Goal: Task Accomplishment & Management: Use online tool/utility

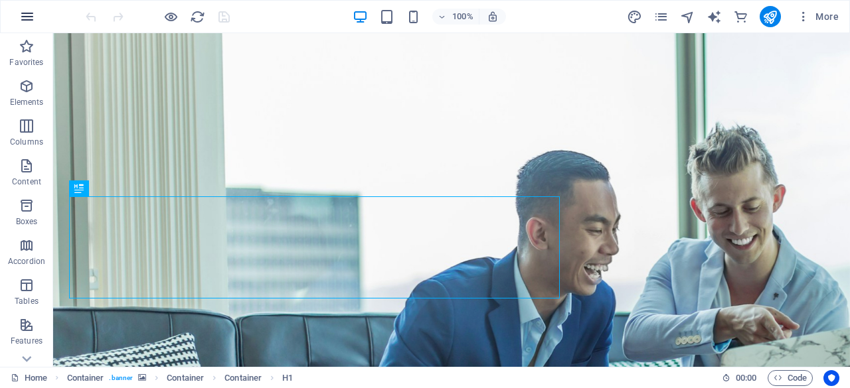
click at [19, 10] on button "button" at bounding box center [27, 17] width 32 height 32
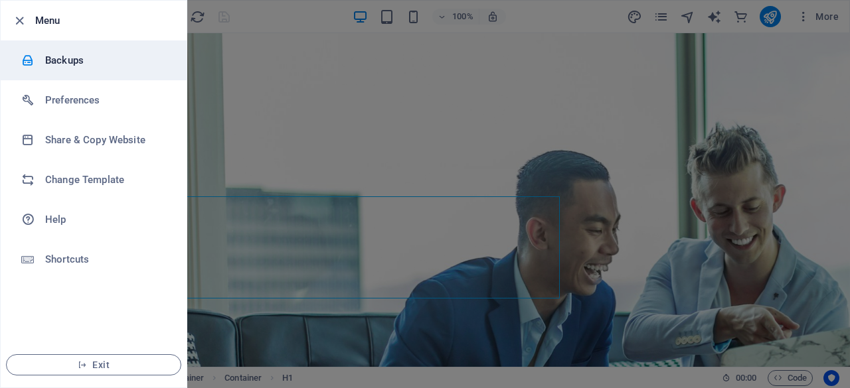
click at [85, 57] on h6 "Backups" at bounding box center [106, 60] width 123 height 16
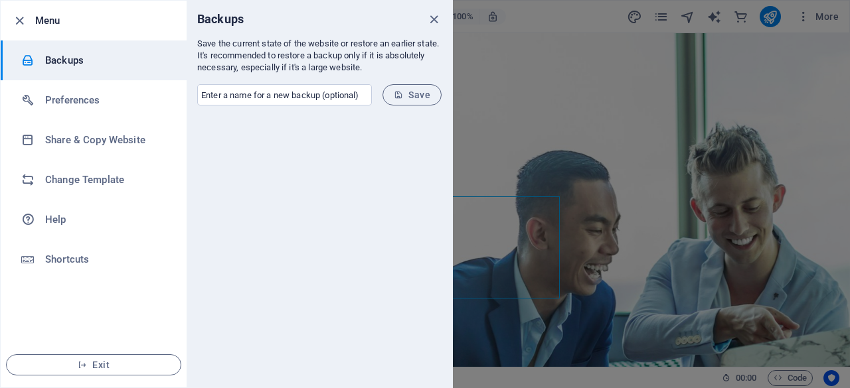
click at [305, 163] on div at bounding box center [318, 251] width 265 height 271
click at [301, 102] on input "text" at bounding box center [284, 94] width 175 height 21
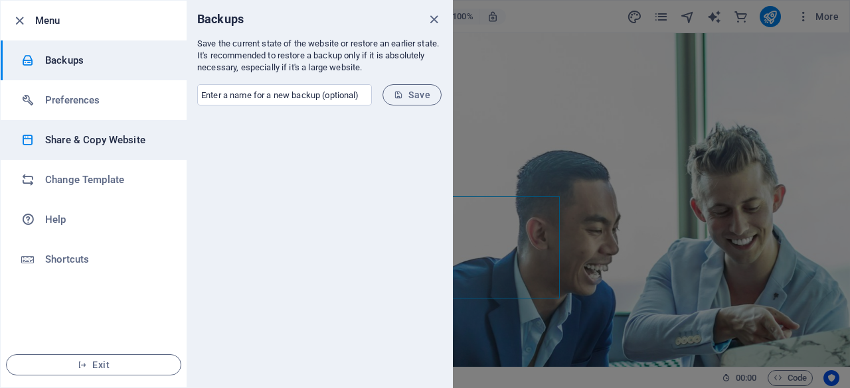
click at [126, 136] on h6 "Share & Copy Website" at bounding box center [106, 140] width 123 height 16
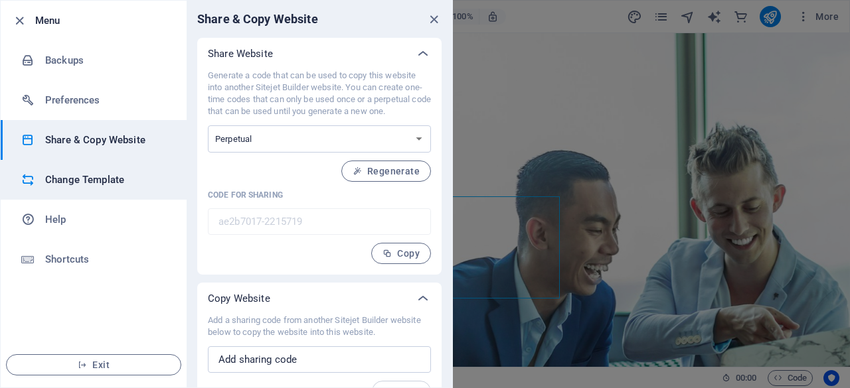
click at [127, 169] on li "Change Template" at bounding box center [94, 180] width 186 height 40
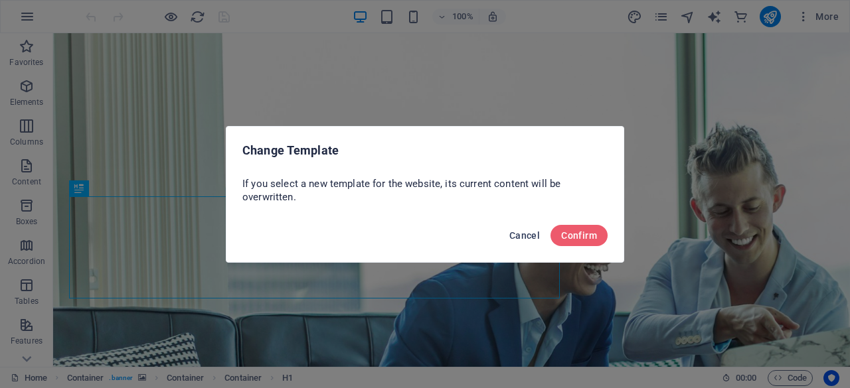
click at [532, 236] on span "Cancel" at bounding box center [524, 235] width 31 height 11
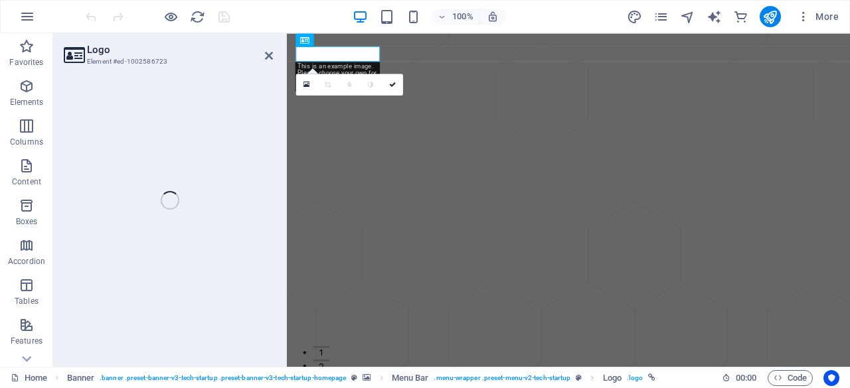
select select "px"
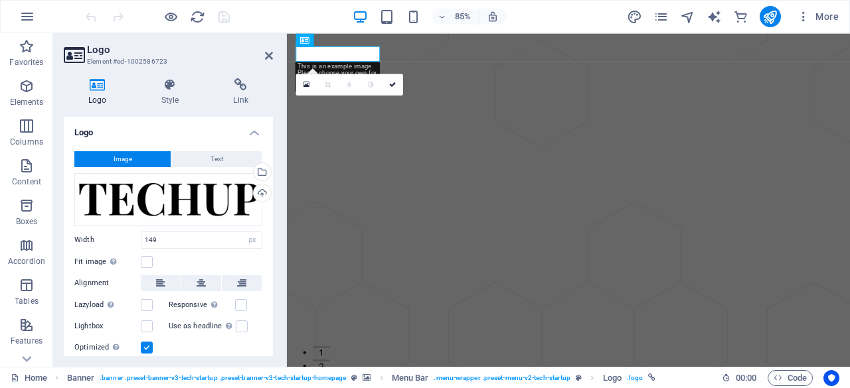
click at [92, 54] on h2 "Logo" at bounding box center [180, 50] width 186 height 12
click at [80, 52] on icon at bounding box center [74, 55] width 20 height 19
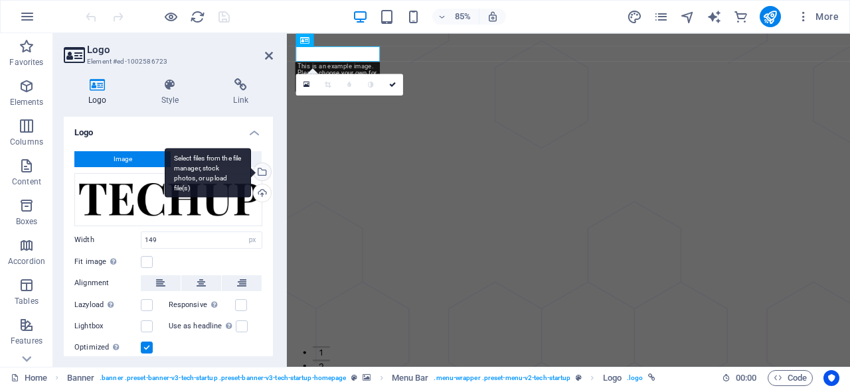
click at [259, 171] on div "Select files from the file manager, stock photos, or upload file(s)" at bounding box center [261, 173] width 20 height 20
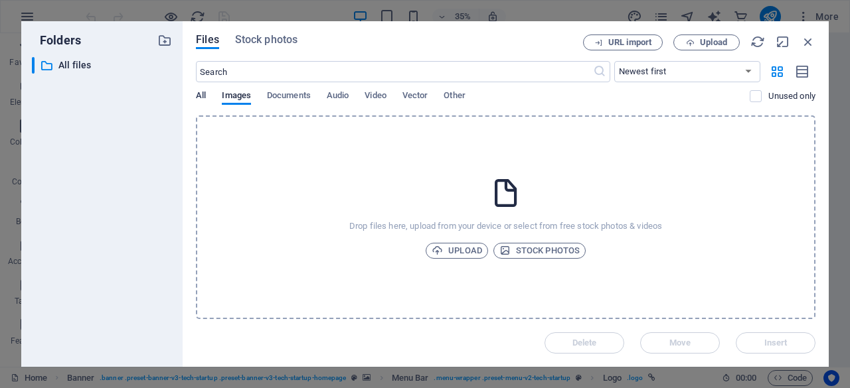
click at [198, 93] on span "All" at bounding box center [201, 97] width 10 height 19
click at [802, 44] on icon "button" at bounding box center [807, 42] width 15 height 15
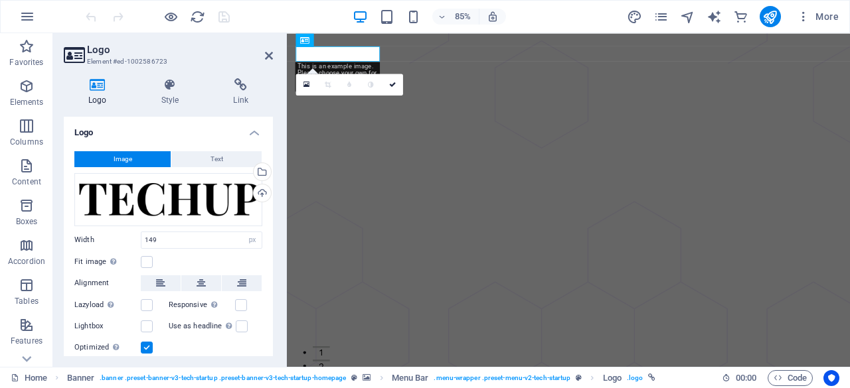
click at [272, 48] on h2 "Logo" at bounding box center [180, 50] width 186 height 12
drag, startPoint x: 264, startPoint y: 57, endPoint x: 211, endPoint y: 25, distance: 62.3
click at [265, 57] on icon at bounding box center [269, 55] width 8 height 11
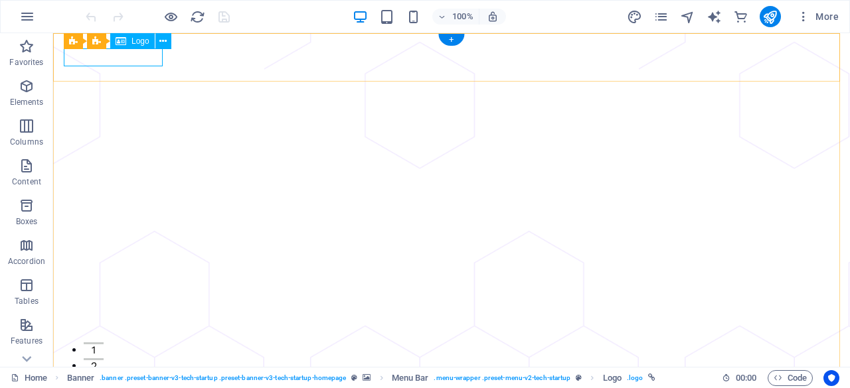
select select "px"
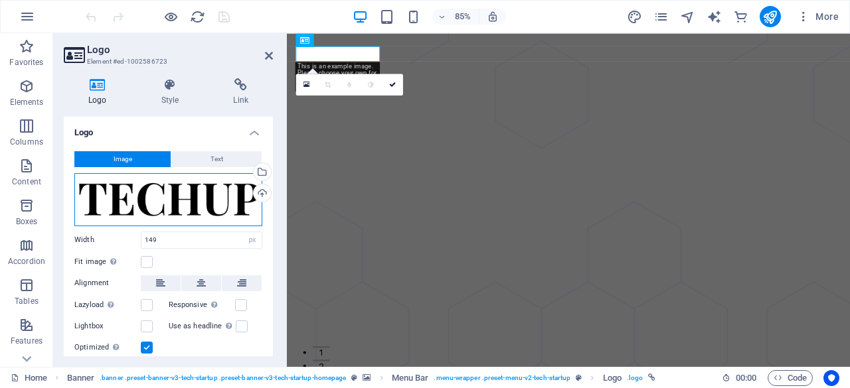
click at [178, 196] on div "Drag files here, click to choose files or select files from Files or our free s…" at bounding box center [168, 199] width 188 height 53
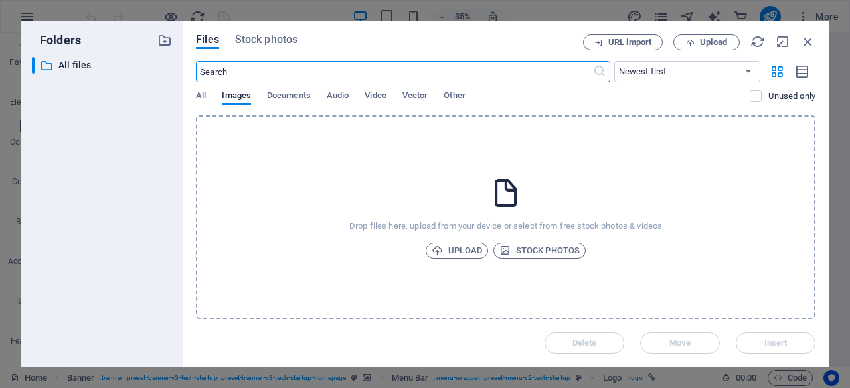
click at [178, 196] on div "Folders ​ All files All files" at bounding box center [101, 194] width 161 height 346
click at [519, 254] on span "Stock photos" at bounding box center [539, 251] width 80 height 16
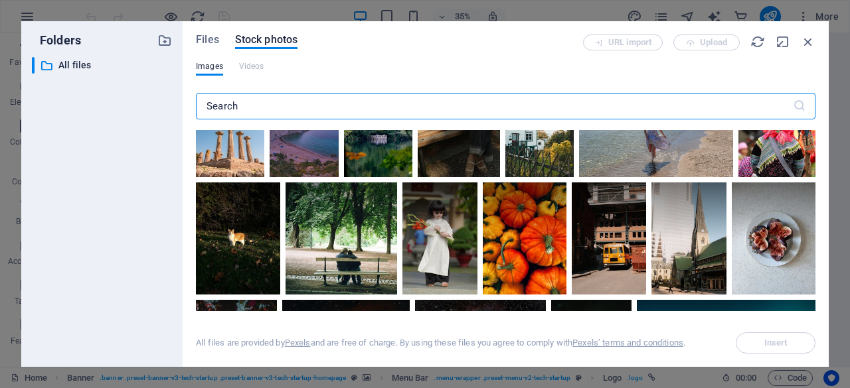
scroll to position [664, 0]
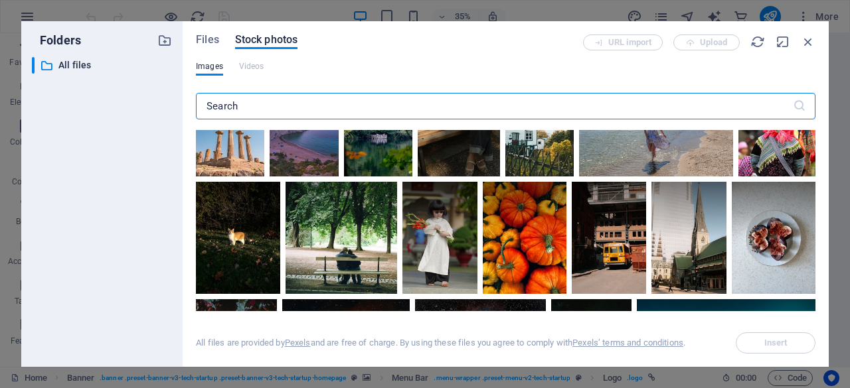
click at [259, 104] on input "text" at bounding box center [494, 106] width 597 height 27
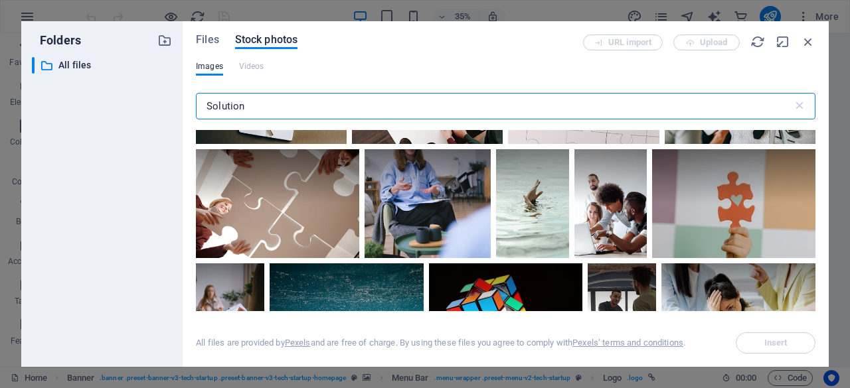
scroll to position [863, 0]
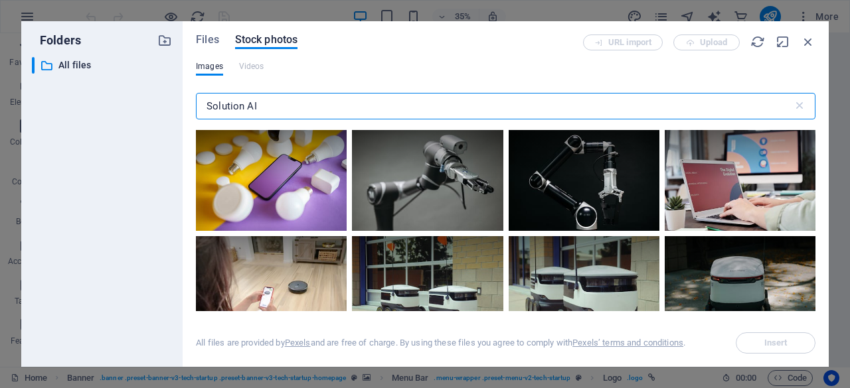
drag, startPoint x: 265, startPoint y: 106, endPoint x: 102, endPoint y: 108, distance: 163.3
click at [102, 108] on div "Folders ​ All files All files Files Stock photos URL import Upload Images Video…" at bounding box center [424, 194] width 807 height 346
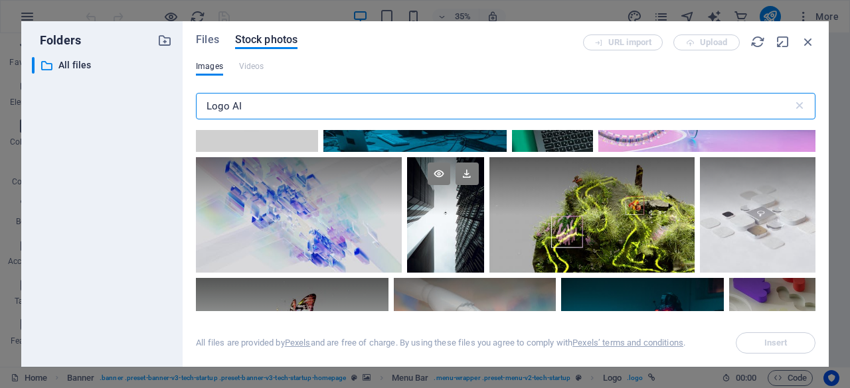
scroll to position [2323, 0]
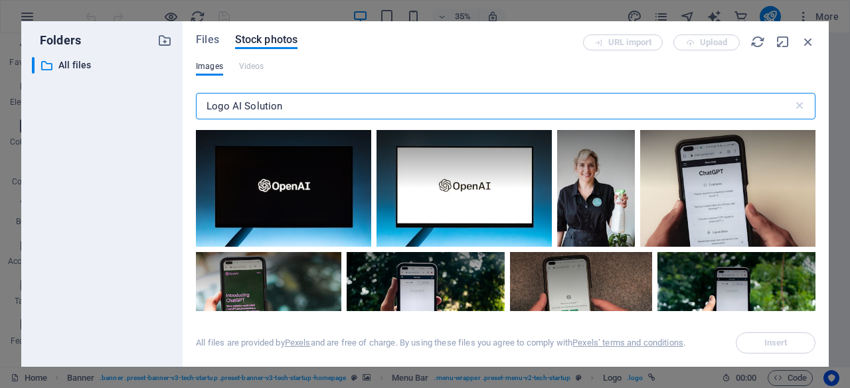
type input "Logo AI Solution"
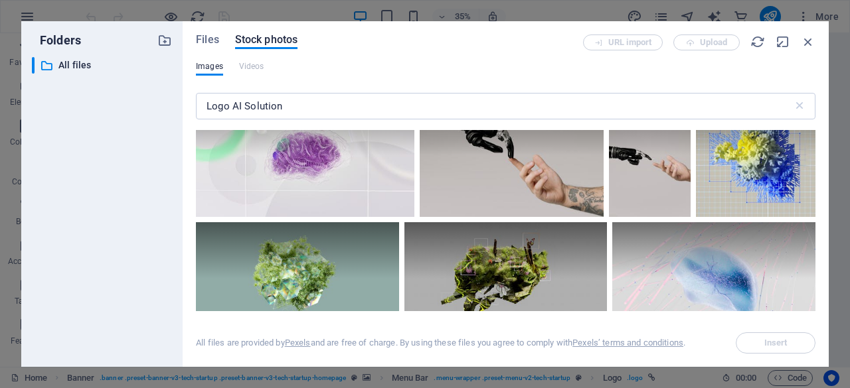
scroll to position [1593, 0]
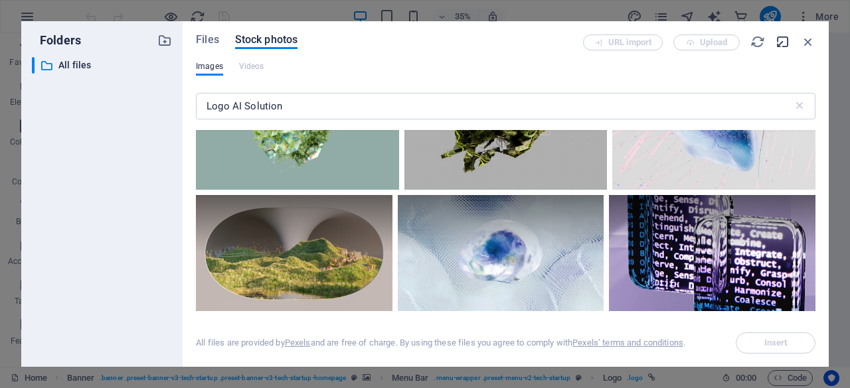
click at [786, 44] on icon "button" at bounding box center [782, 42] width 15 height 15
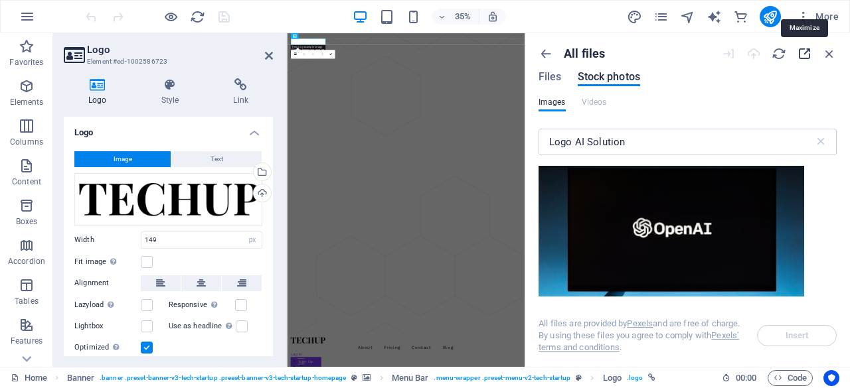
click at [804, 57] on icon "button" at bounding box center [803, 53] width 15 height 15
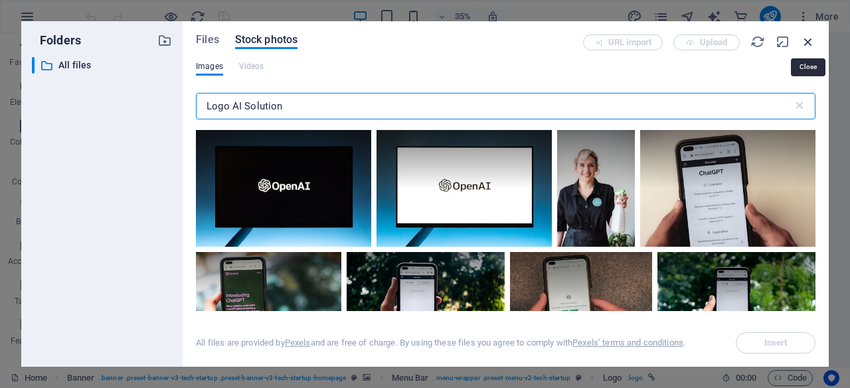
click at [809, 40] on icon "button" at bounding box center [807, 42] width 15 height 15
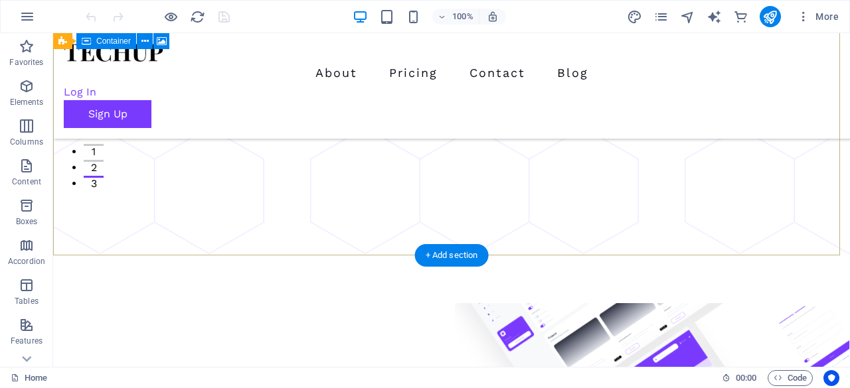
scroll to position [0, 0]
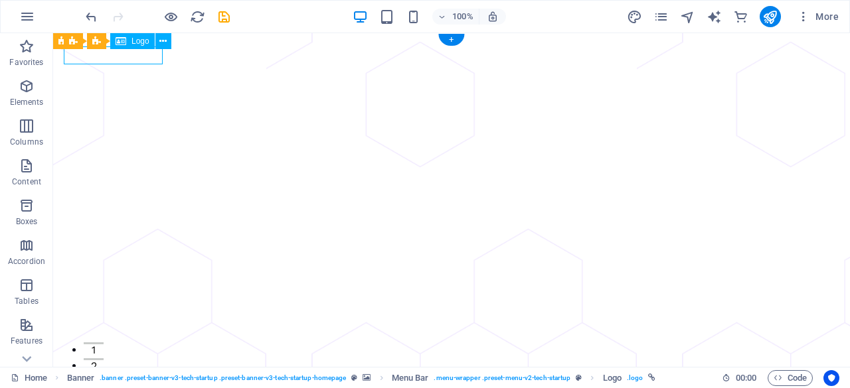
select select "px"
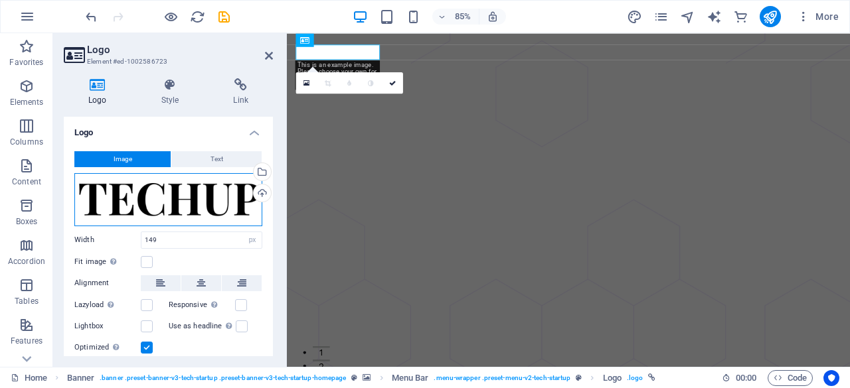
click at [163, 188] on div "Drag files here, click to choose files or select files from Files or our free s…" at bounding box center [168, 199] width 188 height 53
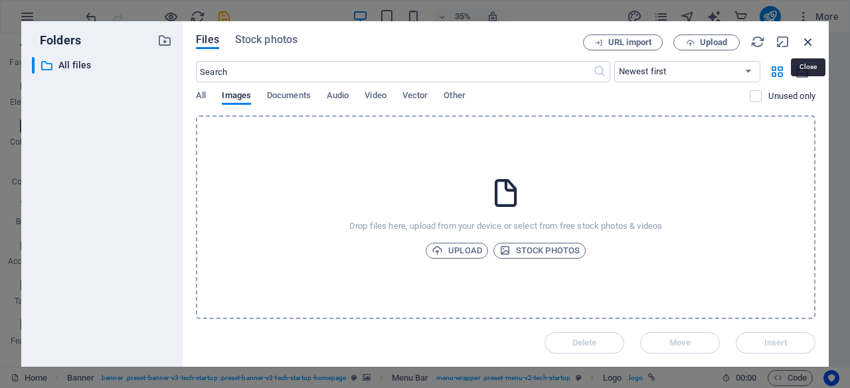
click at [810, 44] on icon "button" at bounding box center [807, 42] width 15 height 15
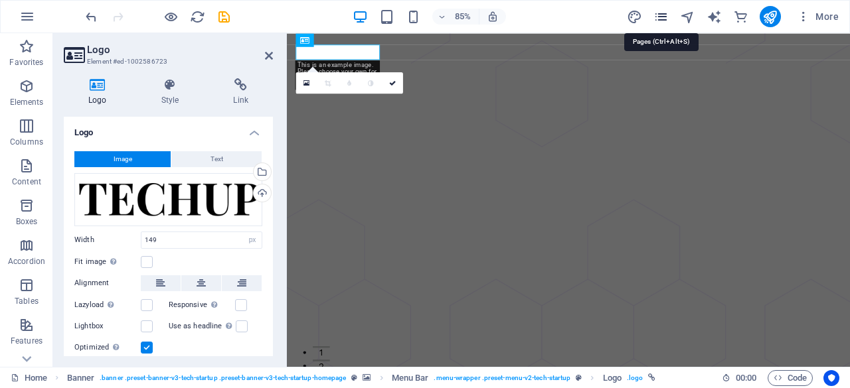
click at [664, 15] on icon "pages" at bounding box center [660, 16] width 15 height 15
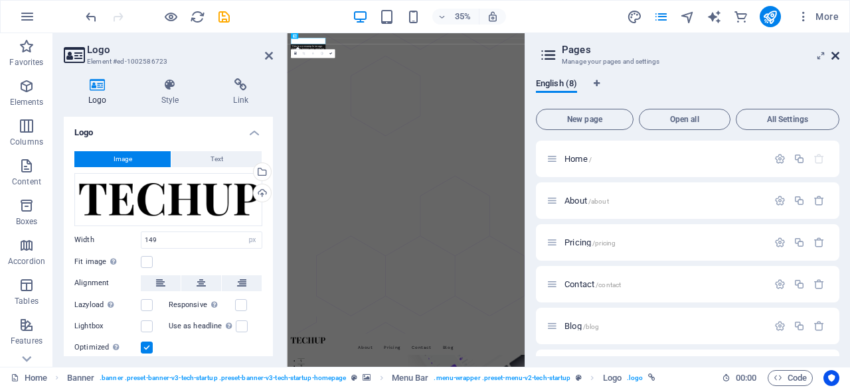
click at [836, 54] on icon at bounding box center [835, 55] width 8 height 11
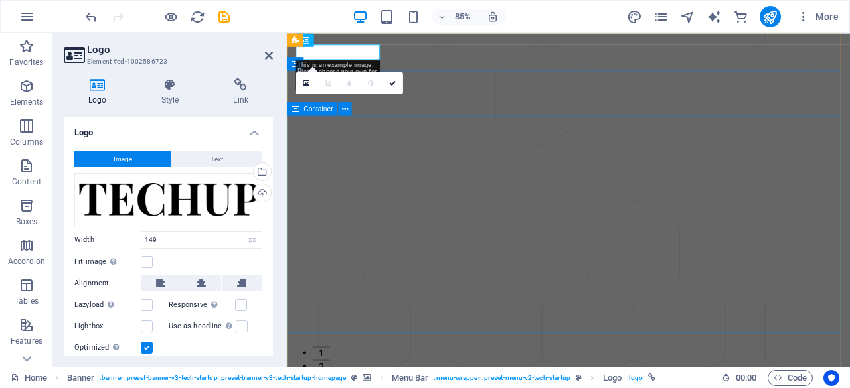
drag, startPoint x: 713, startPoint y: 171, endPoint x: 684, endPoint y: 188, distance: 33.9
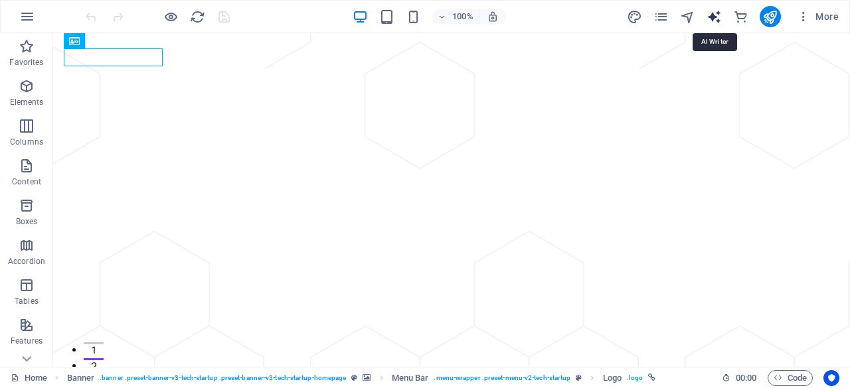
click at [721, 17] on icon "text_generator" at bounding box center [713, 16] width 15 height 15
select select "English"
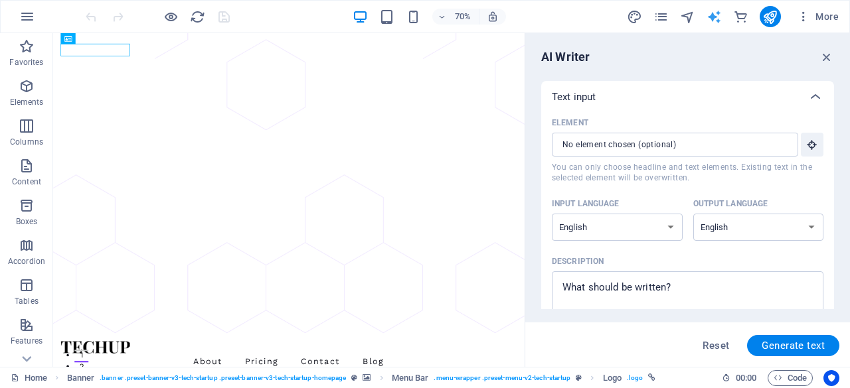
click at [714, 19] on icon "text_generator" at bounding box center [713, 16] width 15 height 15
click at [688, 22] on icon "navigator" at bounding box center [687, 16] width 15 height 15
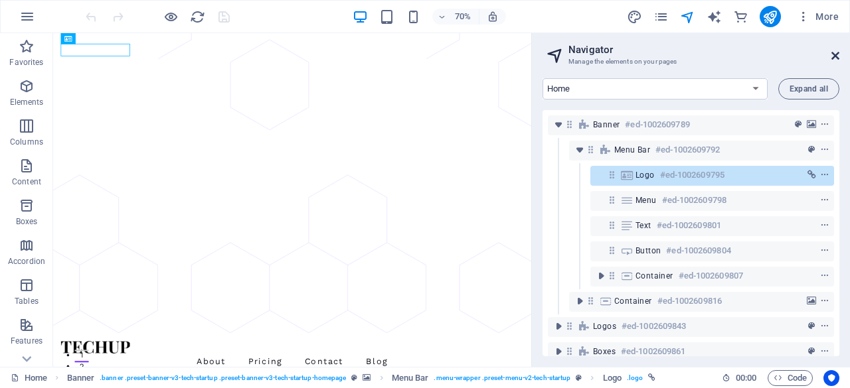
click at [835, 59] on icon at bounding box center [835, 55] width 8 height 11
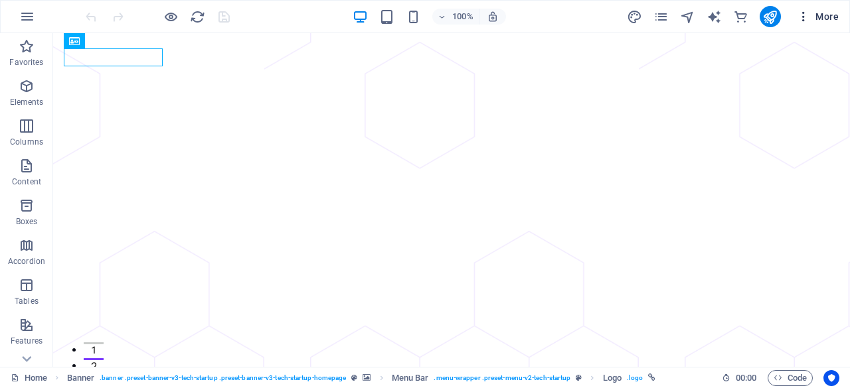
click at [809, 14] on icon "button" at bounding box center [802, 16] width 13 height 13
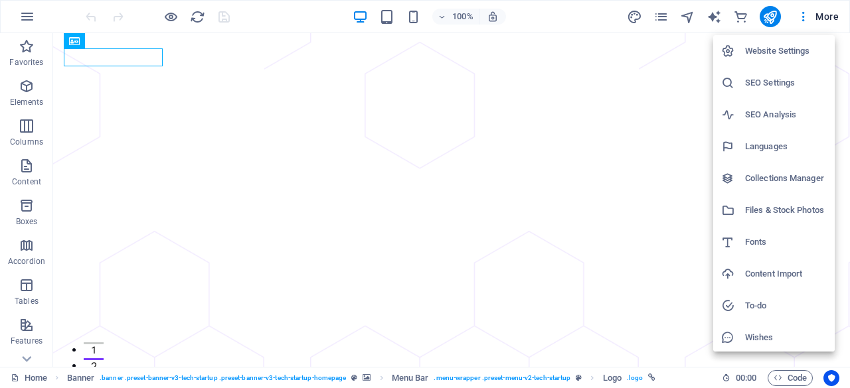
click at [794, 245] on h6 "Fonts" at bounding box center [786, 242] width 82 height 16
select select "popularity"
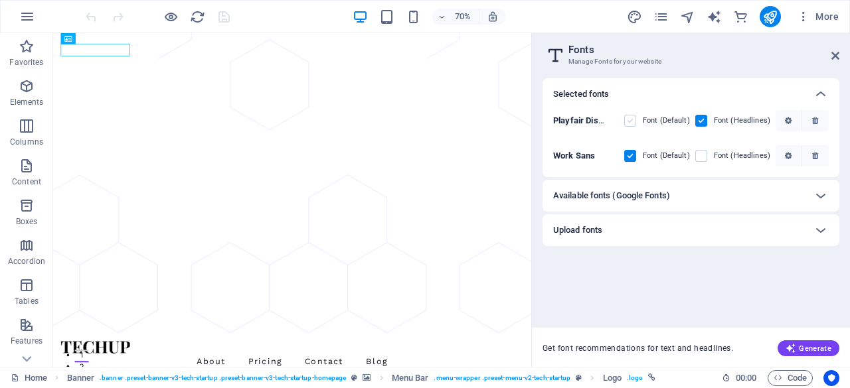
click at [631, 117] on label at bounding box center [630, 121] width 12 height 12
click at [0, 0] on Display "checkbox" at bounding box center [0, 0] width 0 height 0
click at [633, 117] on label at bounding box center [630, 121] width 12 height 12
click at [0, 0] on Display "checkbox" at bounding box center [0, 0] width 0 height 0
click at [673, 190] on div "Available fonts (Google Fonts)" at bounding box center [679, 196] width 252 height 16
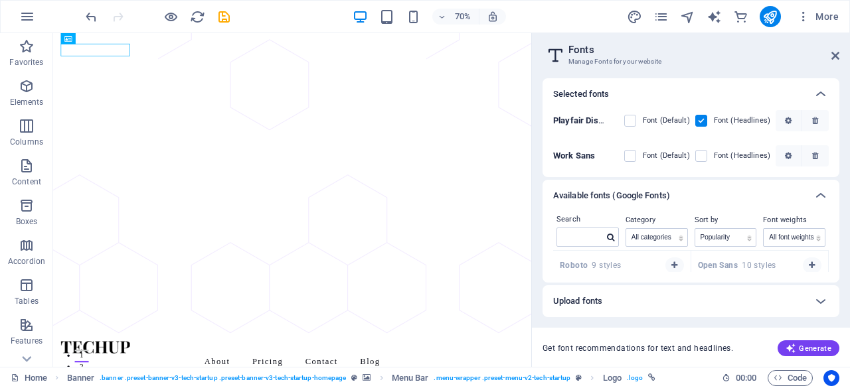
click at [828, 58] on header "Fonts Manage Fonts for your website" at bounding box center [692, 50] width 294 height 35
click at [833, 56] on icon at bounding box center [835, 55] width 8 height 11
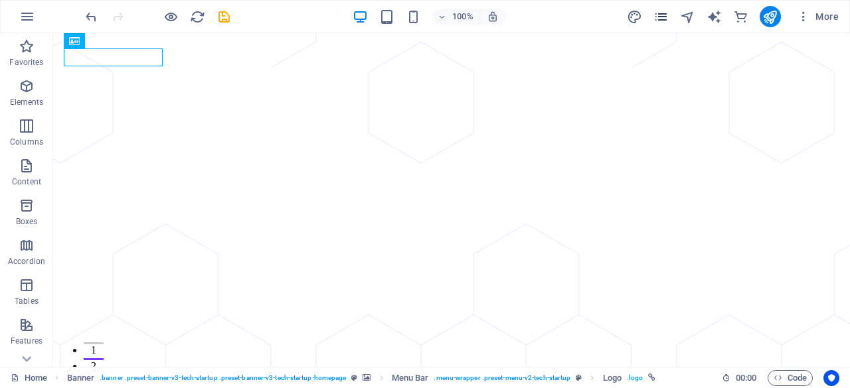
click at [658, 10] on icon "pages" at bounding box center [660, 16] width 15 height 15
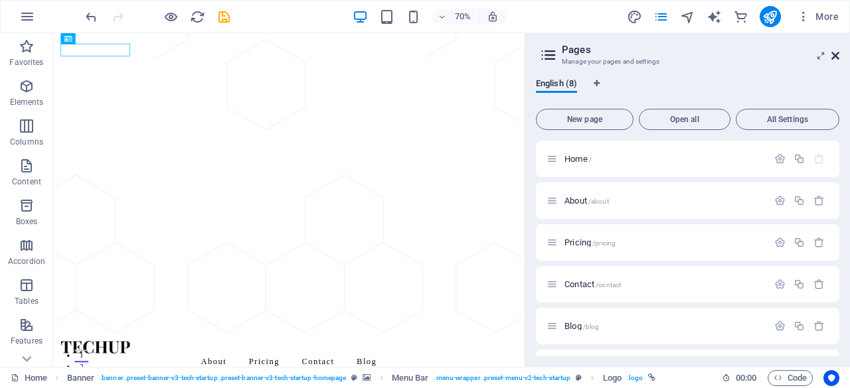
click at [832, 52] on icon at bounding box center [835, 55] width 8 height 11
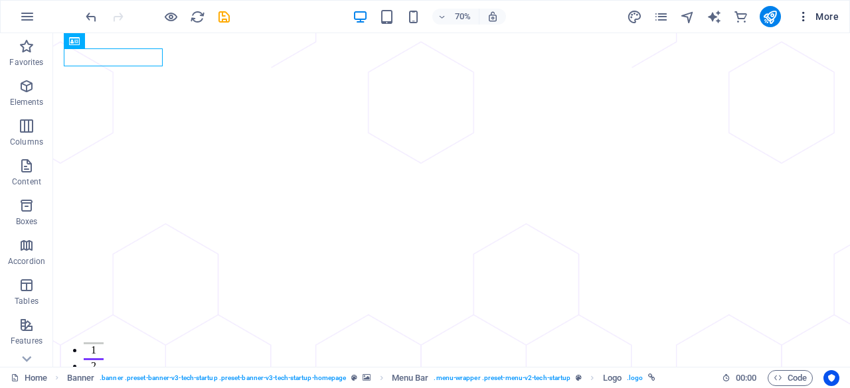
click at [831, 15] on span "More" at bounding box center [817, 16] width 42 height 13
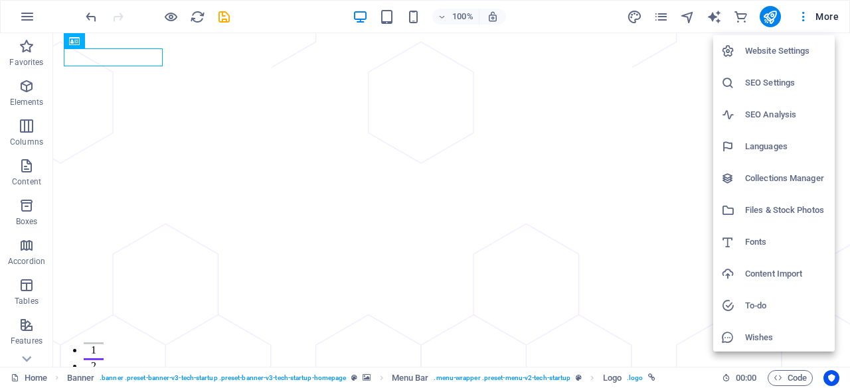
click at [789, 48] on h6 "Website Settings" at bounding box center [786, 51] width 82 height 16
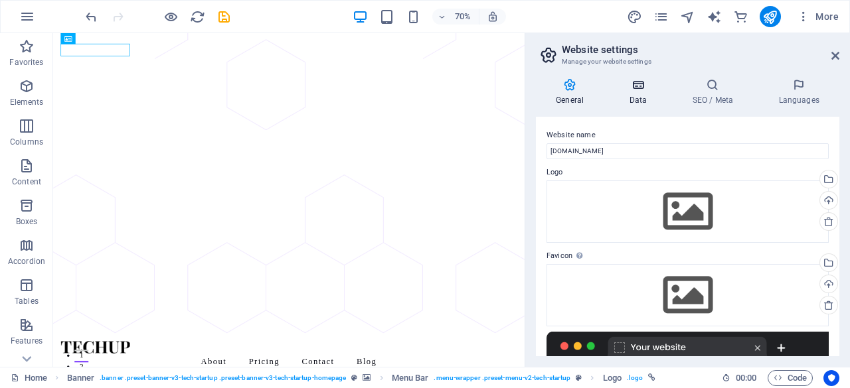
click at [650, 94] on h4 "Data" at bounding box center [640, 92] width 63 height 28
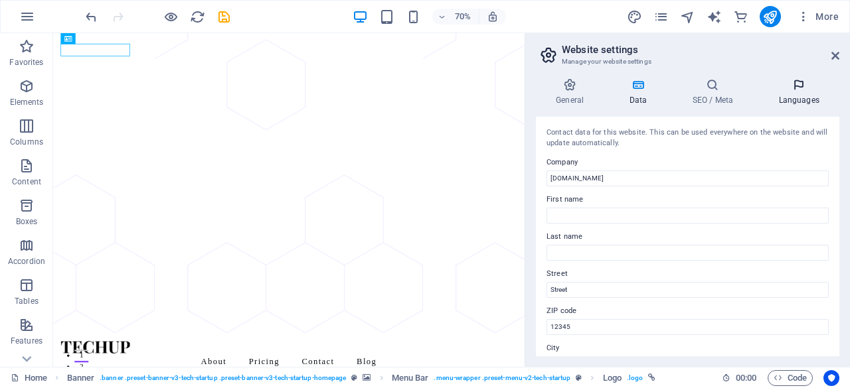
click at [786, 88] on icon at bounding box center [798, 84] width 81 height 13
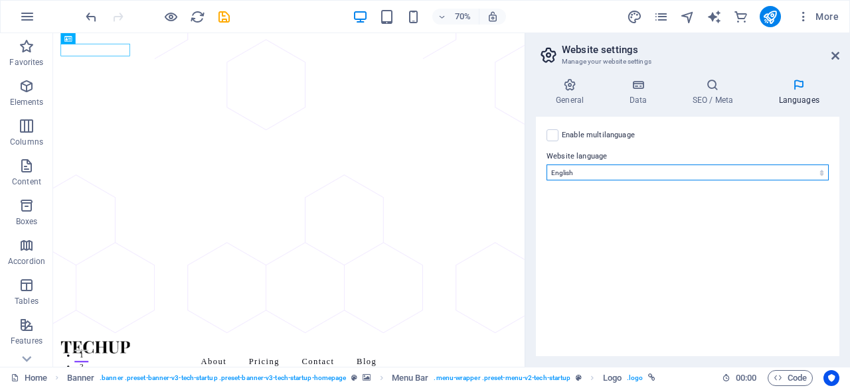
click at [716, 179] on select "Abkhazian Afar Afrikaans Akan Albanian Amharic Arabic Aragonese Armenian Assame…" at bounding box center [687, 173] width 282 height 16
select select "173"
click at [546, 165] on select "Abkhazian Afar Afrikaans Akan Albanian Amharic Arabic Aragonese Armenian Assame…" at bounding box center [687, 173] width 282 height 16
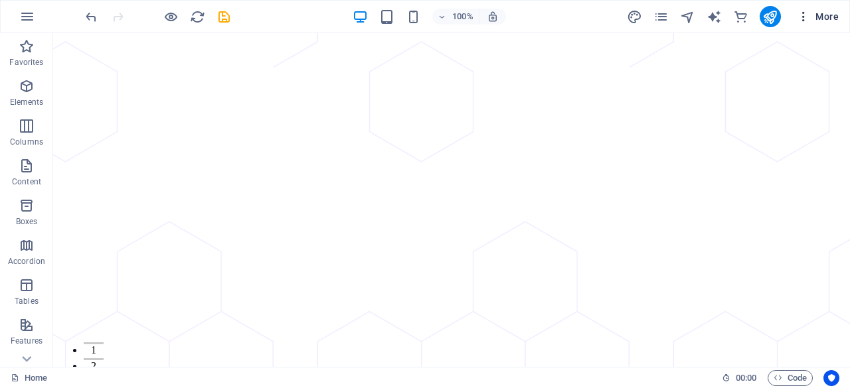
click at [824, 17] on span "More" at bounding box center [817, 16] width 42 height 13
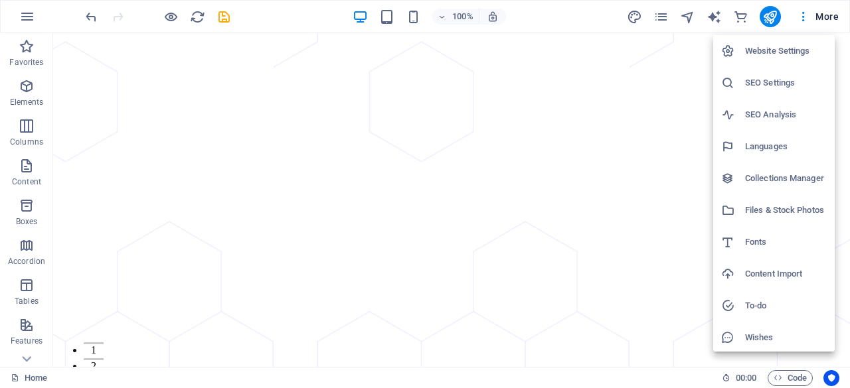
click at [792, 143] on h6 "Languages" at bounding box center [786, 147] width 82 height 16
select select "173"
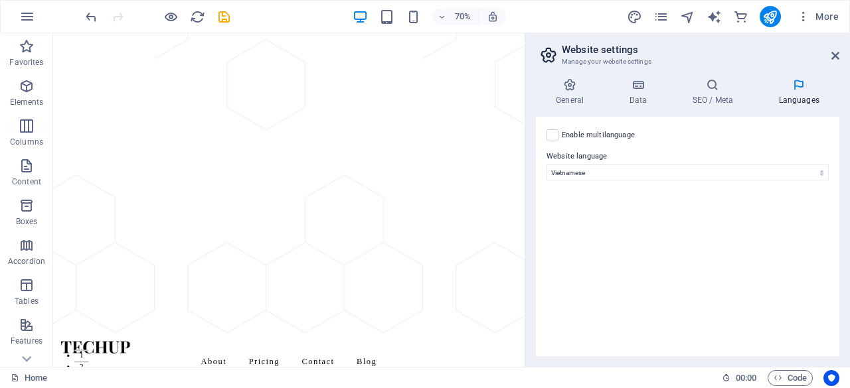
click at [592, 125] on div "Enable multilanguage To disable multilanguage delete all languages until only o…" at bounding box center [687, 237] width 303 height 240
click at [601, 137] on label "Enable multilanguage To disable multilanguage delete all languages until only o…" at bounding box center [597, 135] width 73 height 16
click at [0, 0] on input "Enable multilanguage To disable multilanguage delete all languages until only o…" at bounding box center [0, 0] width 0 height 0
select select
click at [563, 145] on div "Enable multilanguage To disable multilanguage delete all languages until only o…" at bounding box center [687, 237] width 303 height 240
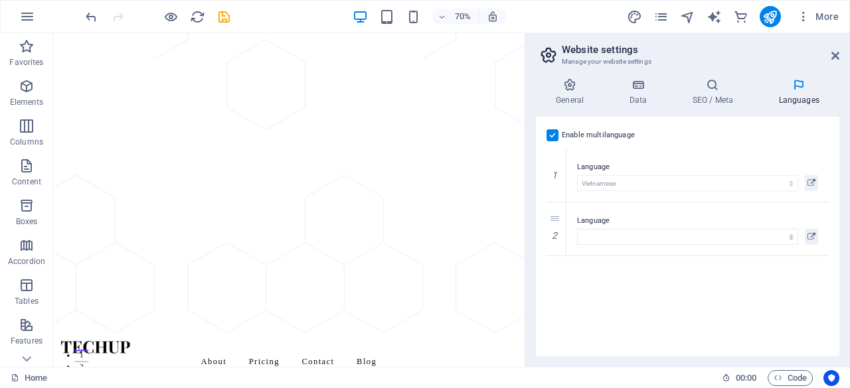
click at [563, 133] on label "Enable multilanguage To disable multilanguage delete all languages until only o…" at bounding box center [597, 135] width 73 height 16
click at [0, 0] on input "Enable multilanguage To disable multilanguage delete all languages until only o…" at bounding box center [0, 0] width 0 height 0
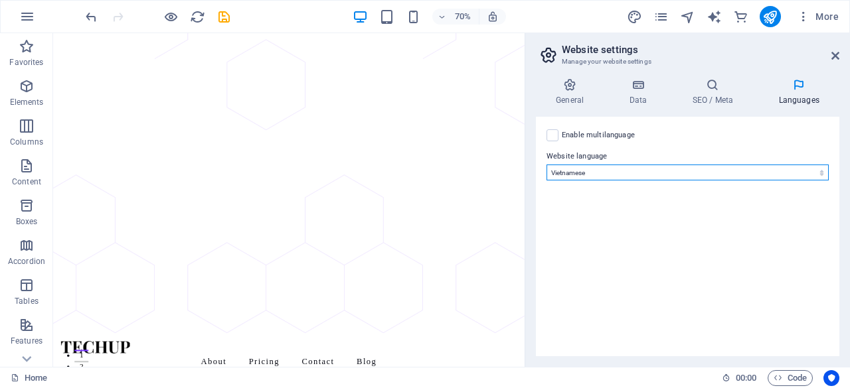
click at [611, 165] on select "Abkhazian Afar Afrikaans Akan Albanian Amharic Arabic Aragonese Armenian Assame…" at bounding box center [687, 173] width 282 height 16
click at [611, 166] on select "Abkhazian Afar Afrikaans Akan Albanian Amharic Arabic Aragonese Armenian Assame…" at bounding box center [687, 173] width 282 height 16
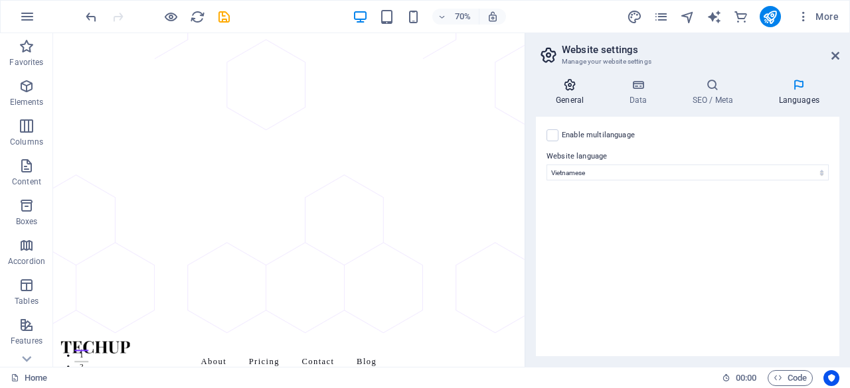
click at [583, 98] on h4 "General" at bounding box center [572, 92] width 73 height 28
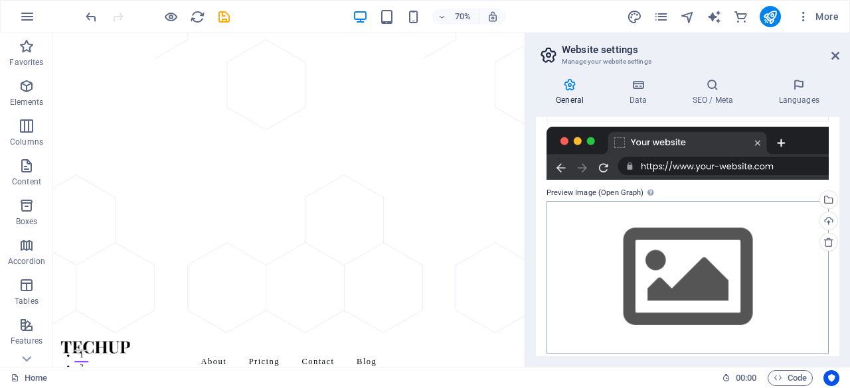
scroll to position [212, 0]
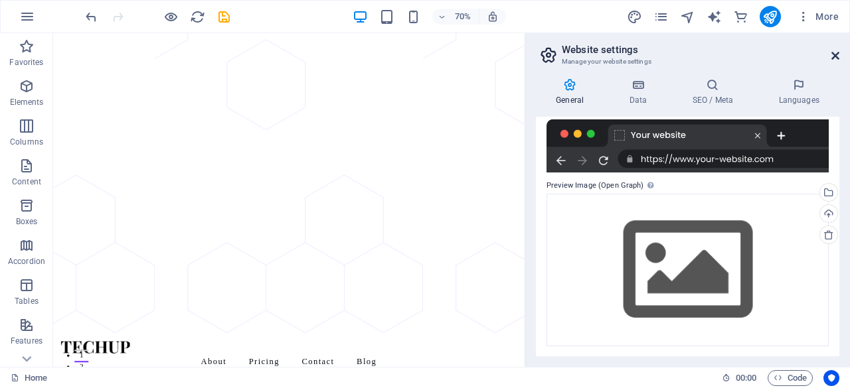
click at [834, 59] on icon at bounding box center [835, 55] width 8 height 11
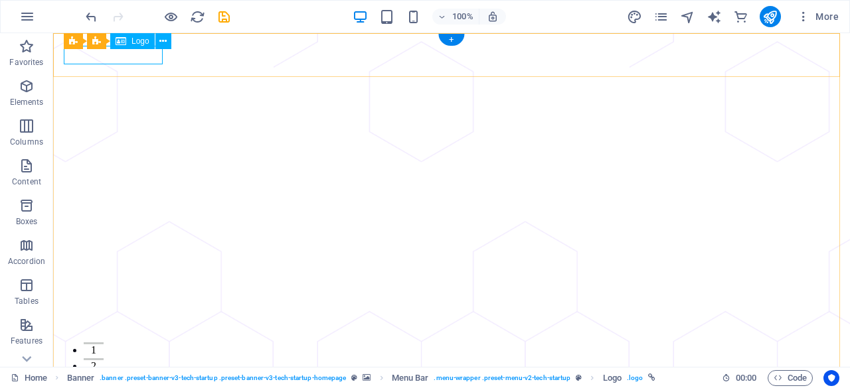
select select "px"
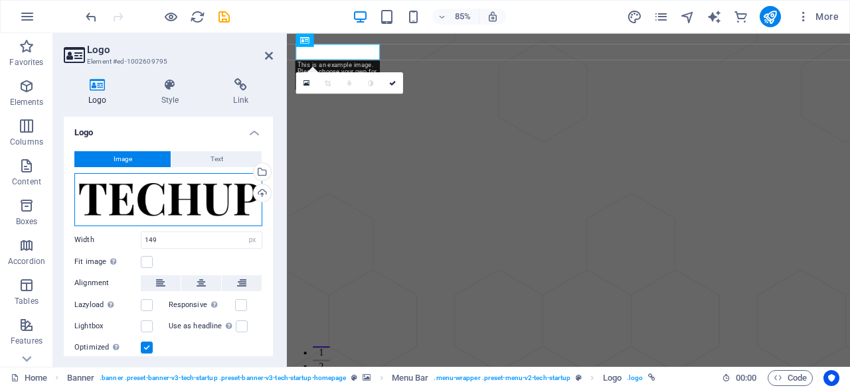
click at [145, 202] on div "Drag files here, click to choose files or select files from Files or our free s…" at bounding box center [168, 199] width 188 height 53
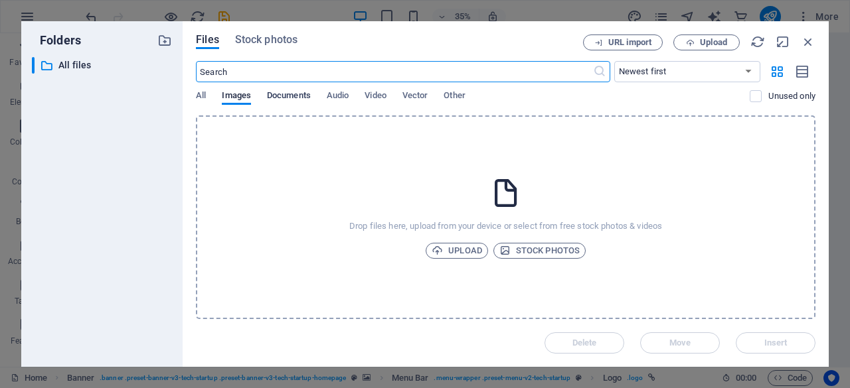
click at [289, 97] on span "Documents" at bounding box center [289, 97] width 44 height 19
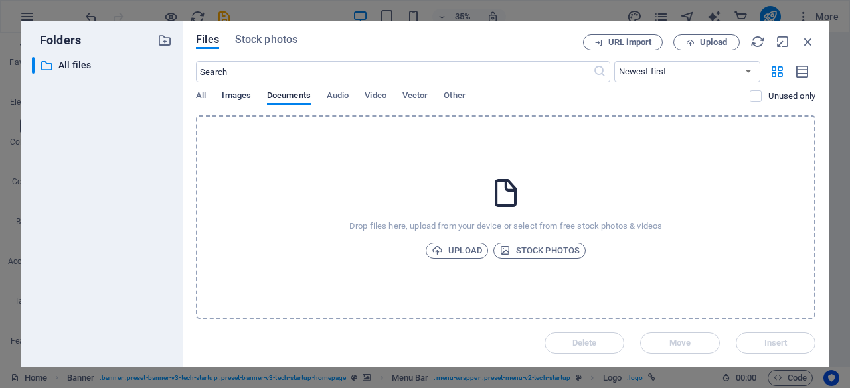
click at [236, 92] on span "Images" at bounding box center [236, 97] width 29 height 19
click at [539, 256] on span "Stock photos" at bounding box center [539, 251] width 80 height 16
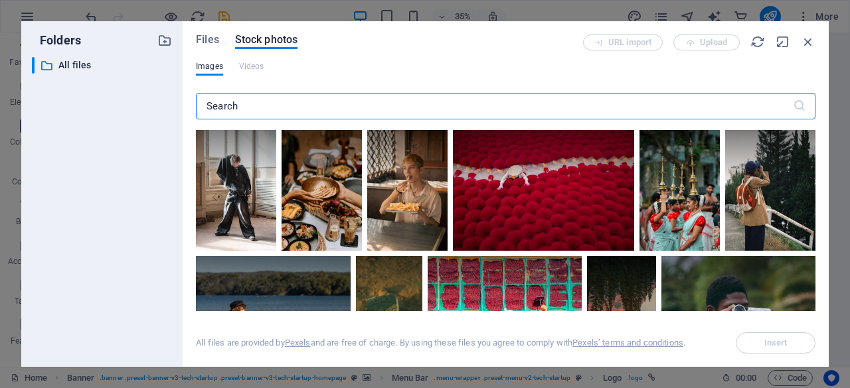
click at [263, 106] on input "text" at bounding box center [494, 106] width 597 height 27
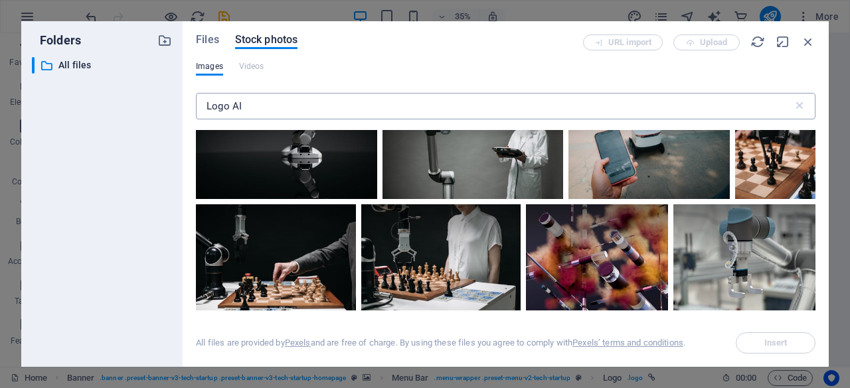
scroll to position [7347, 0]
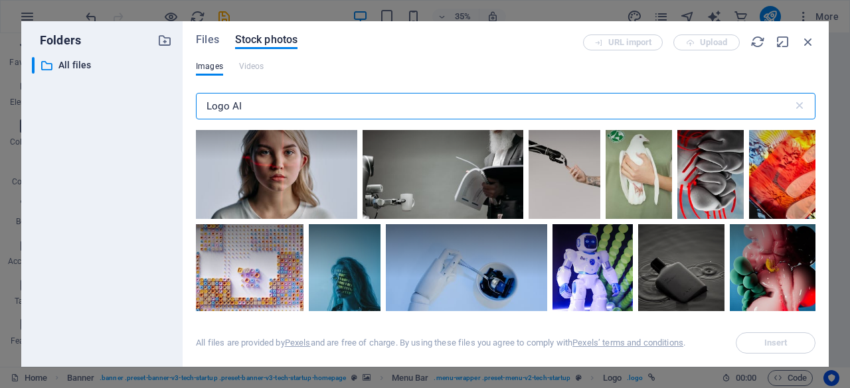
click at [119, 94] on div "Folders ​ All files All files Files Stock photos URL import Upload Images Video…" at bounding box center [424, 194] width 807 height 346
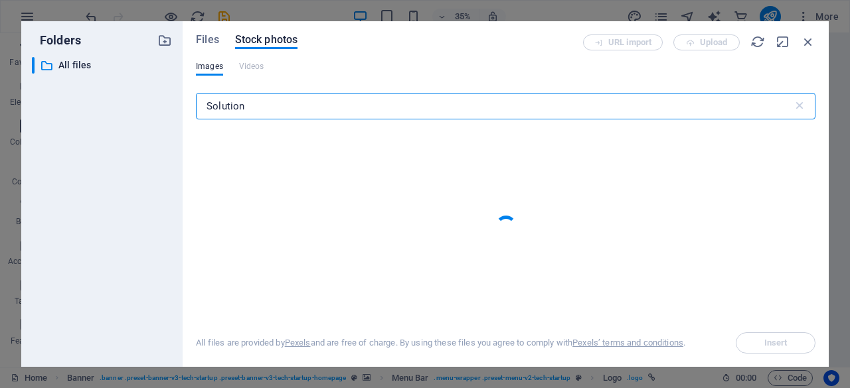
type input "Solution"
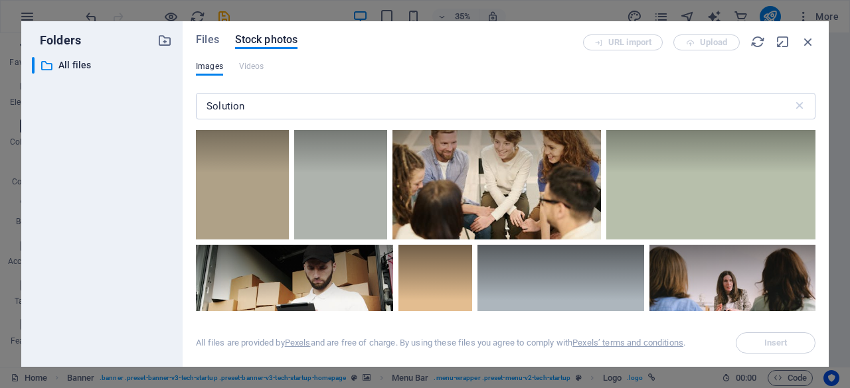
scroll to position [4528, 0]
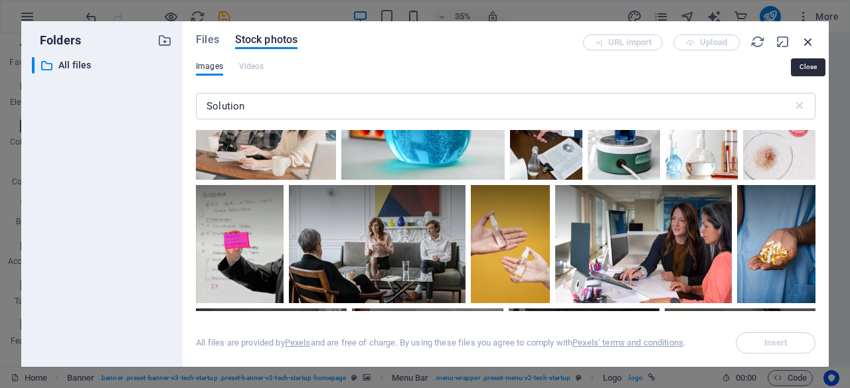
click at [812, 42] on icon "button" at bounding box center [807, 42] width 15 height 15
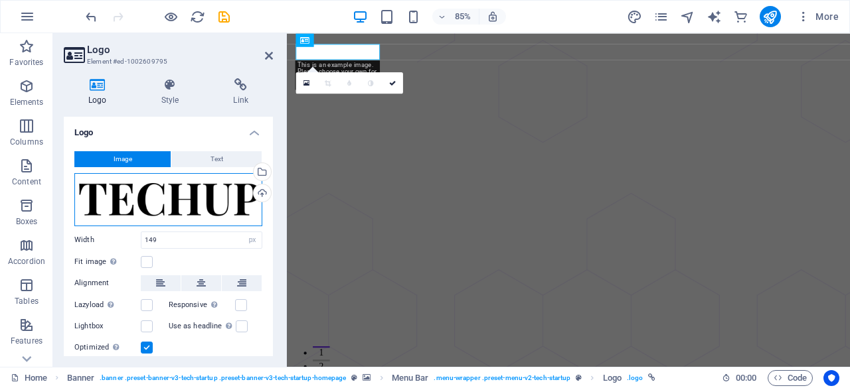
click at [196, 203] on div "Drag files here, click to choose files or select files from Files or our free s…" at bounding box center [168, 199] width 188 height 53
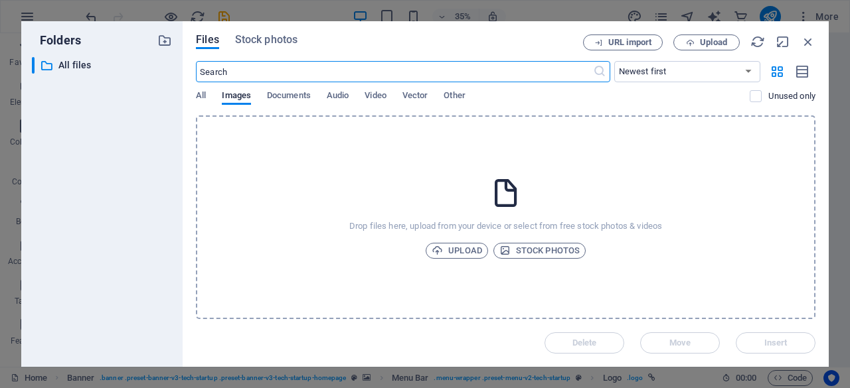
click at [277, 88] on div "​ Newest first Oldest first Name (A-Z) Name (Z-A) Size (0-9) Size (9-0) Resolut…" at bounding box center [505, 88] width 619 height 54
click at [282, 94] on span "Documents" at bounding box center [289, 97] width 44 height 19
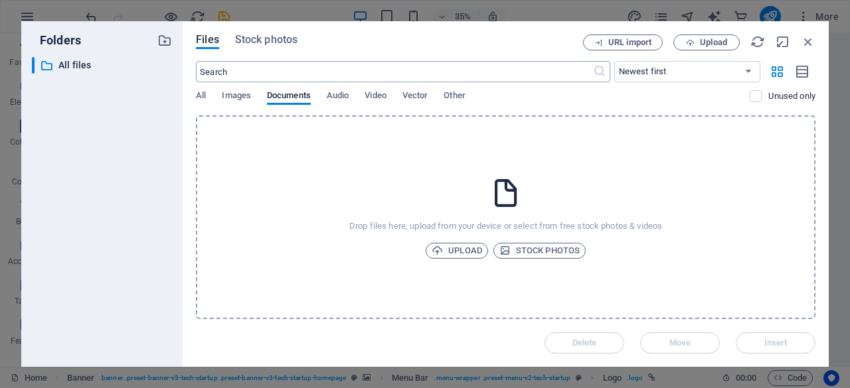
click at [277, 70] on input "text" at bounding box center [394, 71] width 396 height 21
type input "Solution"
click at [264, 36] on div "Files Stock photos URL import Upload Solution ​ Newest first Oldest first Name …" at bounding box center [506, 194] width 646 height 346
click at [277, 37] on span "Stock photos" at bounding box center [266, 40] width 62 height 16
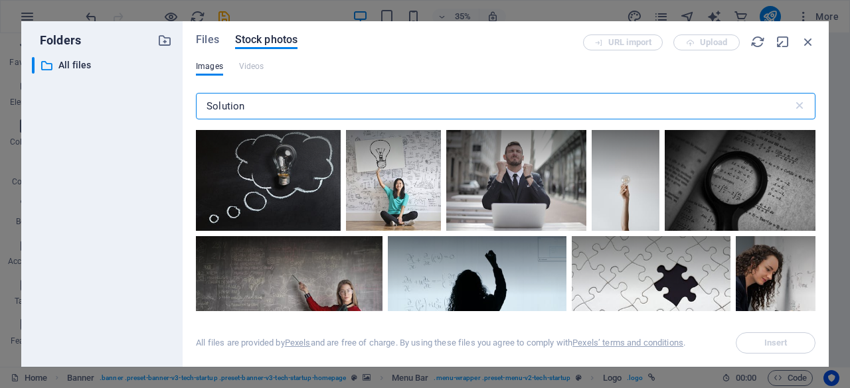
click at [337, 108] on input "Solution" at bounding box center [494, 106] width 597 height 27
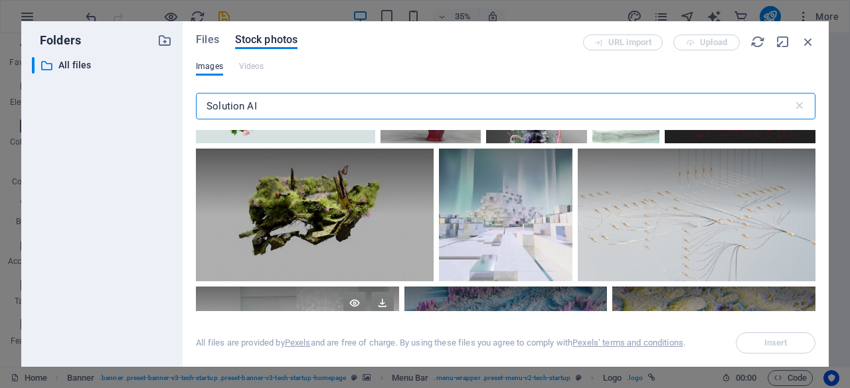
scroll to position [3415, 0]
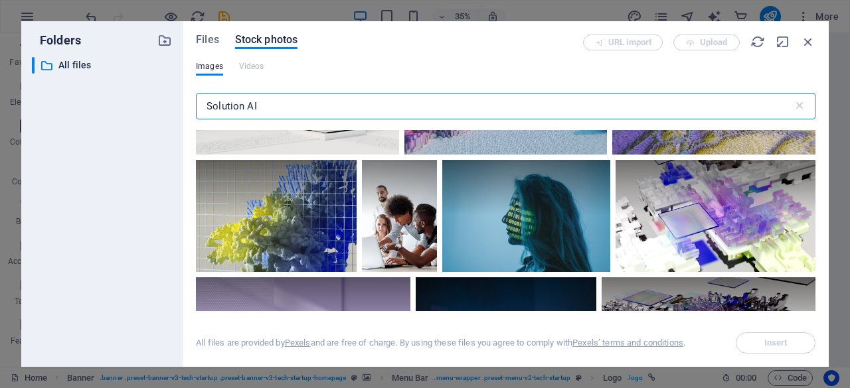
click at [262, 86] on div "Images Videos" at bounding box center [505, 73] width 619 height 25
click at [202, 106] on input "Solution AI" at bounding box center [494, 106] width 597 height 27
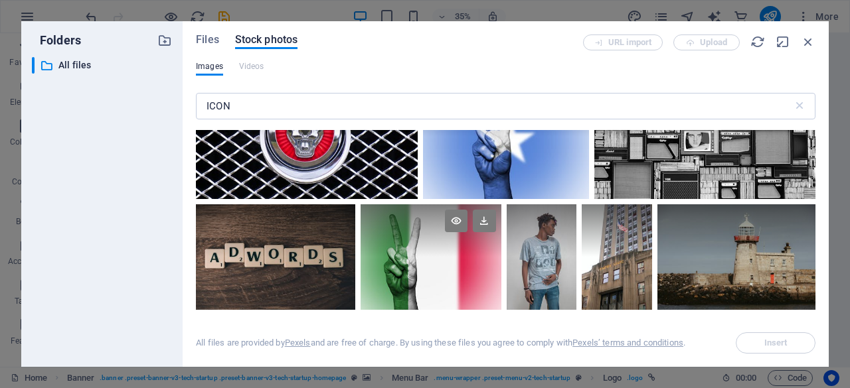
scroll to position [265, 0]
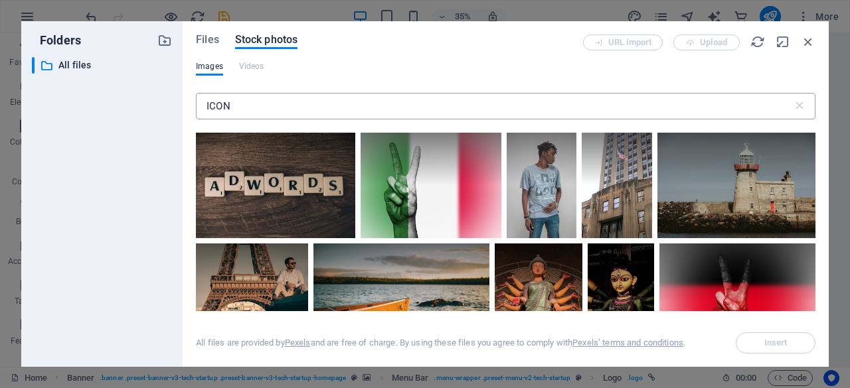
click at [288, 113] on input "ICON" at bounding box center [494, 106] width 597 height 27
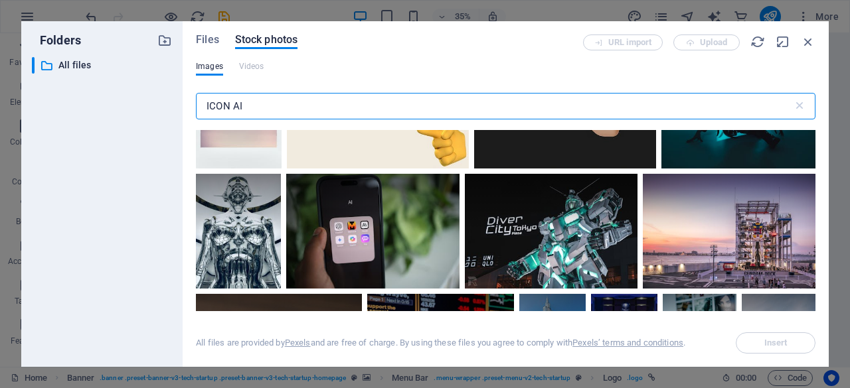
scroll to position [863, 0]
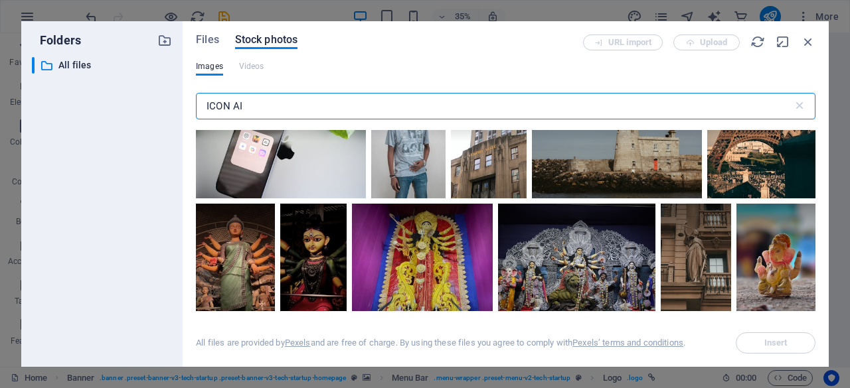
type input "ICON AI"
click at [808, 40] on icon "button" at bounding box center [807, 42] width 15 height 15
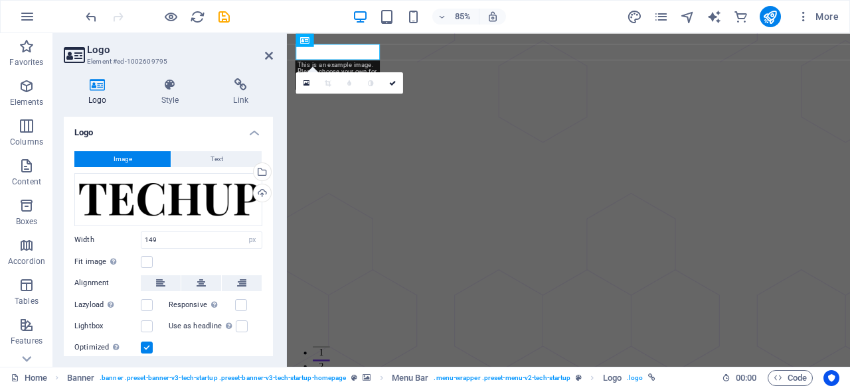
drag, startPoint x: 200, startPoint y: 63, endPoint x: 210, endPoint y: 68, distance: 10.4
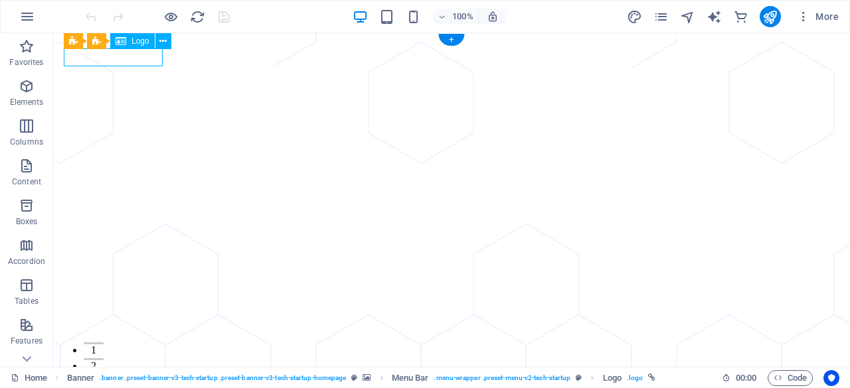
select select "px"
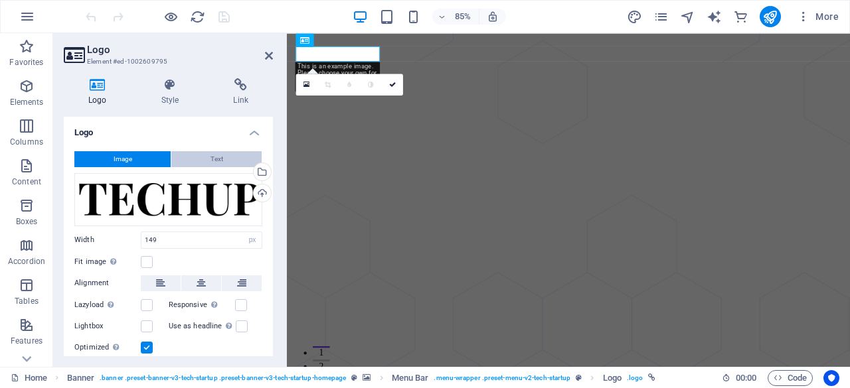
click at [233, 158] on button "Text" at bounding box center [216, 159] width 90 height 16
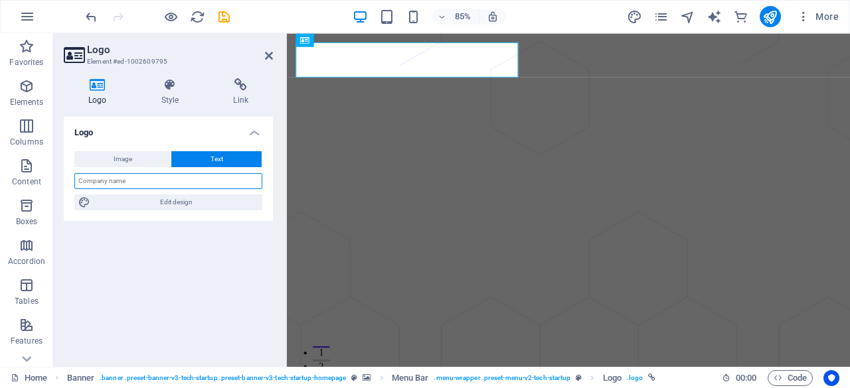
click at [207, 180] on input "text" at bounding box center [168, 181] width 188 height 16
type input "SOLUTION AI"
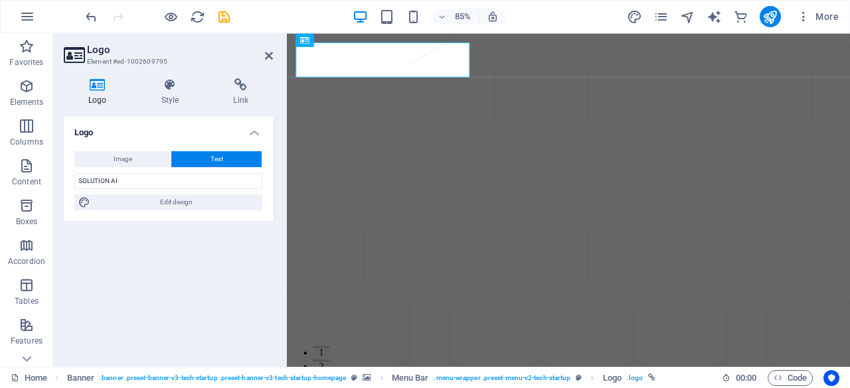
click at [188, 271] on div "Logo Image Text Drag files here, click to choose files or select files from Fil…" at bounding box center [168, 237] width 209 height 240
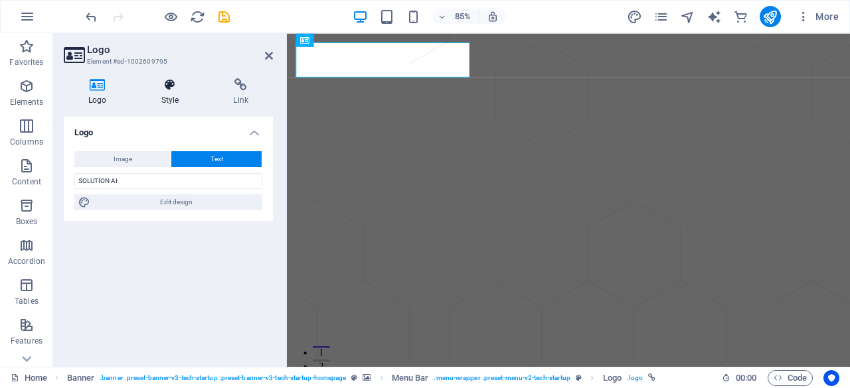
click at [175, 96] on h4 "Style" at bounding box center [173, 92] width 72 height 28
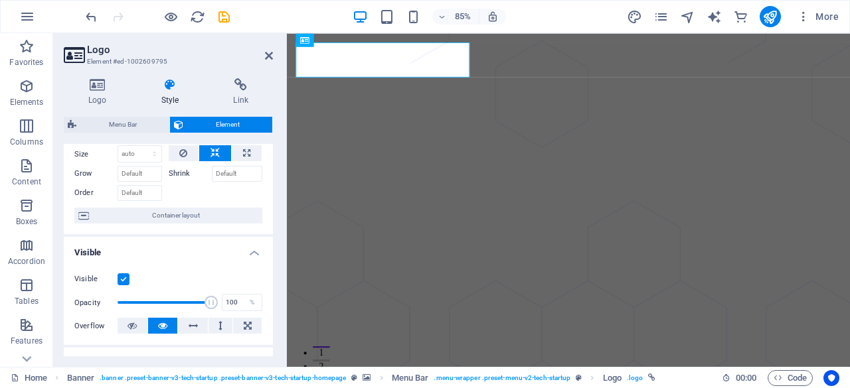
scroll to position [66, 0]
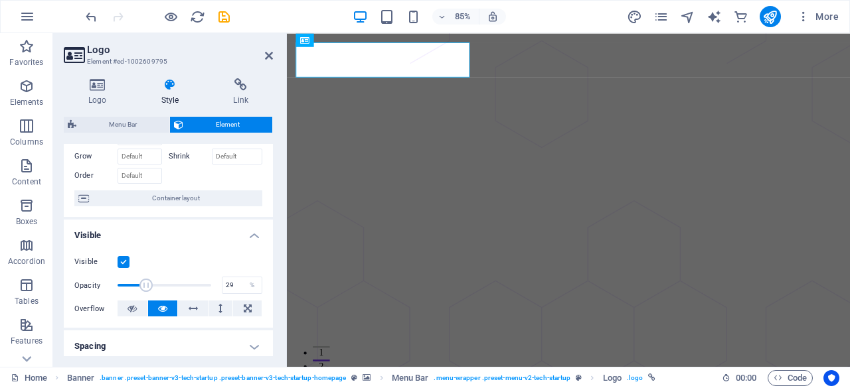
drag, startPoint x: 210, startPoint y: 283, endPoint x: 143, endPoint y: 289, distance: 67.2
click at [143, 289] on span at bounding box center [145, 285] width 13 height 13
drag, startPoint x: 141, startPoint y: 285, endPoint x: 195, endPoint y: 285, distance: 53.8
click at [195, 285] on span at bounding box center [196, 285] width 13 height 13
type input "100"
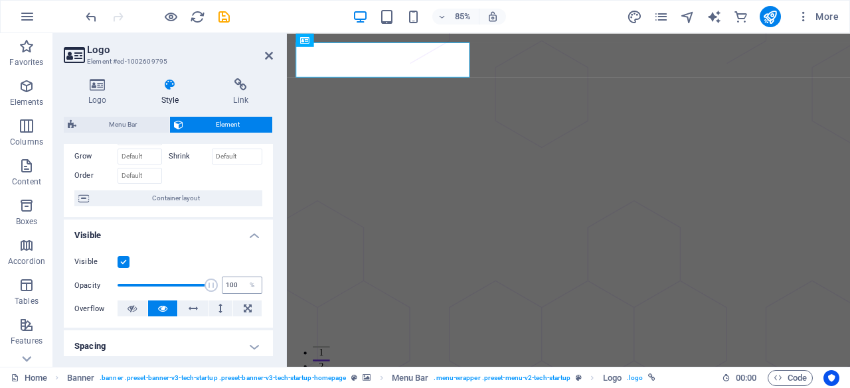
drag, startPoint x: 194, startPoint y: 287, endPoint x: 226, endPoint y: 278, distance: 33.2
click at [226, 278] on div "Opacity 100 %" at bounding box center [168, 285] width 188 height 20
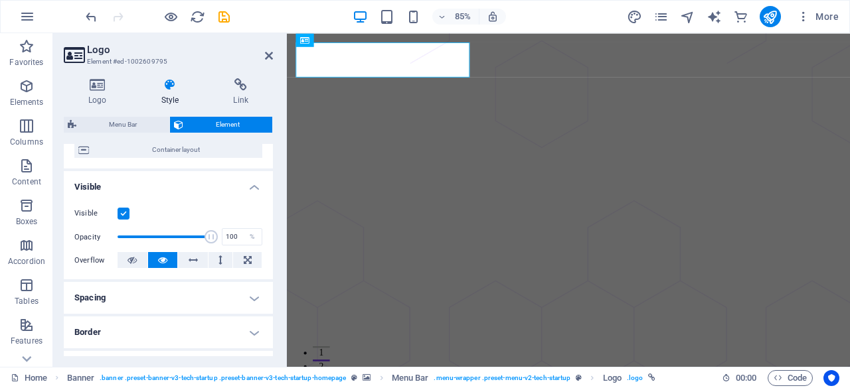
scroll to position [133, 0]
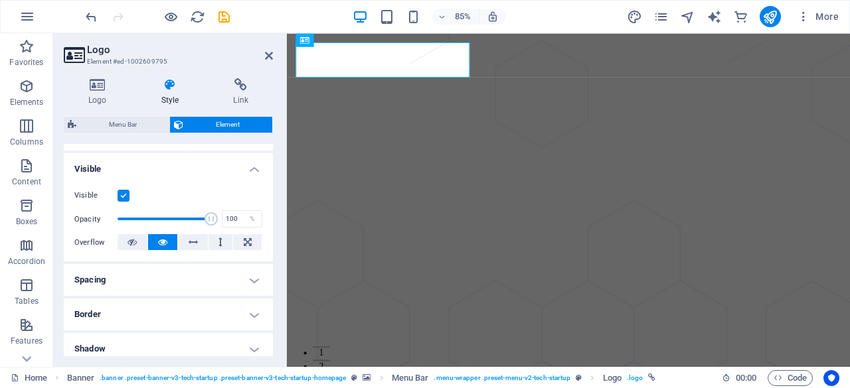
click at [129, 271] on h4 "Spacing" at bounding box center [168, 280] width 209 height 32
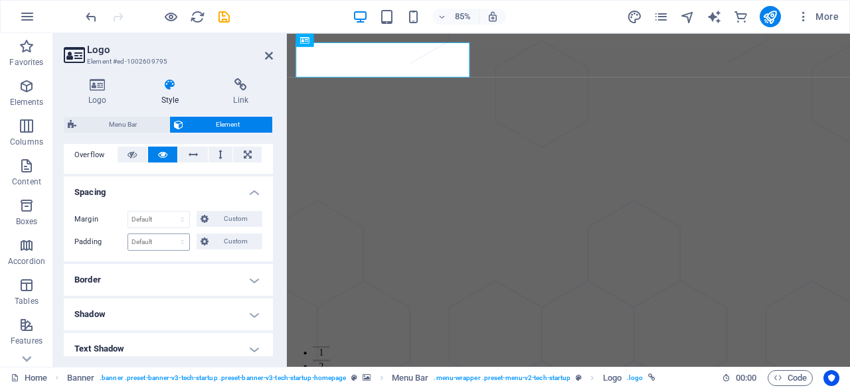
scroll to position [265, 0]
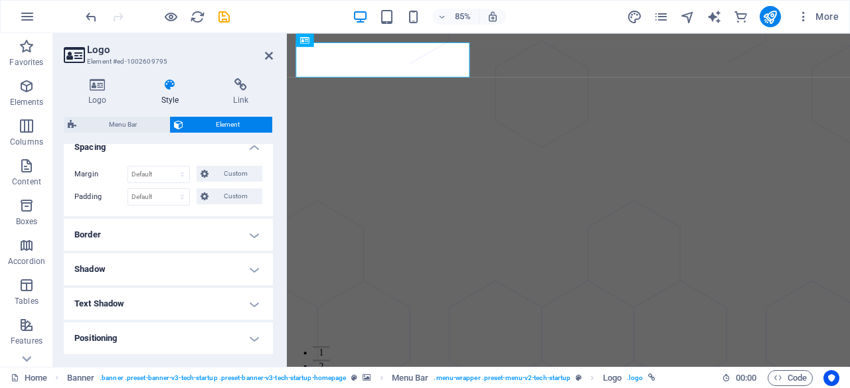
click at [147, 242] on h4 "Border" at bounding box center [168, 235] width 209 height 32
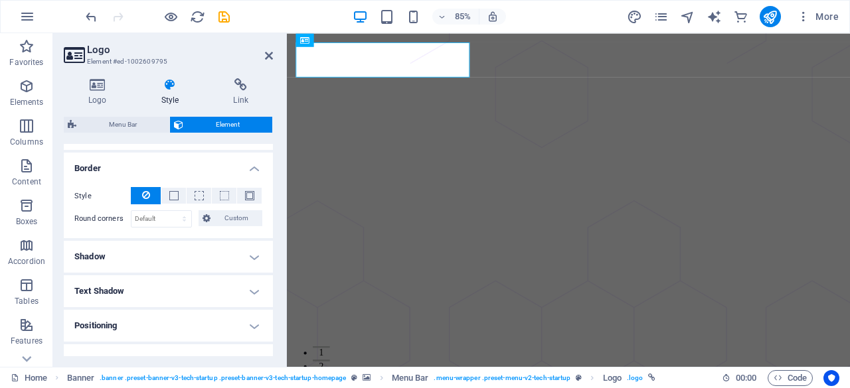
click at [146, 248] on h4 "Shadow" at bounding box center [168, 257] width 209 height 32
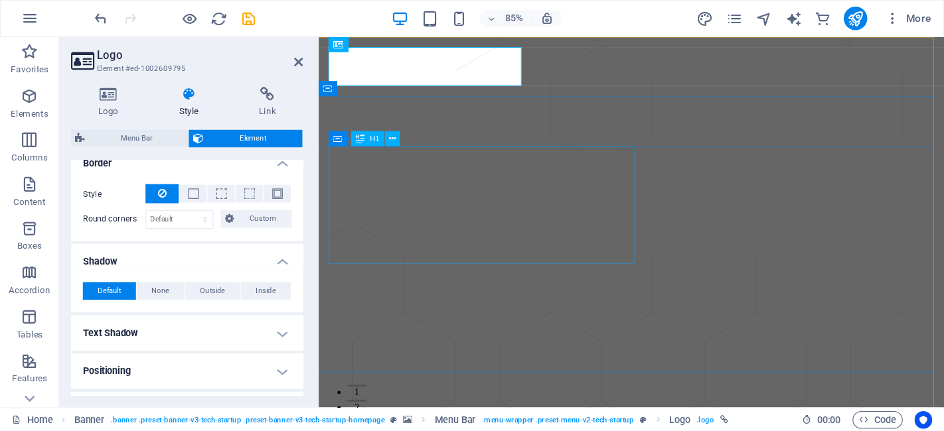
scroll to position [332, 0]
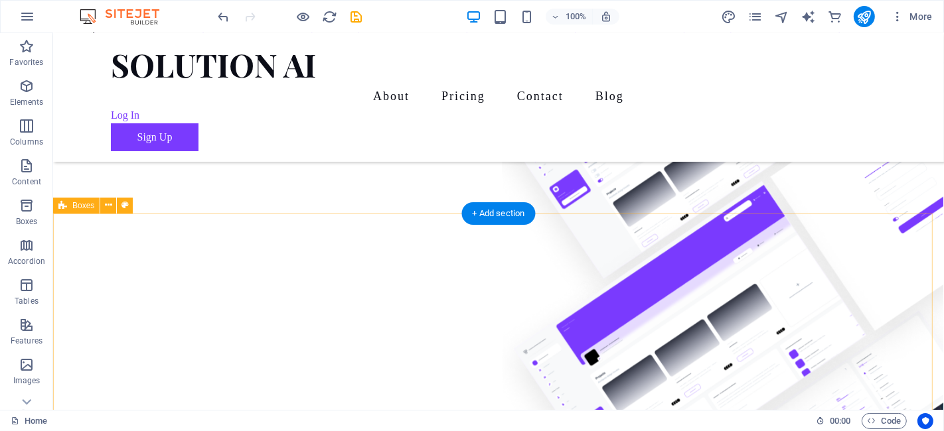
scroll to position [0, 0]
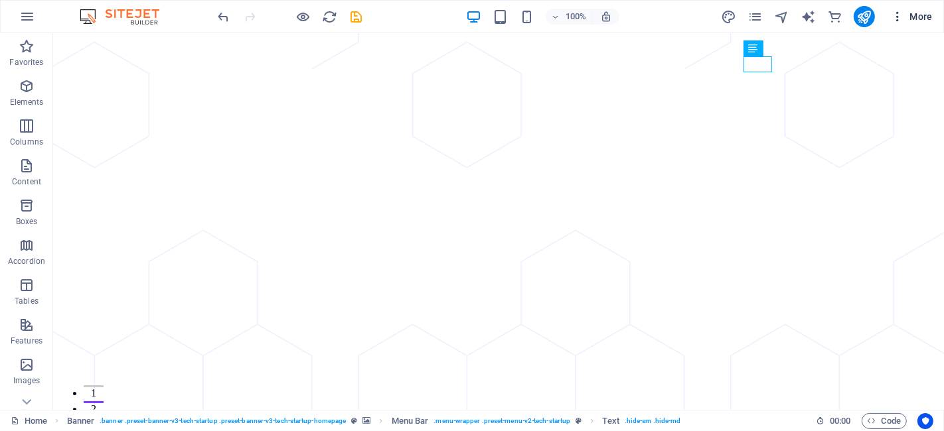
click at [849, 18] on button "More" at bounding box center [911, 16] width 52 height 21
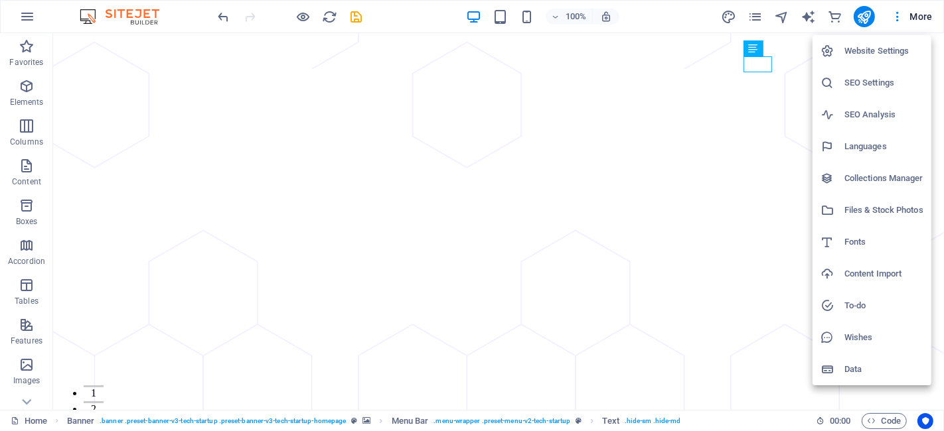
click at [848, 303] on h6 "To-do" at bounding box center [883, 306] width 79 height 16
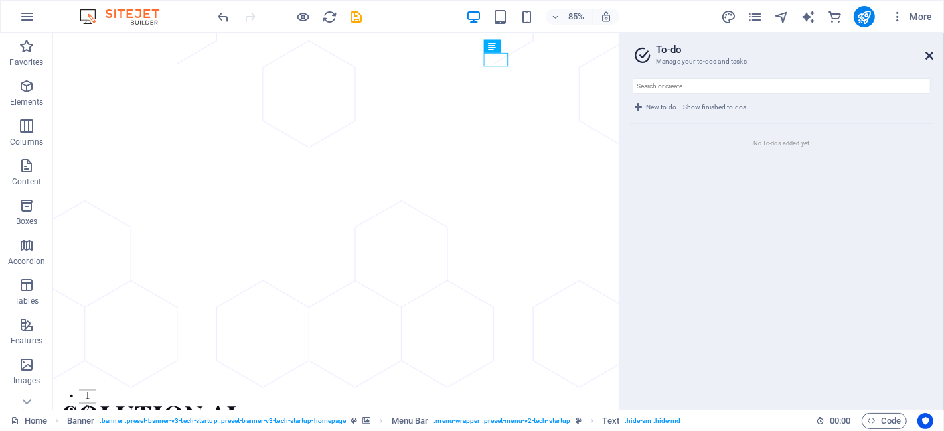
click at [849, 56] on icon at bounding box center [929, 55] width 8 height 11
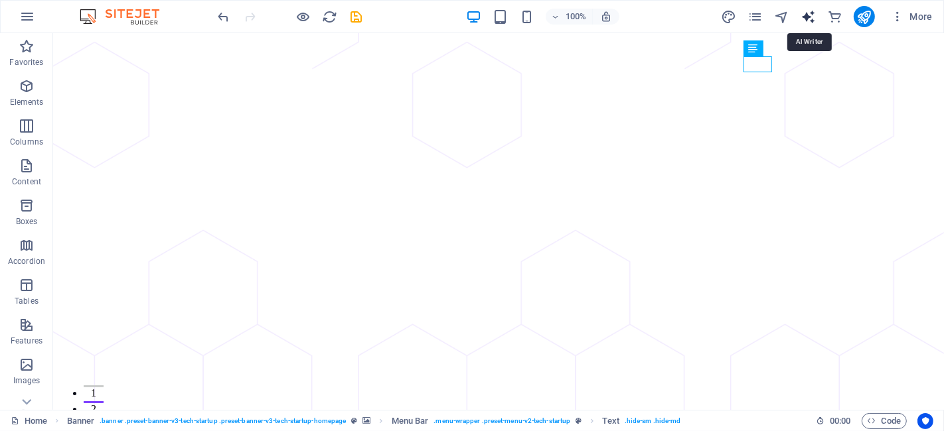
click at [804, 14] on icon "text_generator" at bounding box center [807, 16] width 15 height 15
select select "English"
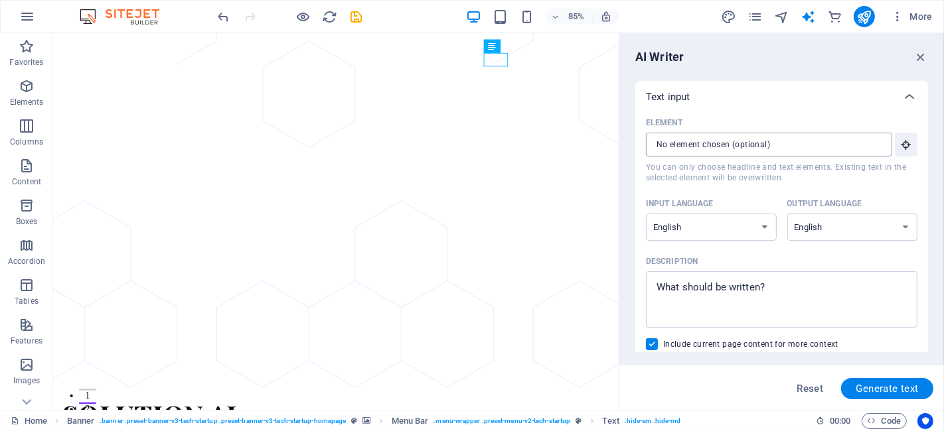
click at [768, 145] on input "Element ​ You can only choose headline and text elements. Existing text in the …" at bounding box center [764, 145] width 237 height 24
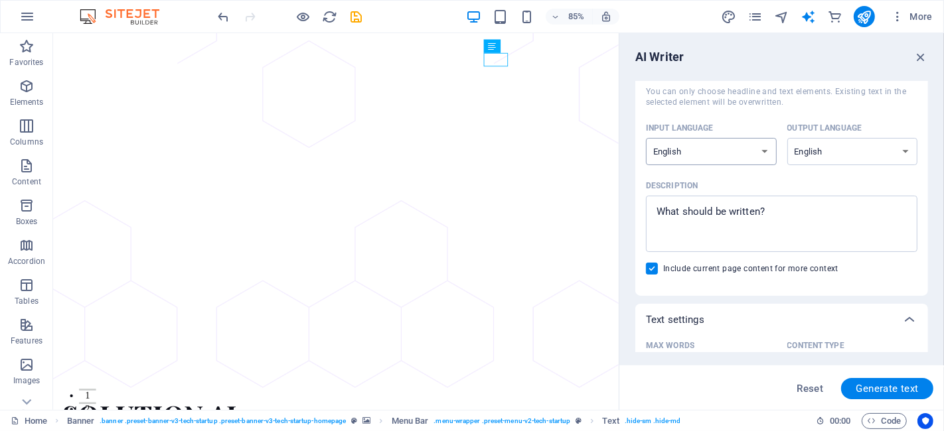
scroll to position [74, 0]
click at [698, 153] on select "Albanian Arabic Armenian Awadhi Azerbaijani Bashkir Basque Belarusian Bengali B…" at bounding box center [711, 153] width 131 height 27
click at [817, 158] on select "Albanian Arabic Armenian Awadhi Azerbaijani Bashkir Basque Belarusian Bengali B…" at bounding box center [852, 153] width 131 height 27
select select "Vietnamese"
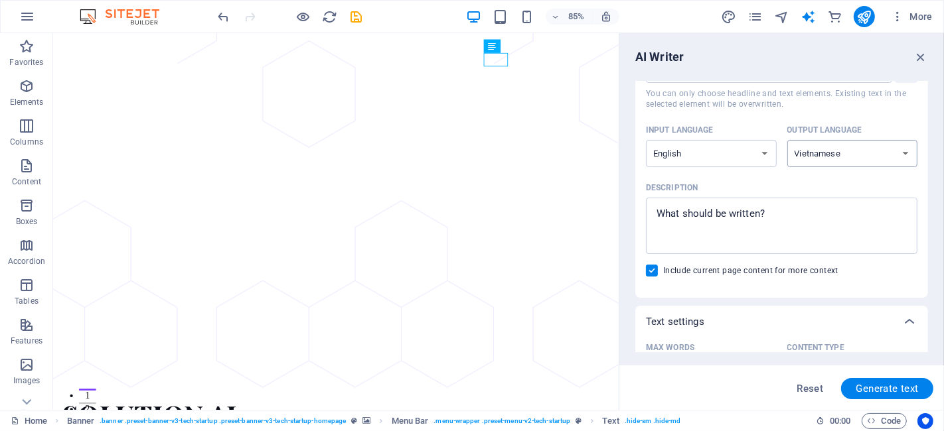
click at [787, 140] on select "Albanian Arabic Armenian Awadhi Azerbaijani Bashkir Basque Belarusian Bengali B…" at bounding box center [852, 153] width 131 height 27
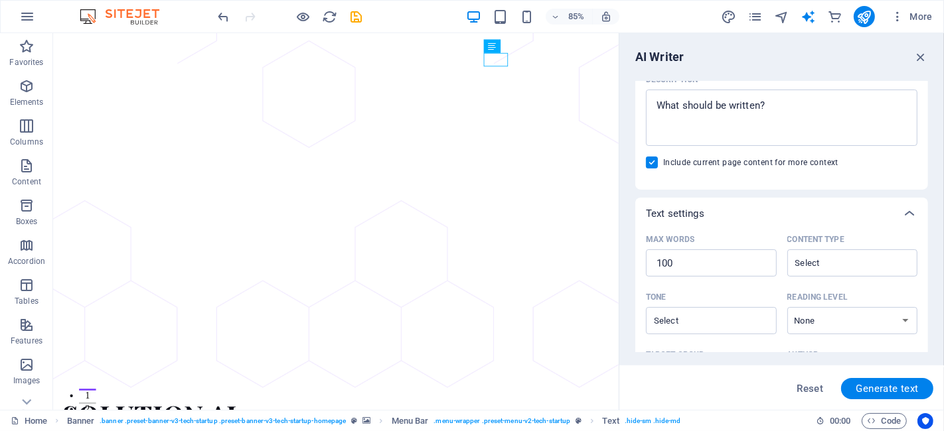
scroll to position [0, 0]
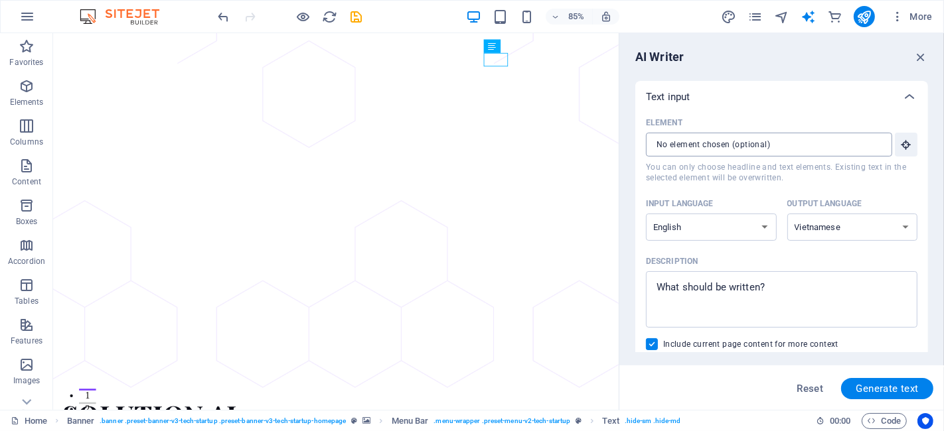
click at [701, 133] on input "Element ​ You can only choose headline and text elements. Existing text in the …" at bounding box center [764, 145] width 237 height 24
click at [705, 145] on input "Element ​ You can only choose headline and text elements. Existing text in the …" at bounding box center [764, 145] width 237 height 24
click at [849, 60] on div "AI Writer" at bounding box center [781, 57] width 293 height 16
click at [849, 60] on icon "button" at bounding box center [920, 57] width 15 height 15
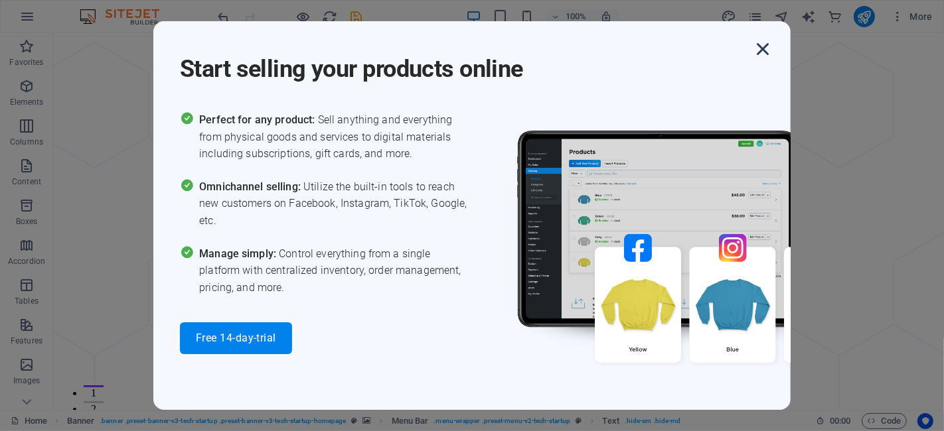
click at [771, 42] on icon "button" at bounding box center [763, 49] width 24 height 24
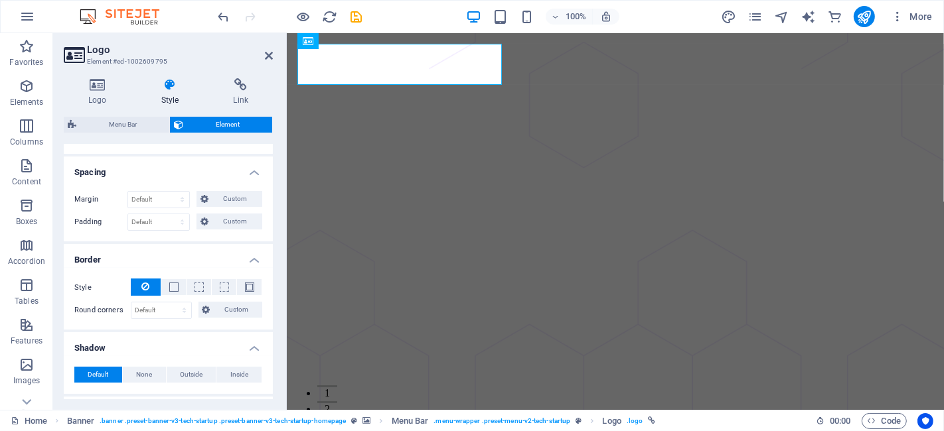
scroll to position [295, 0]
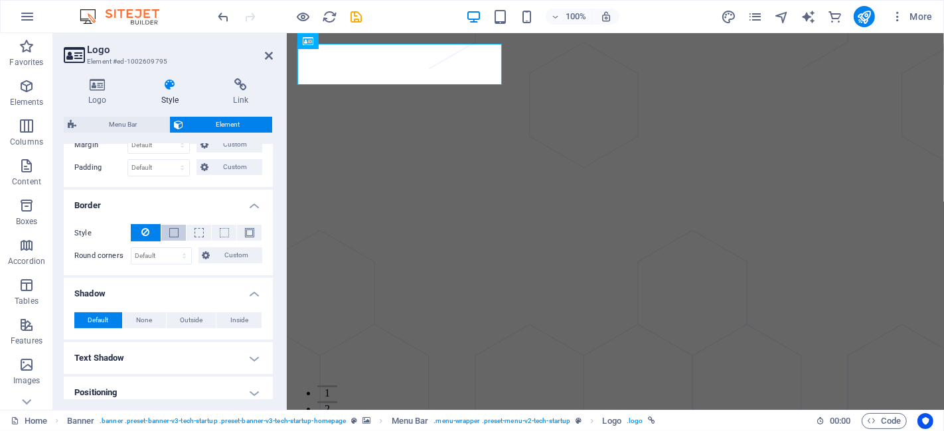
click at [170, 230] on span at bounding box center [173, 232] width 9 height 9
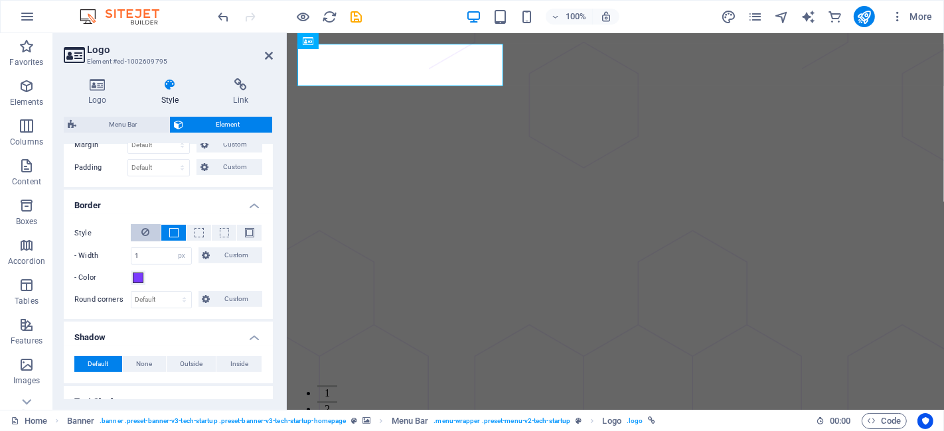
click at [155, 224] on button at bounding box center [146, 232] width 30 height 17
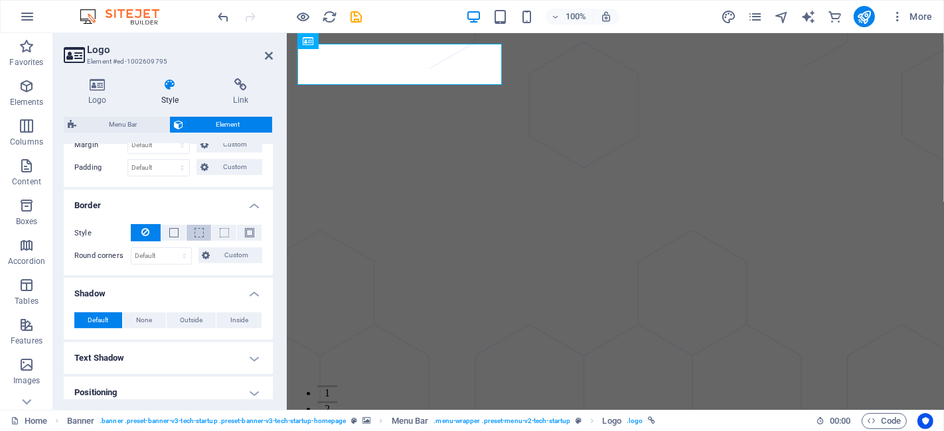
click at [194, 230] on span at bounding box center [198, 232] width 9 height 9
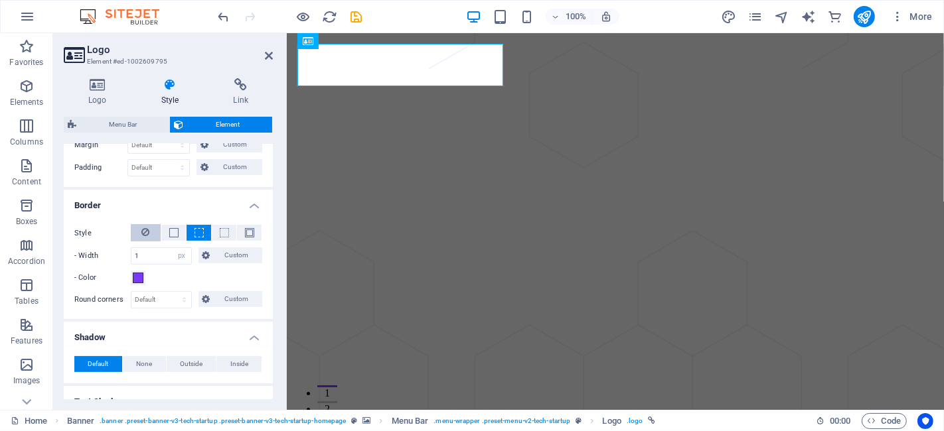
click at [145, 226] on icon at bounding box center [146, 232] width 8 height 16
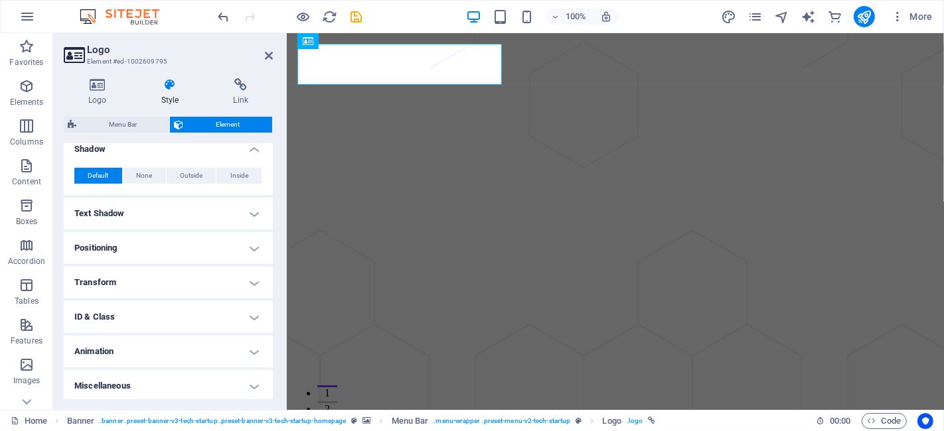
scroll to position [366, 0]
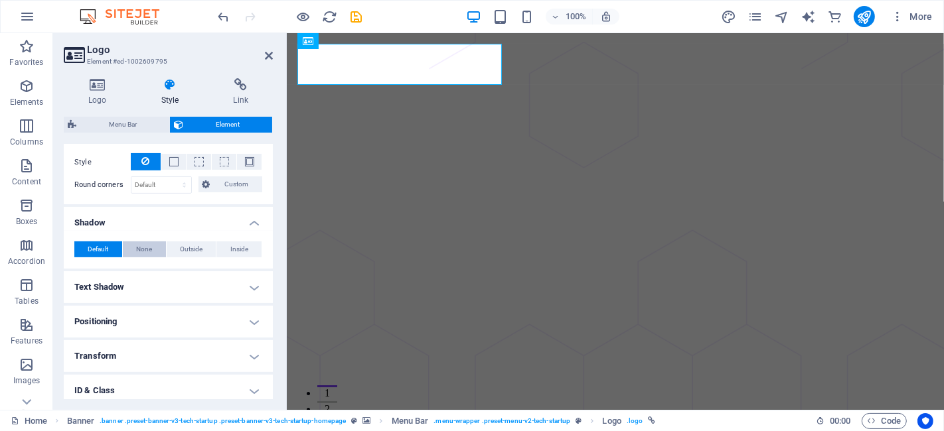
click at [148, 247] on span "None" at bounding box center [144, 250] width 16 height 16
click at [177, 245] on button "Outside" at bounding box center [192, 250] width 50 height 16
type input "2"
type input "4"
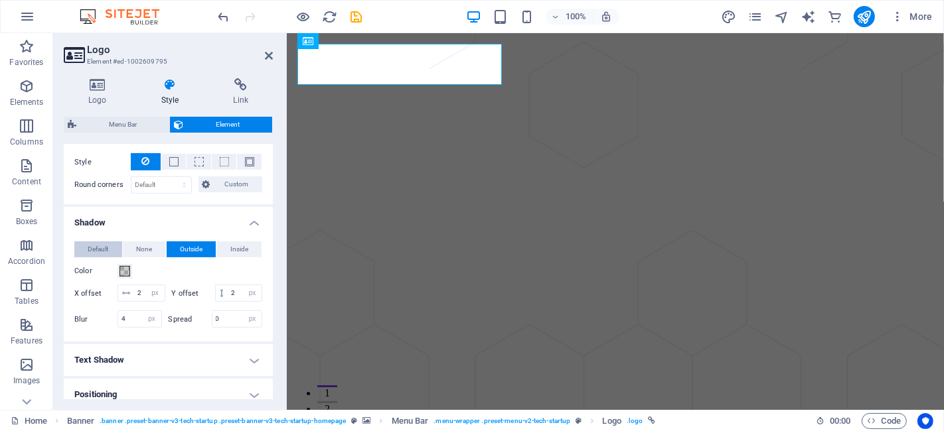
click at [93, 243] on span "Default" at bounding box center [98, 250] width 21 height 16
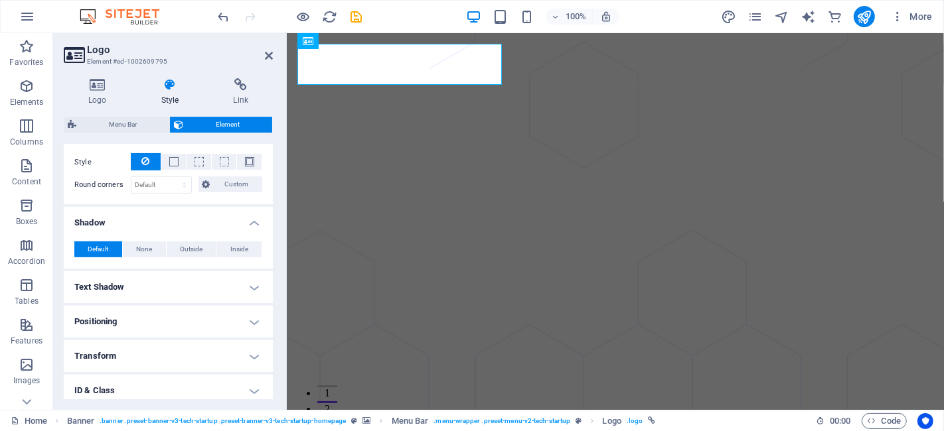
click at [131, 350] on h4 "Transform" at bounding box center [168, 356] width 209 height 32
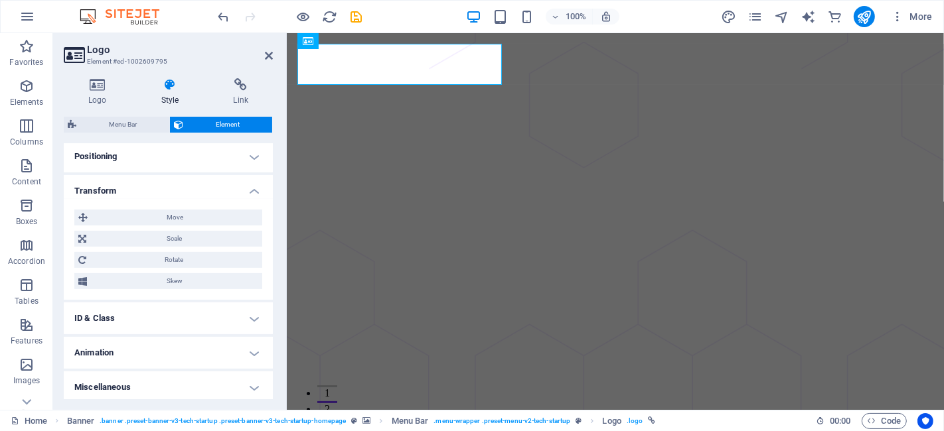
scroll to position [532, 0]
click at [174, 242] on span "Scale" at bounding box center [174, 238] width 168 height 16
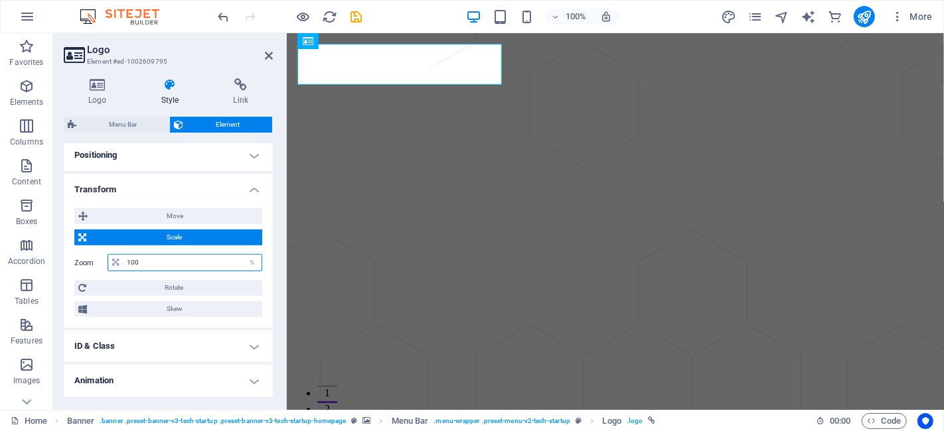
drag, startPoint x: 181, startPoint y: 259, endPoint x: 122, endPoint y: 259, distance: 58.4
click at [122, 259] on div "100 %" at bounding box center [185, 262] width 155 height 17
type input "80"
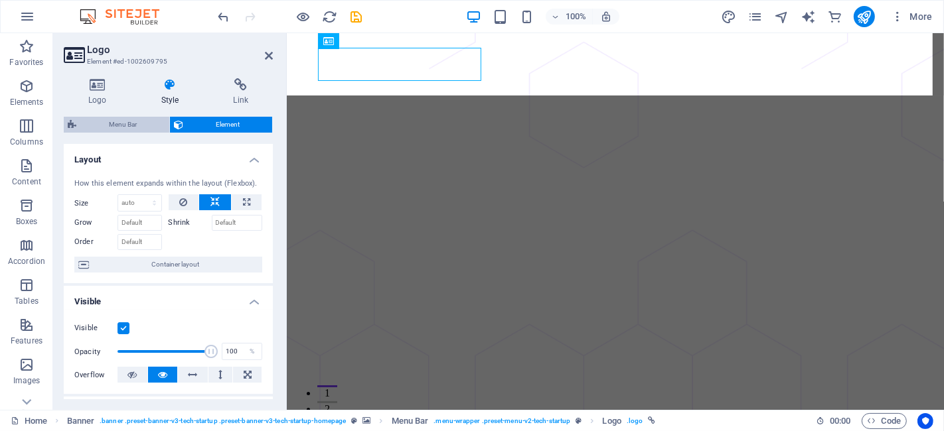
click at [139, 122] on span "Menu Bar" at bounding box center [122, 125] width 85 height 16
select select "rem"
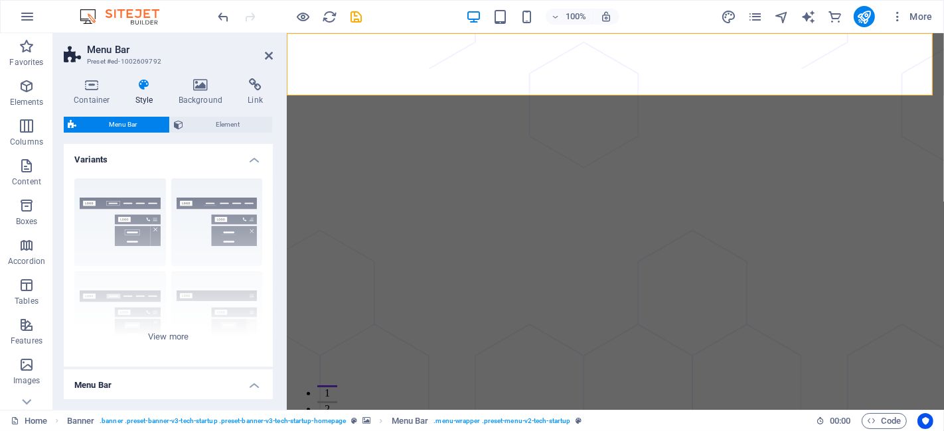
click at [200, 126] on span "Element" at bounding box center [227, 125] width 81 height 16
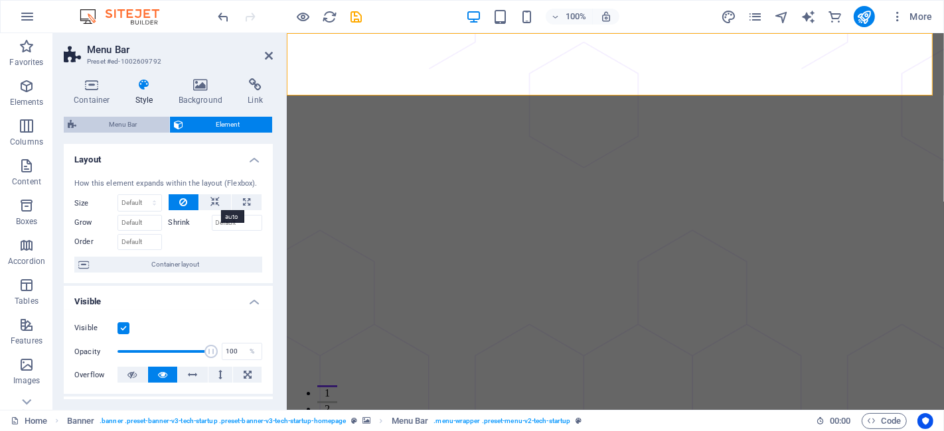
click at [121, 127] on span "Menu Bar" at bounding box center [122, 125] width 85 height 16
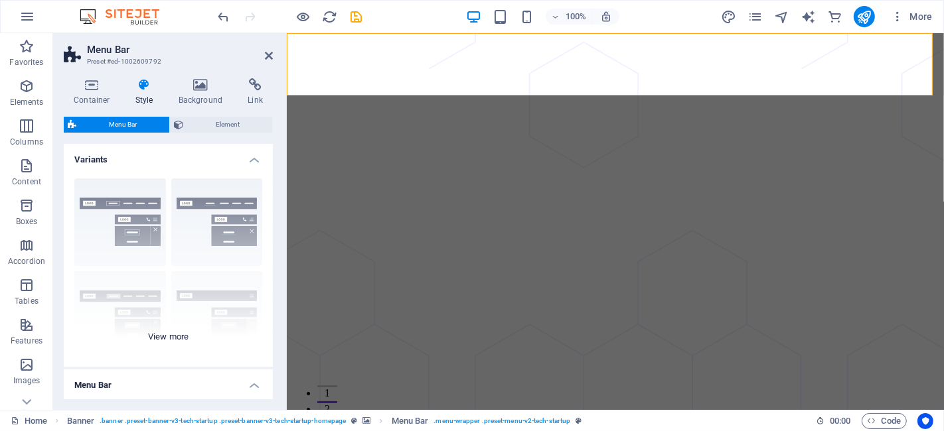
click at [121, 222] on div "Border Centered Default Fixed Loki Trigger Wide XXL" at bounding box center [168, 267] width 209 height 199
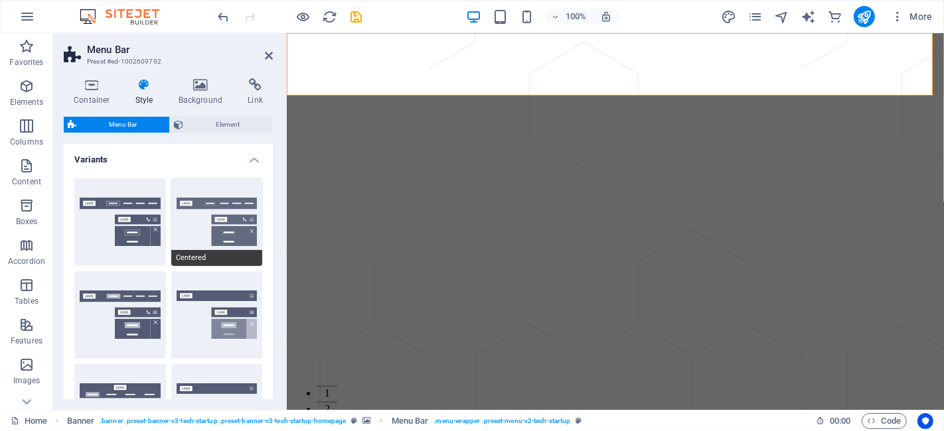
click at [186, 219] on button "Centered" at bounding box center [217, 223] width 92 height 88
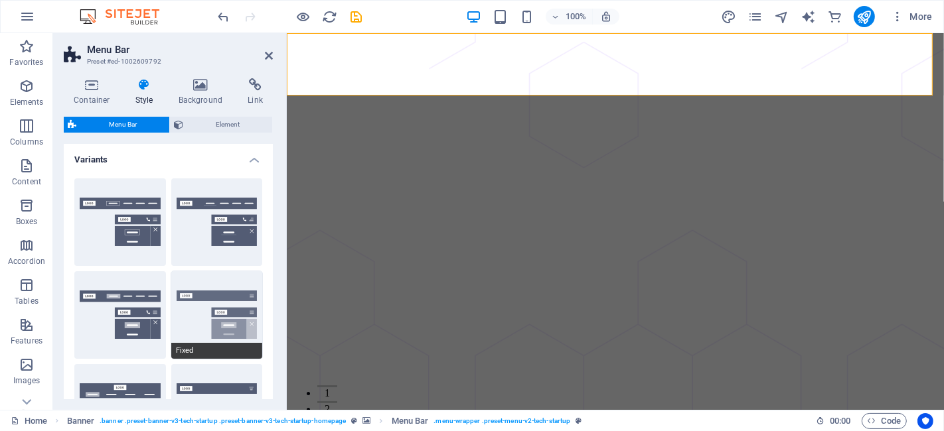
click at [201, 315] on button "Fixed" at bounding box center [217, 315] width 92 height 88
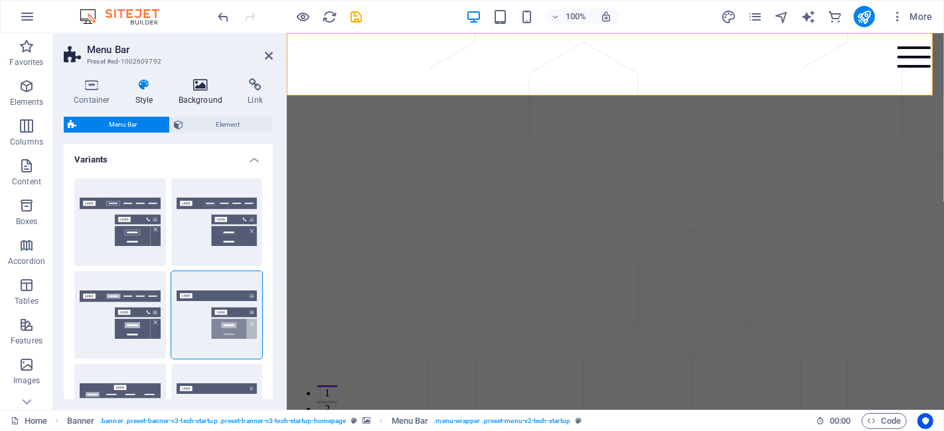
click at [207, 92] on h4 "Background" at bounding box center [204, 92] width 70 height 28
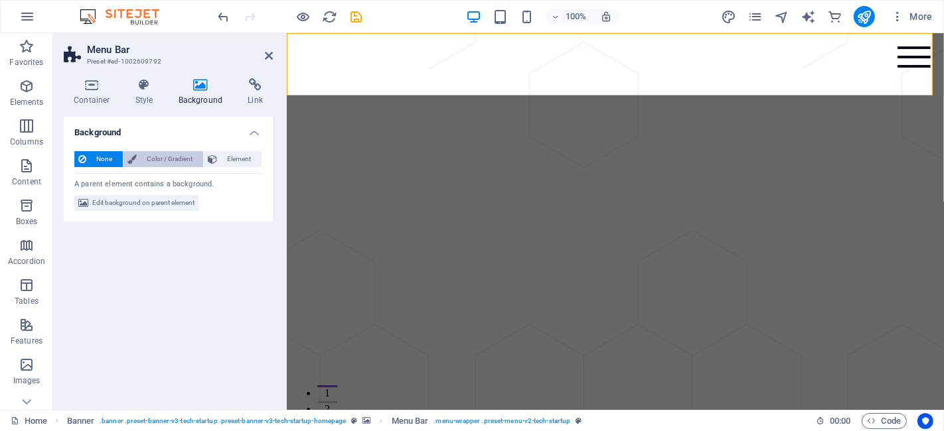
click at [176, 161] on span "Color / Gradient" at bounding box center [170, 159] width 58 height 16
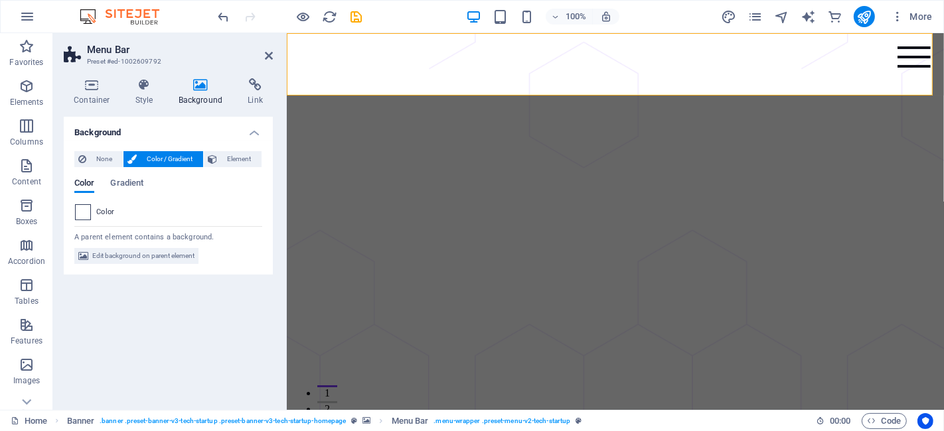
click at [93, 211] on div "Color" at bounding box center [168, 212] width 186 height 16
click at [82, 214] on span at bounding box center [83, 212] width 15 height 15
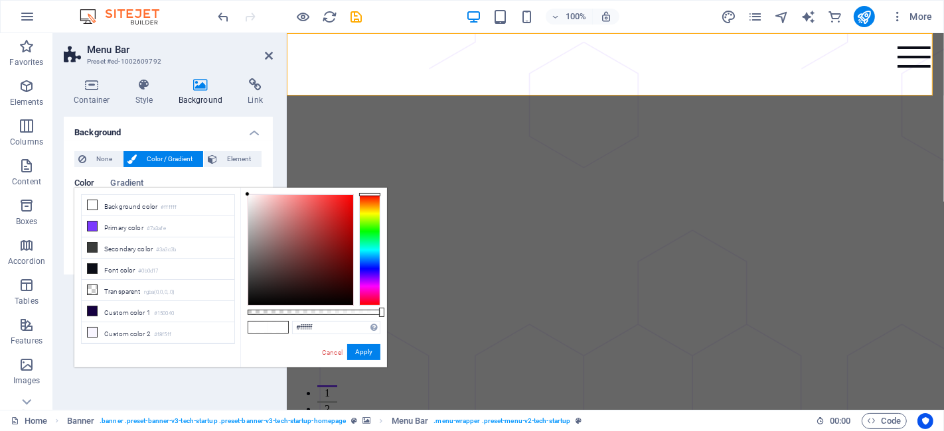
click at [310, 198] on div at bounding box center [300, 250] width 105 height 110
click at [327, 202] on div at bounding box center [300, 250] width 105 height 110
click at [207, 177] on body "solutionai.com.vn Home Favorites Elements Columns Content Boxes Accordion Table…" at bounding box center [472, 215] width 944 height 431
type input "#f7f7f7"
drag, startPoint x: 228, startPoint y: 203, endPoint x: 216, endPoint y: 198, distance: 13.1
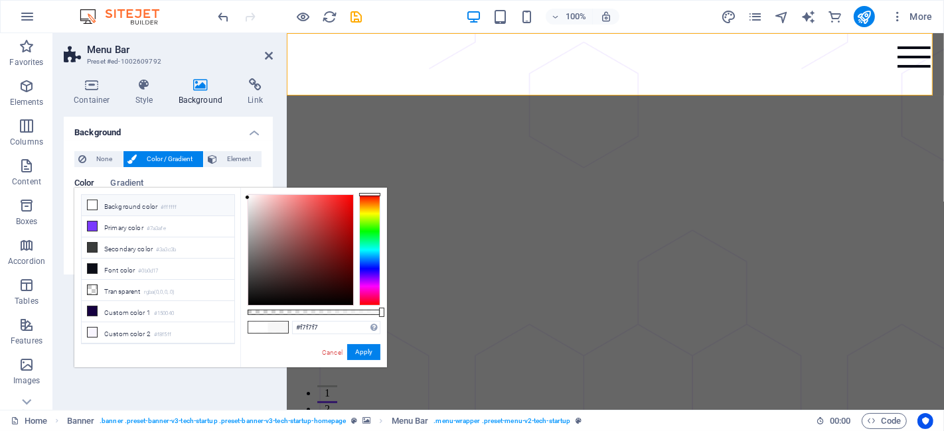
click at [216, 198] on div "less Background color #ffffff Primary color #7a3afe Secondary color #3a3c3b Fon…" at bounding box center [230, 278] width 313 height 180
click at [329, 357] on link "Cancel" at bounding box center [332, 353] width 23 height 10
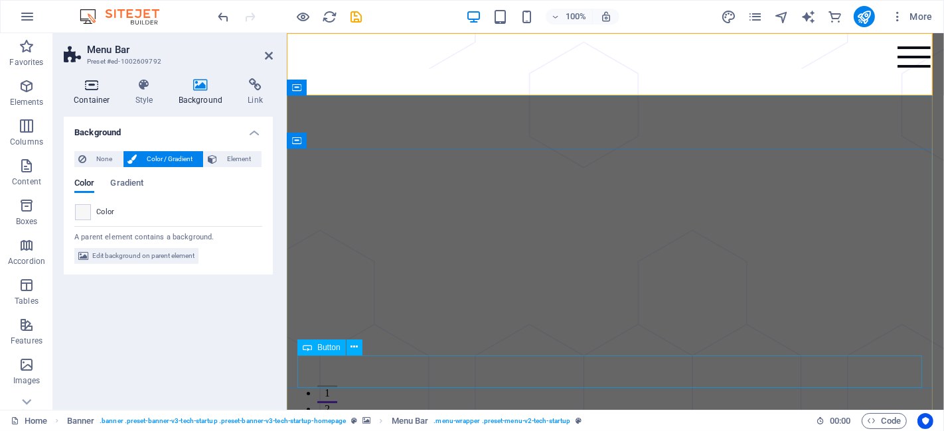
click at [76, 94] on h4 "Container" at bounding box center [95, 92] width 62 height 28
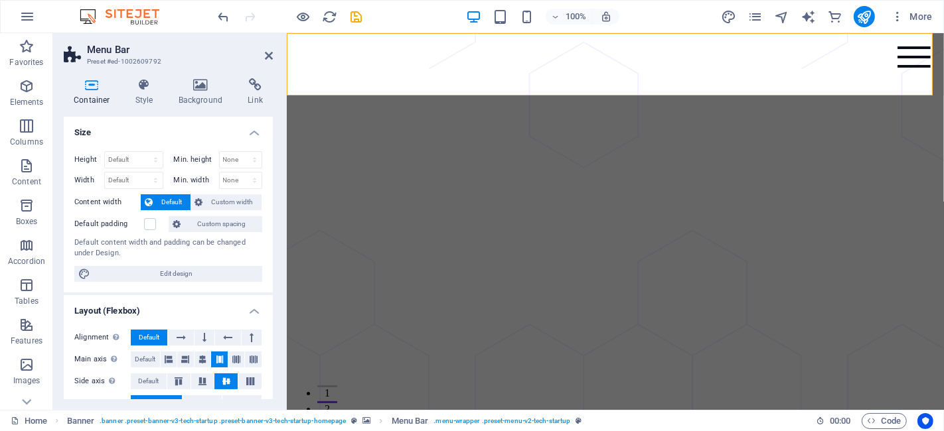
click at [271, 58] on icon at bounding box center [269, 55] width 8 height 11
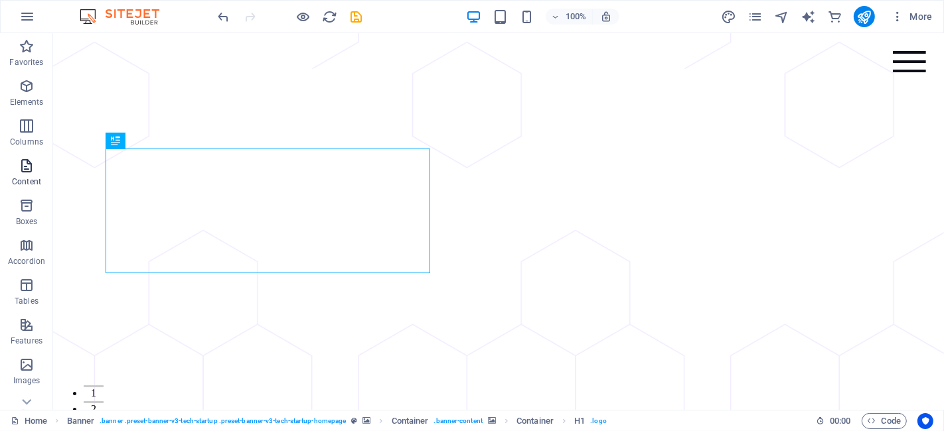
click at [31, 166] on icon "button" at bounding box center [27, 166] width 16 height 16
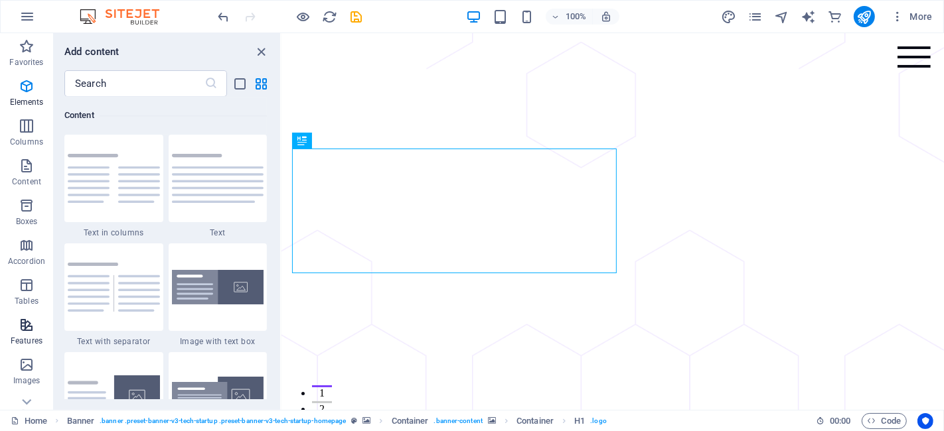
click at [32, 331] on icon "button" at bounding box center [27, 325] width 16 height 16
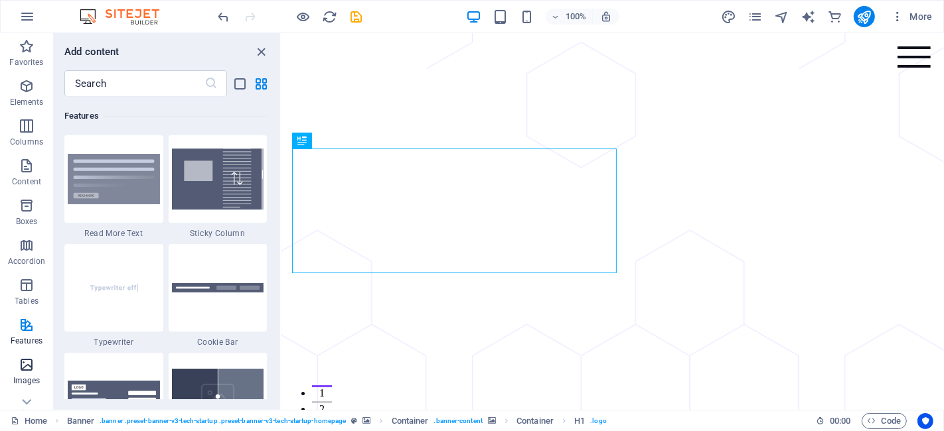
click at [25, 370] on icon "button" at bounding box center [27, 365] width 16 height 16
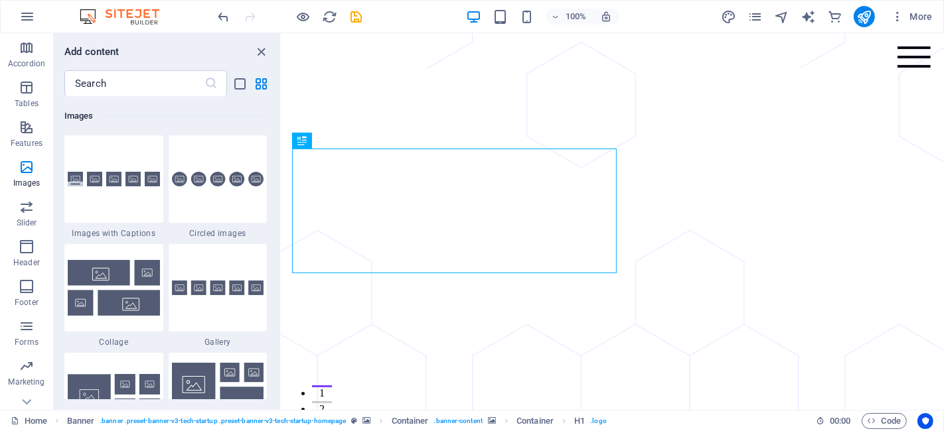
scroll to position [259, 0]
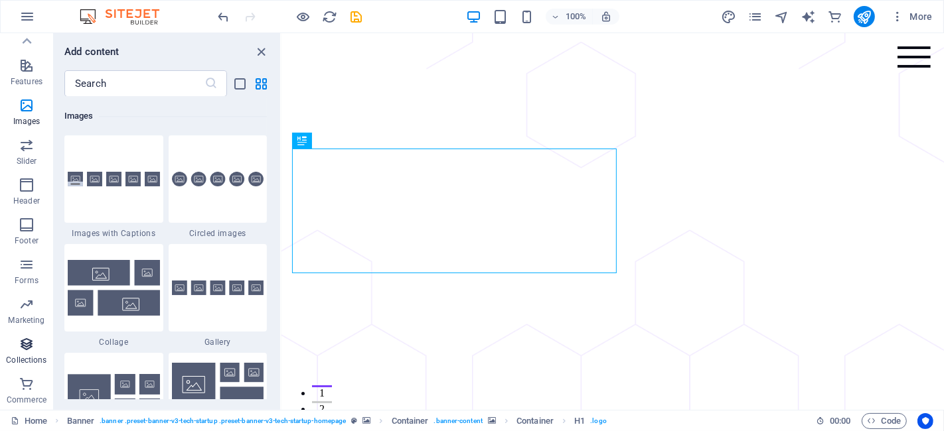
click at [31, 350] on icon "button" at bounding box center [27, 344] width 16 height 16
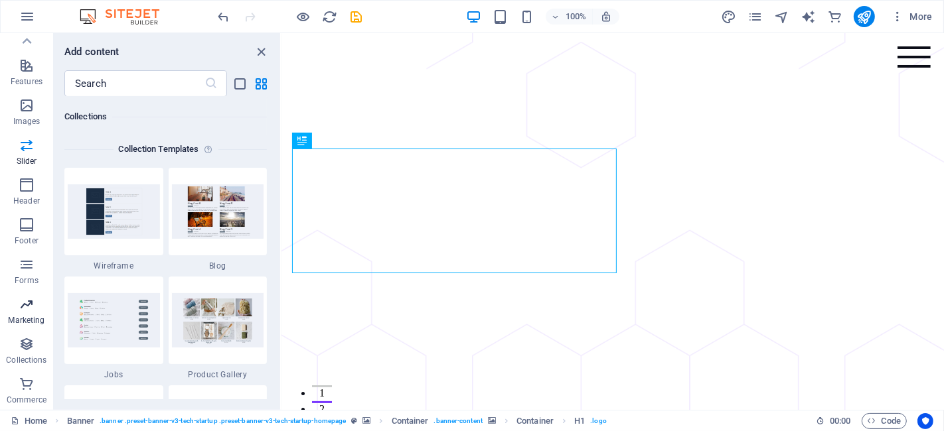
click at [36, 318] on p "Marketing" at bounding box center [26, 320] width 37 height 11
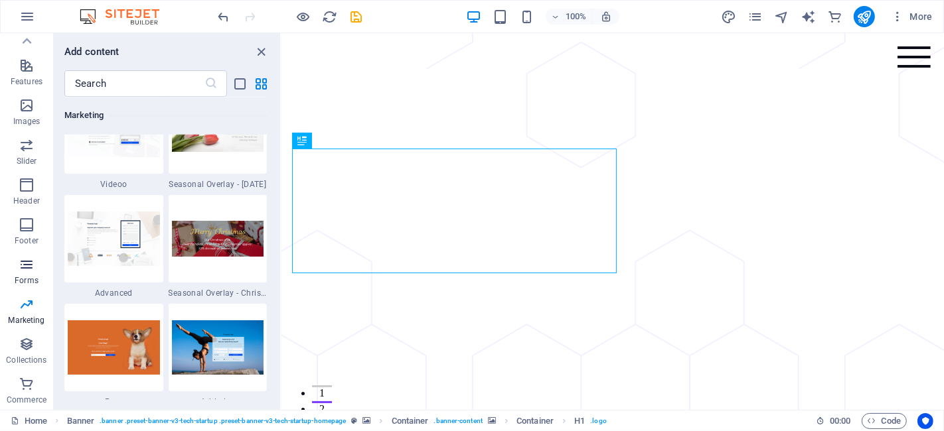
click at [23, 273] on span "Forms" at bounding box center [26, 273] width 53 height 32
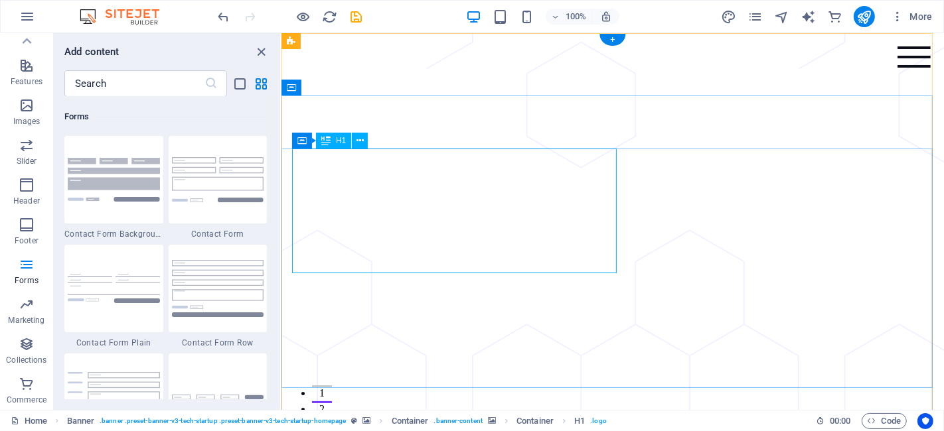
scroll to position [9688, 0]
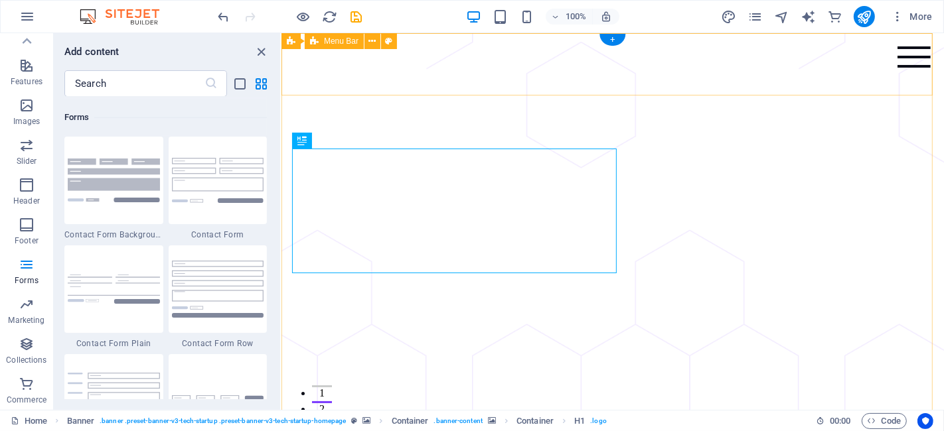
click at [849, 53] on div "Menu" at bounding box center [913, 56] width 33 height 21
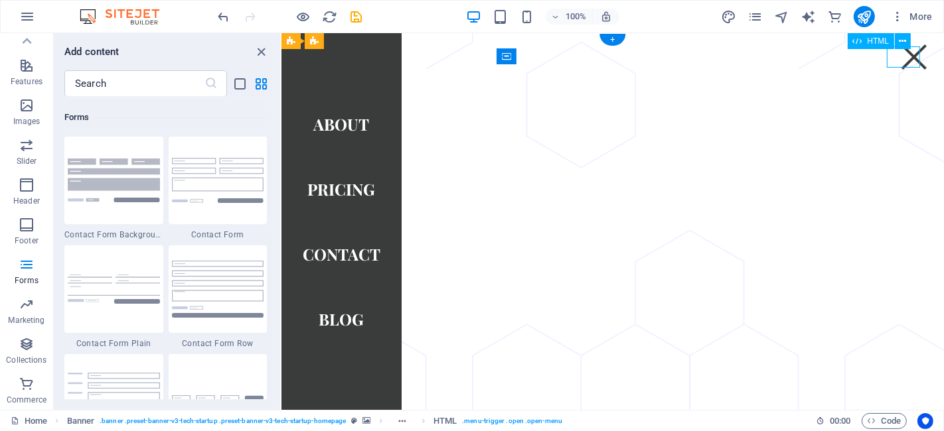
click at [849, 54] on div "Menu" at bounding box center [913, 56] width 33 height 21
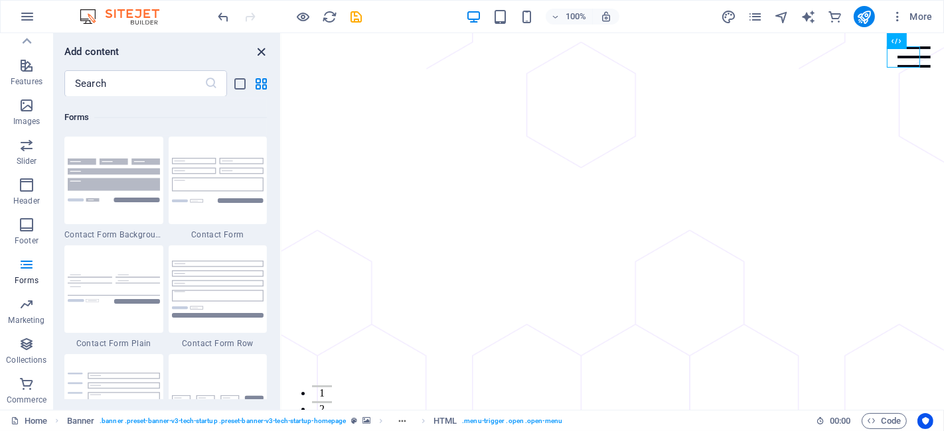
click at [259, 51] on icon "close panel" at bounding box center [261, 51] width 15 height 15
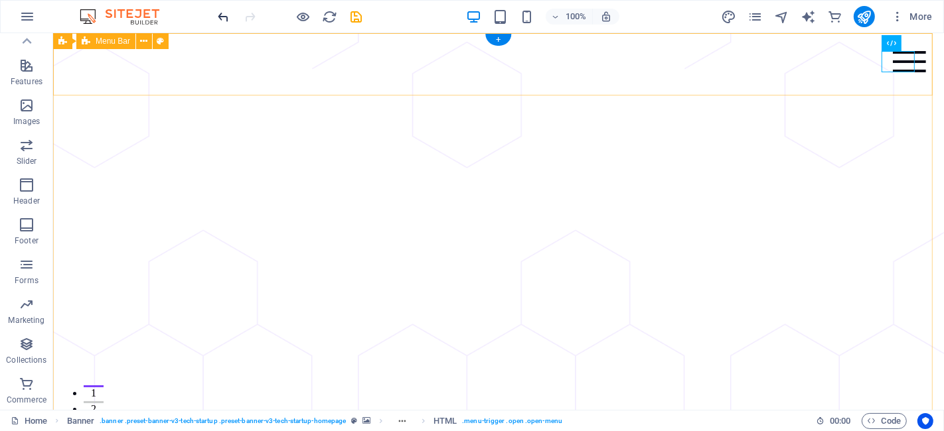
click at [224, 15] on icon "undo" at bounding box center [223, 16] width 15 height 15
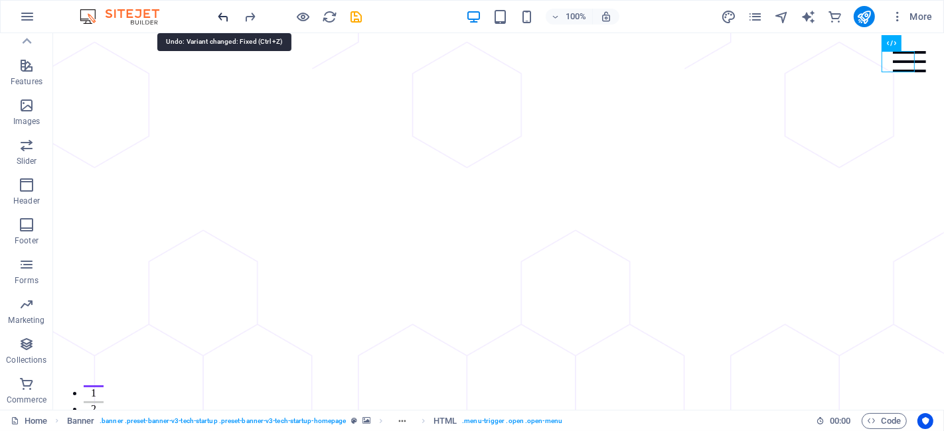
click at [224, 15] on icon "undo" at bounding box center [223, 16] width 15 height 15
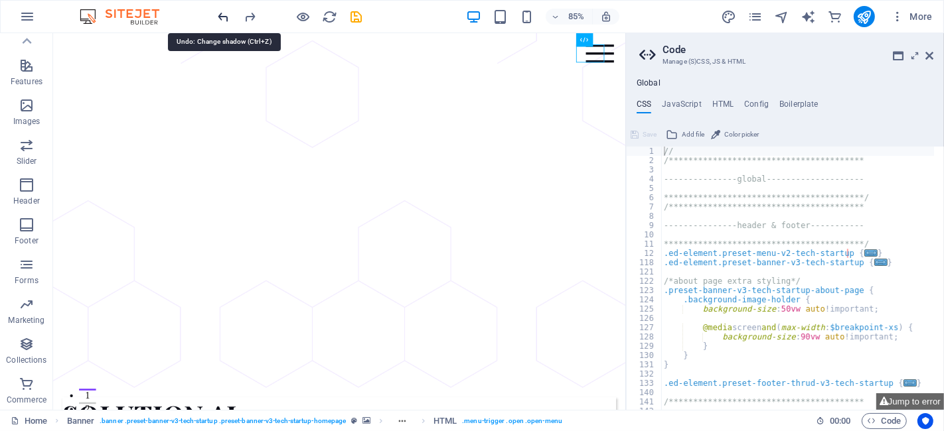
click at [224, 15] on icon "undo" at bounding box center [223, 16] width 15 height 15
click at [849, 54] on icon at bounding box center [929, 55] width 8 height 11
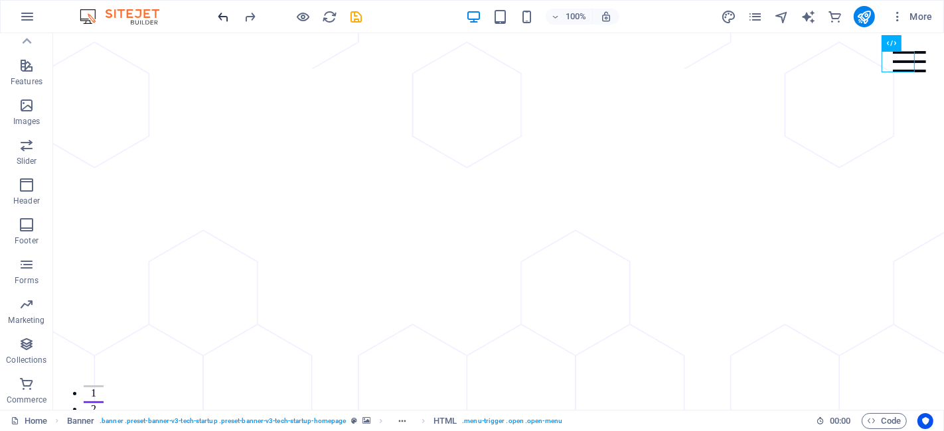
click at [228, 21] on icon "undo" at bounding box center [223, 16] width 15 height 15
click at [224, 16] on icon "undo" at bounding box center [223, 16] width 15 height 15
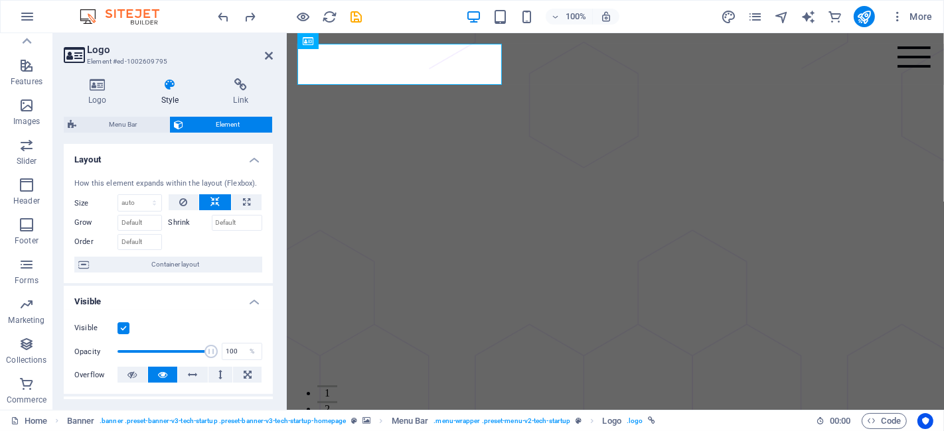
click at [244, 204] on icon at bounding box center [246, 202] width 7 height 16
type input "100"
select select "%"
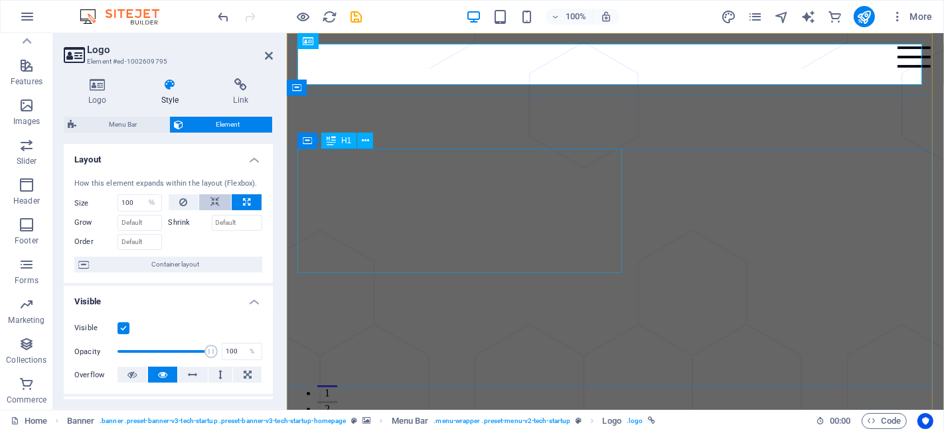
click at [214, 198] on icon at bounding box center [214, 202] width 9 height 16
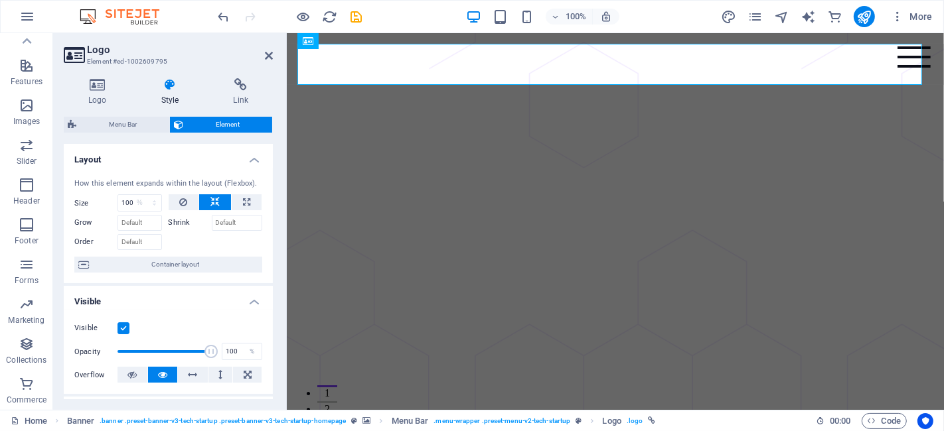
select select "DISABLED_OPTION_VALUE"
click at [130, 123] on span "Menu Bar" at bounding box center [122, 125] width 85 height 16
select select "rem"
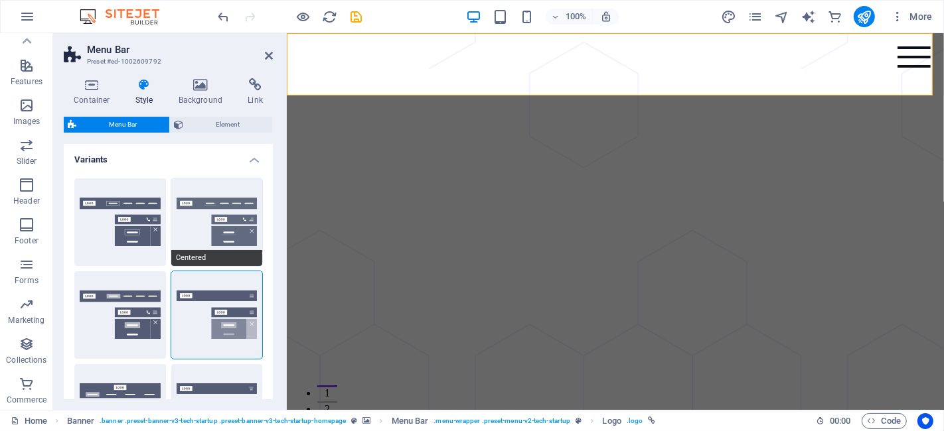
click at [211, 228] on button "Centered" at bounding box center [217, 223] width 92 height 88
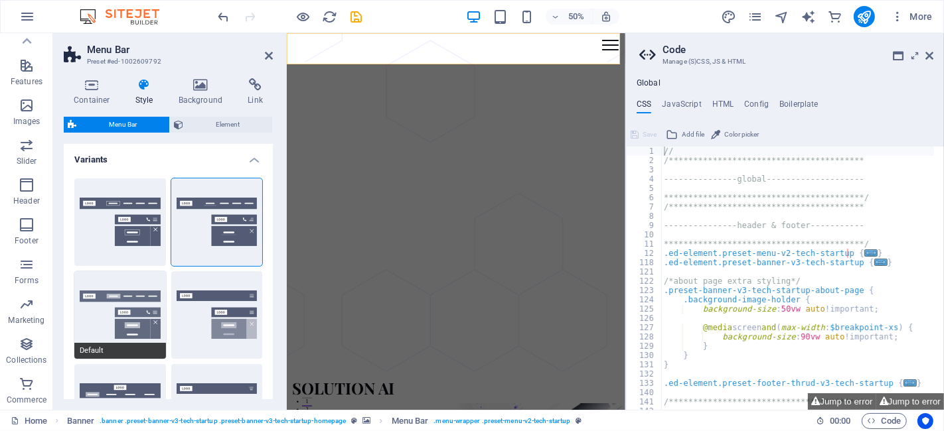
click at [129, 300] on button "Default" at bounding box center [120, 315] width 92 height 88
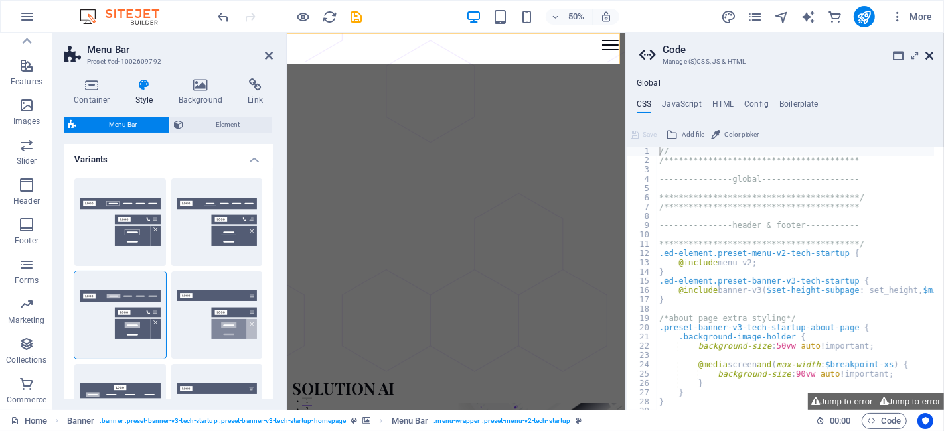
click at [849, 50] on icon at bounding box center [929, 55] width 8 height 11
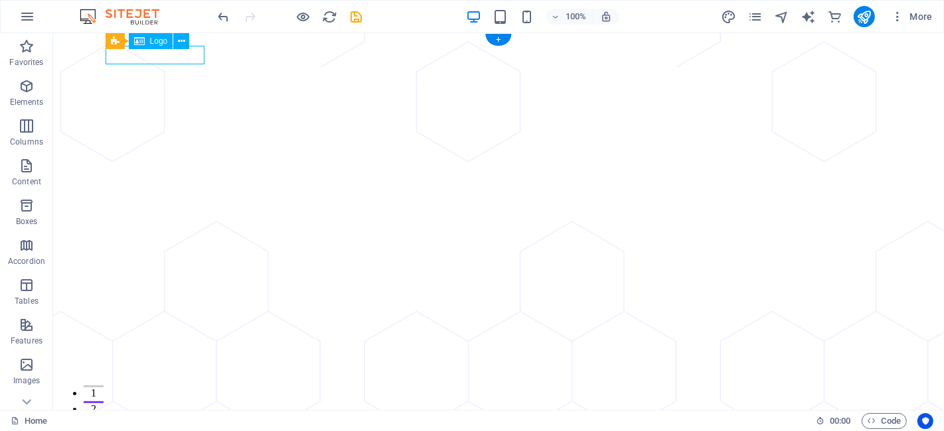
select select "px"
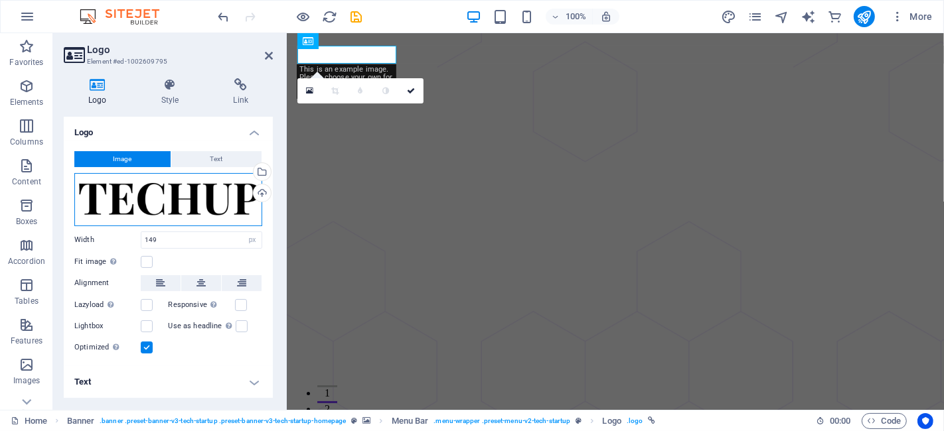
click at [184, 192] on div "Drag files here, click to choose files or select files from Files or our free s…" at bounding box center [168, 199] width 188 height 53
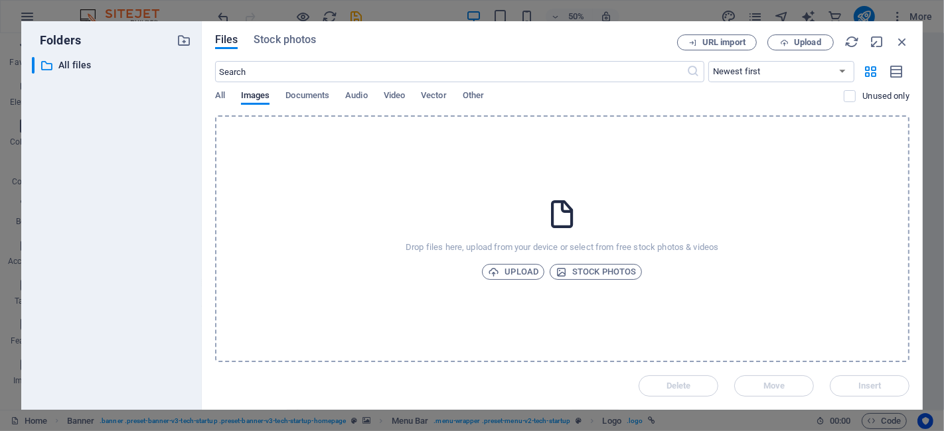
click at [184, 192] on div "​ All files All files" at bounding box center [111, 228] width 159 height 342
click at [899, 35] on icon "button" at bounding box center [902, 42] width 15 height 15
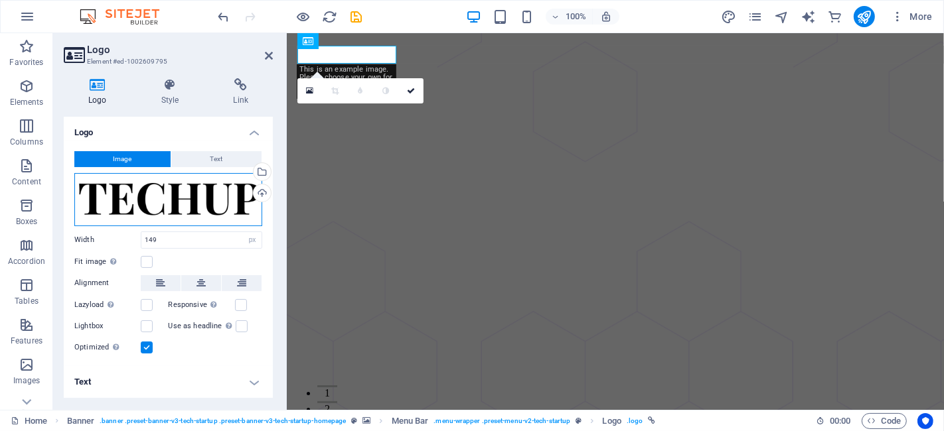
click at [210, 200] on div "Drag files here, click to choose files or select files from Files or our free s…" at bounding box center [168, 199] width 188 height 53
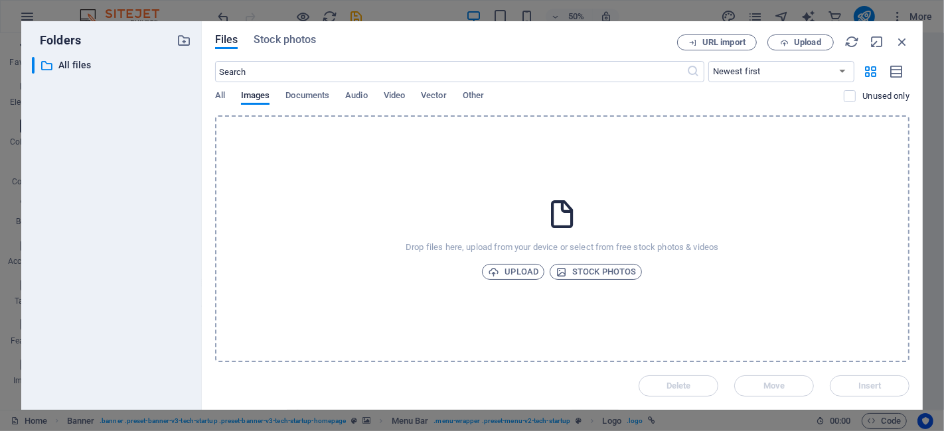
click at [894, 42] on div "URL import Upload" at bounding box center [793, 43] width 232 height 16
click at [894, 44] on div "URL import Upload" at bounding box center [793, 43] width 232 height 16
click at [899, 43] on icon "button" at bounding box center [902, 42] width 15 height 15
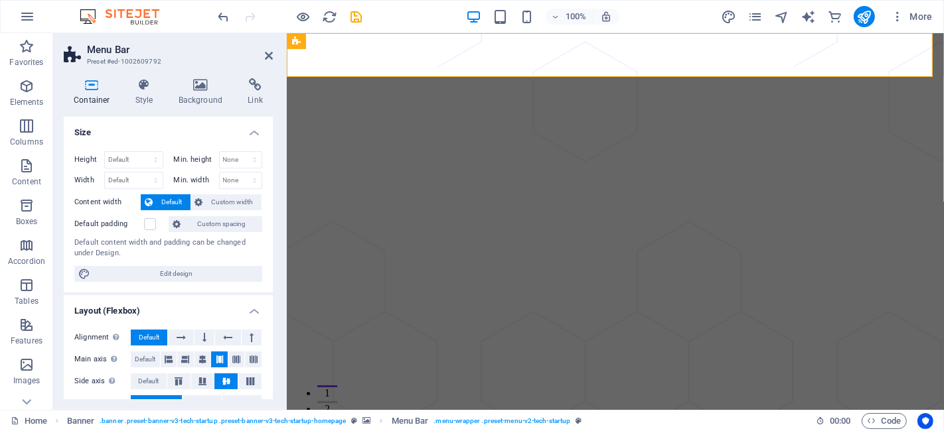
click at [222, 12] on icon "undo" at bounding box center [223, 16] width 15 height 15
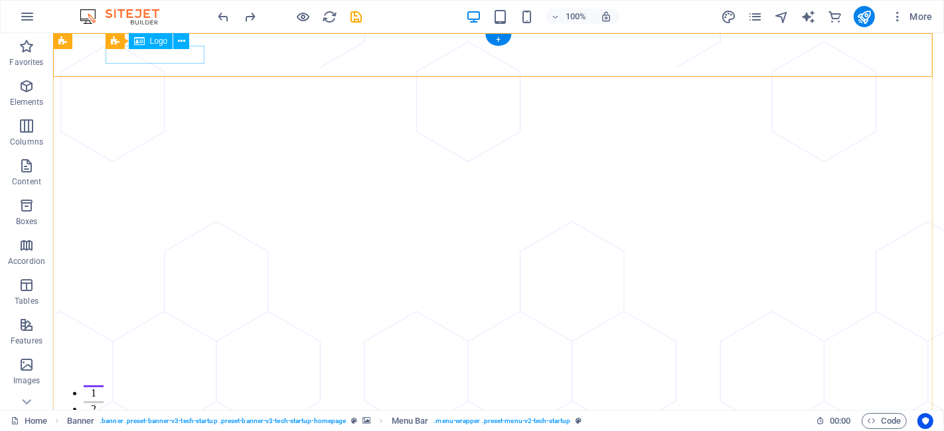
select select "px"
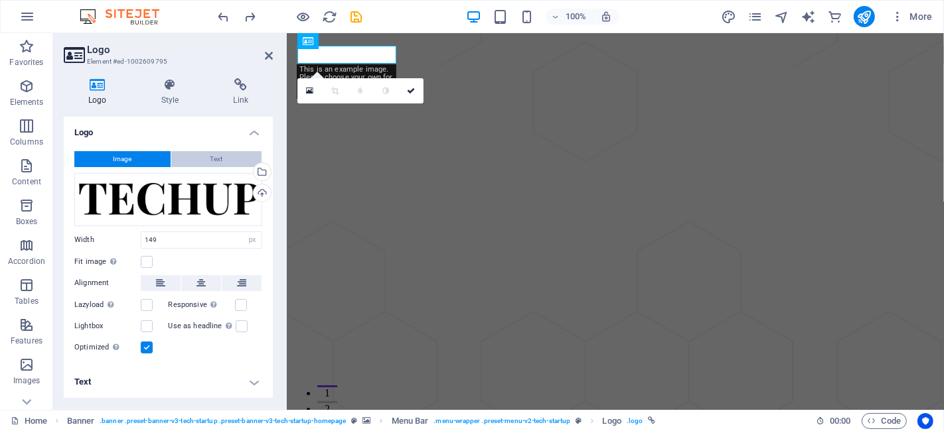
click at [201, 152] on button "Text" at bounding box center [216, 159] width 90 height 16
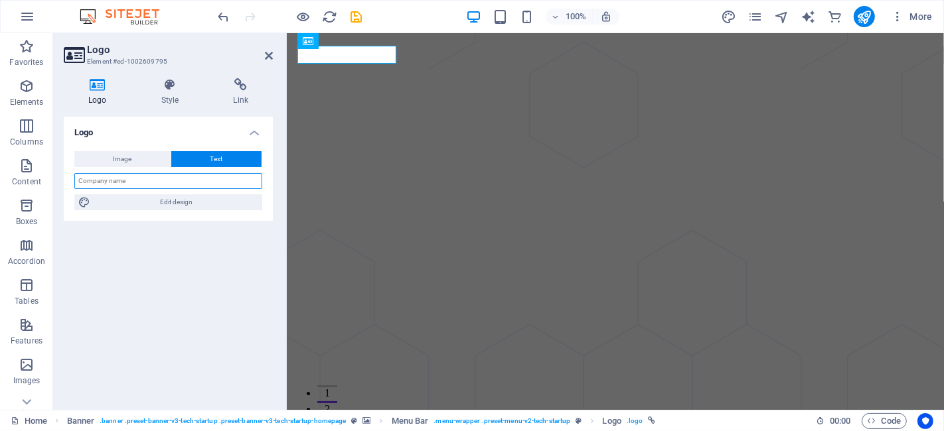
click at [186, 175] on input "text" at bounding box center [168, 181] width 188 height 16
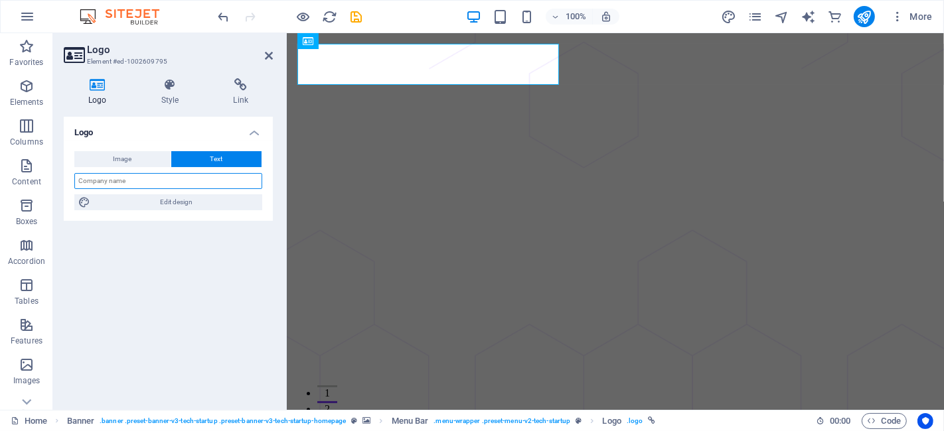
type input "SOLUTION AI"
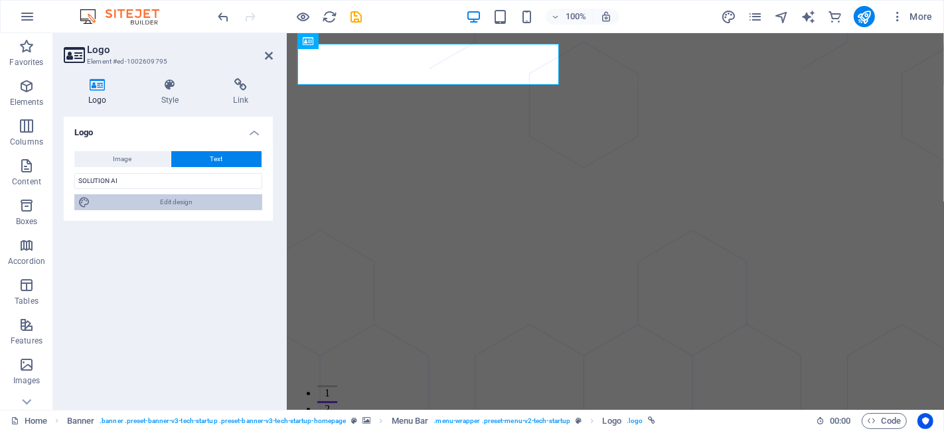
click at [169, 203] on span "Edit design" at bounding box center [176, 202] width 164 height 16
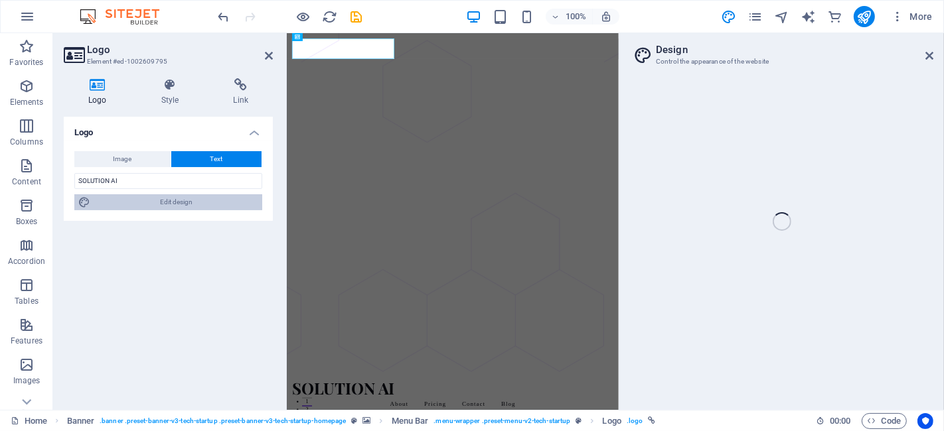
select select "px"
select select "700"
select select "px"
select select "rem"
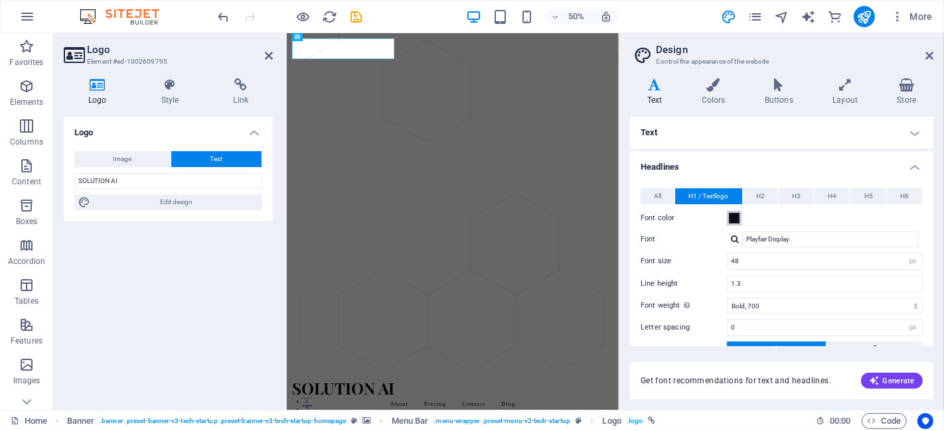
click at [728, 215] on button "Font color" at bounding box center [734, 218] width 15 height 15
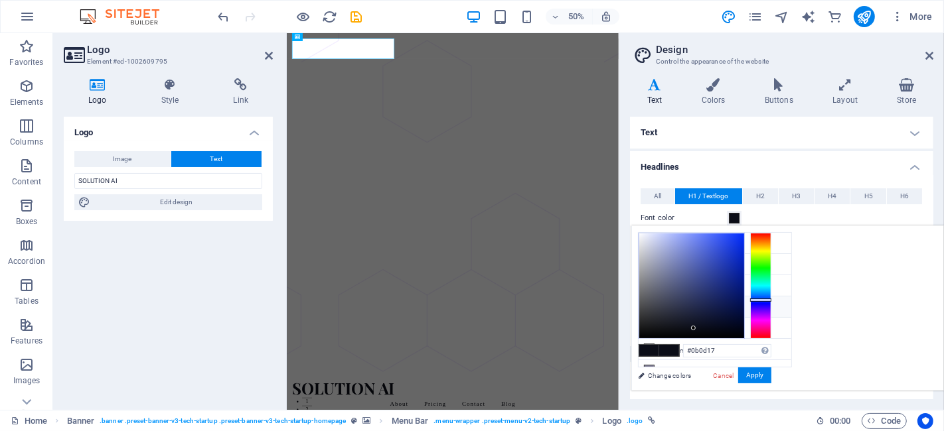
click at [910, 133] on h4 "Text" at bounding box center [781, 133] width 303 height 32
click at [0, 0] on input "Lato, -apple-system, BlinkMaxSystemFont, 'Seoge UI', Roboto, 'Helvetica Neue', …" at bounding box center [0, 0] width 0 height 0
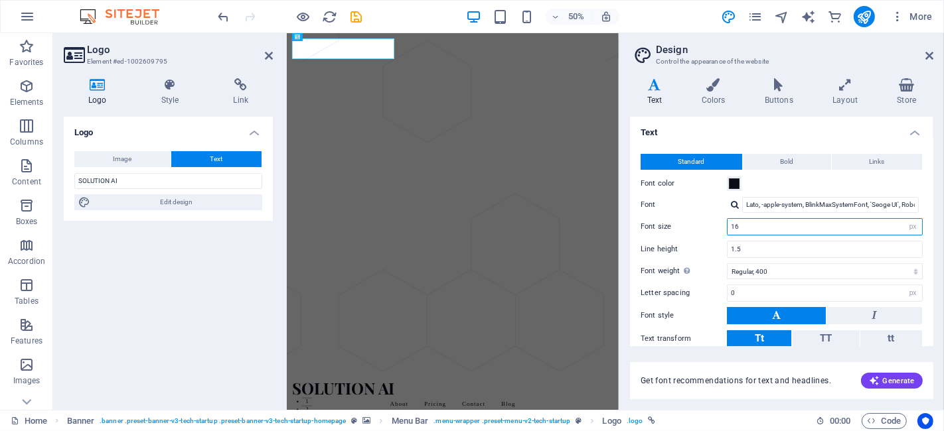
drag, startPoint x: 790, startPoint y: 224, endPoint x: 782, endPoint y: 235, distance: 13.4
click at [786, 232] on input "16" at bounding box center [824, 227] width 194 height 16
click at [715, 224] on div "Font size 16 rem px" at bounding box center [781, 226] width 282 height 17
type input "14"
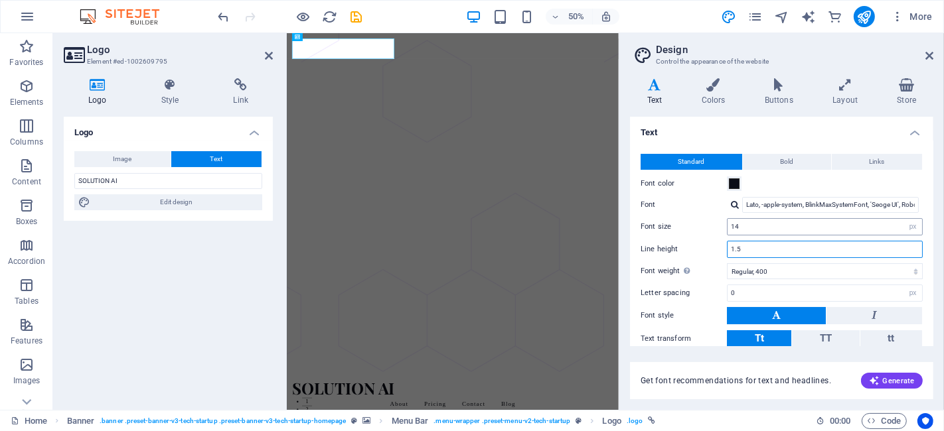
click at [778, 247] on input "1.5" at bounding box center [824, 250] width 194 height 16
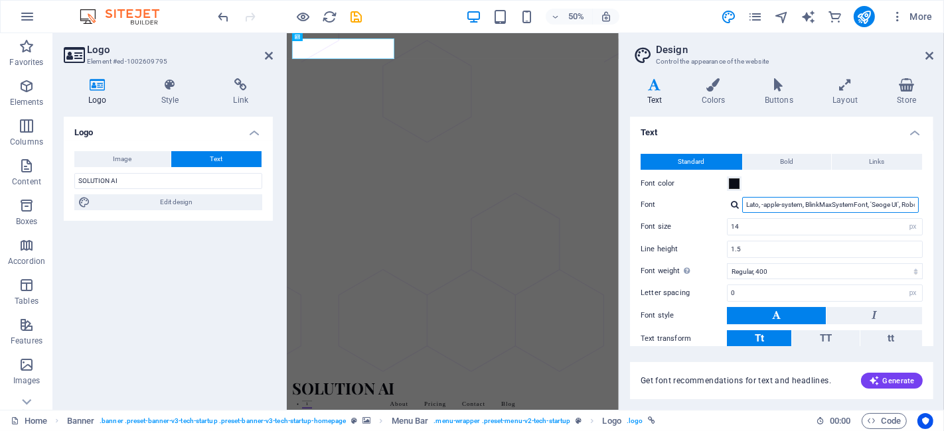
click at [778, 206] on input "Lato, -apple-system, BlinkMaxSystemFont, 'Seoge UI', Roboto, 'Helvetica Neue', …" at bounding box center [830, 205] width 177 height 16
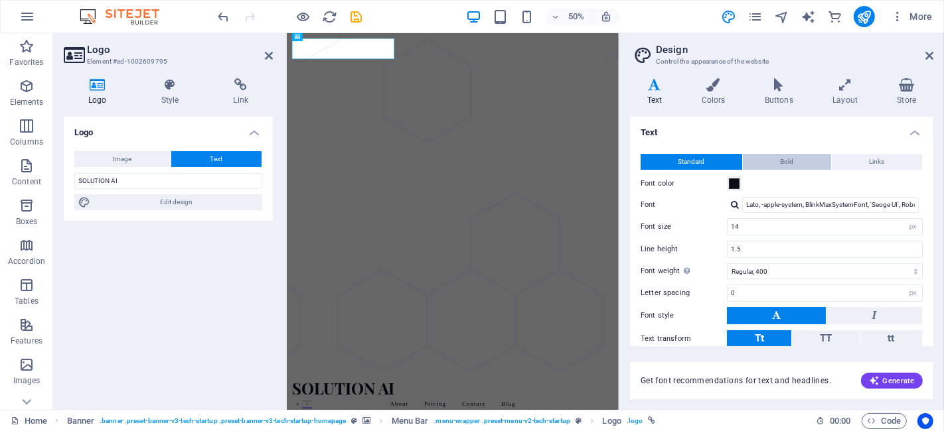
click at [800, 159] on button "Bold" at bounding box center [787, 162] width 88 height 16
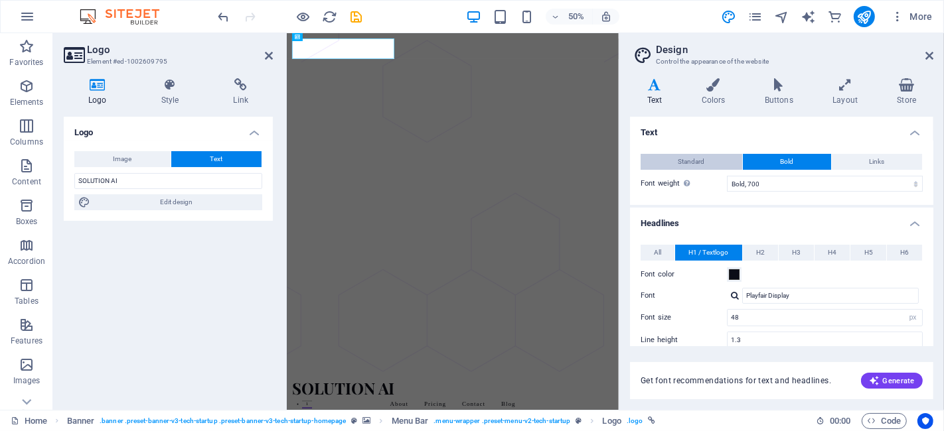
click at [715, 160] on button "Standard" at bounding box center [691, 162] width 102 height 16
click at [701, 159] on span "Standard" at bounding box center [691, 162] width 27 height 16
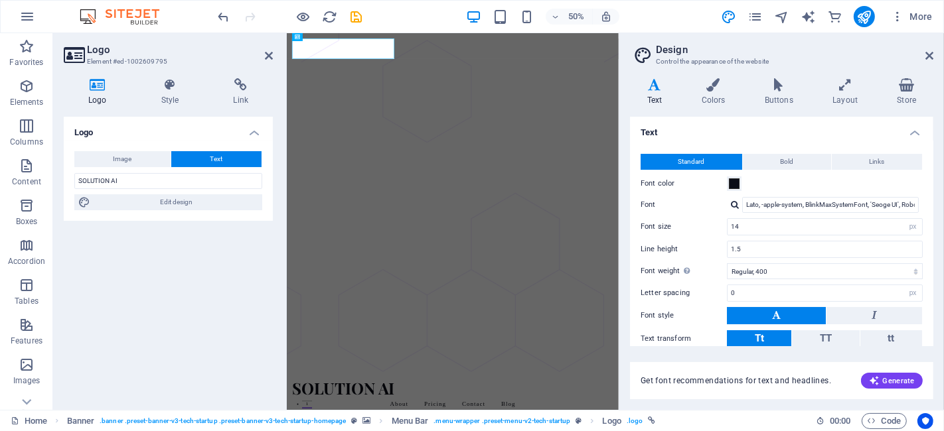
click at [825, 333] on span "TT" at bounding box center [826, 339] width 12 height 12
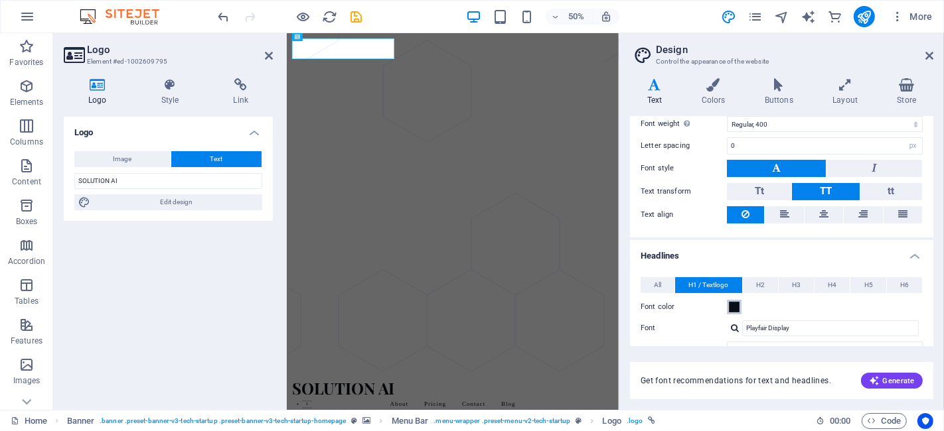
click at [735, 302] on span at bounding box center [734, 307] width 11 height 11
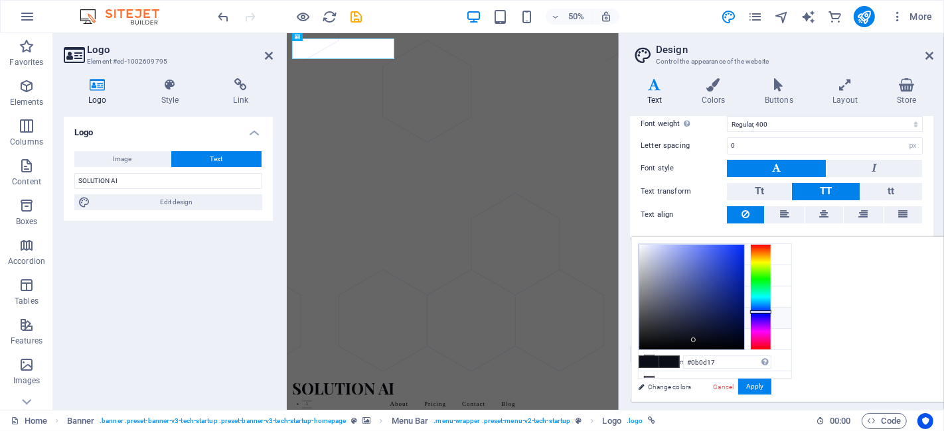
scroll to position [221, 0]
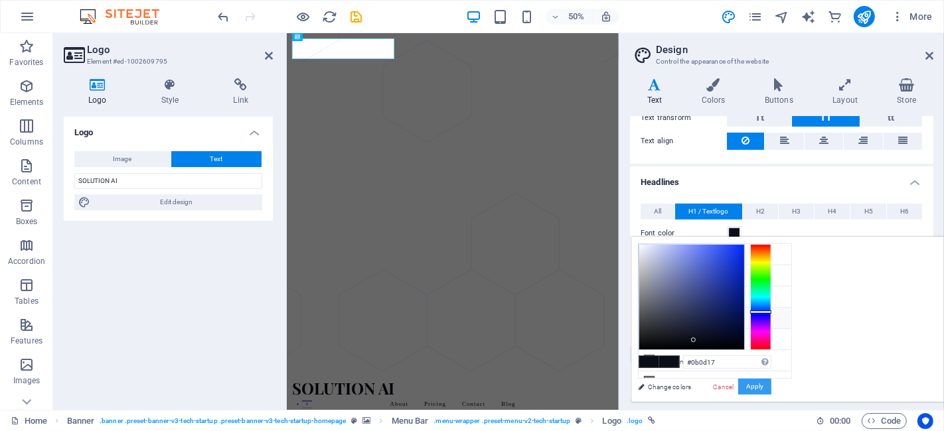
click at [744, 250] on div at bounding box center [691, 297] width 105 height 105
click at [744, 251] on div at bounding box center [691, 297] width 105 height 105
type input "#4c67ee"
click at [744, 250] on div at bounding box center [691, 297] width 105 height 105
click at [771, 387] on button "Apply" at bounding box center [754, 387] width 33 height 16
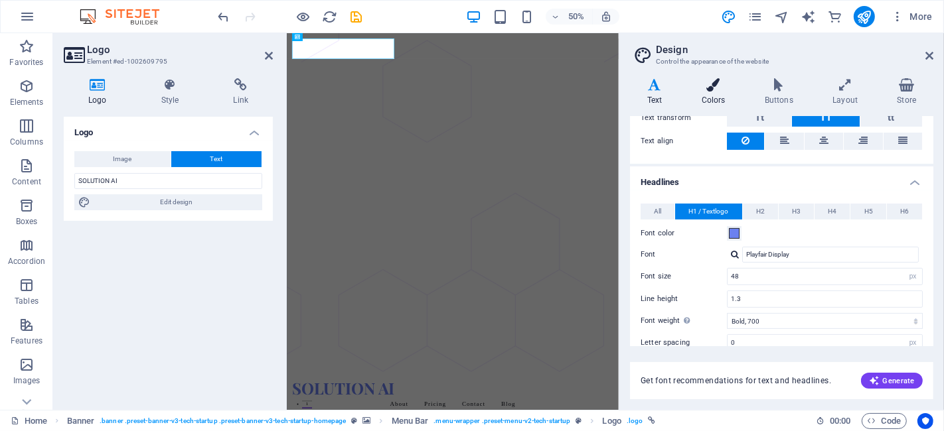
scroll to position [0, 0]
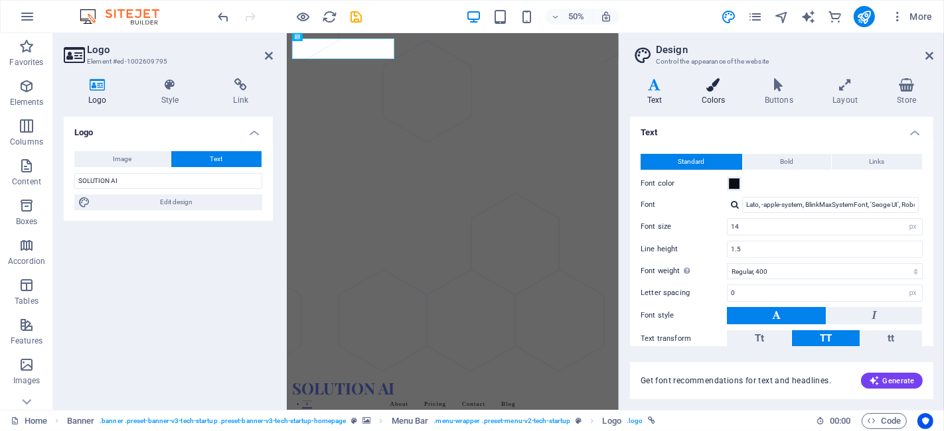
click at [711, 84] on icon at bounding box center [713, 84] width 58 height 13
click at [775, 84] on icon at bounding box center [778, 84] width 62 height 13
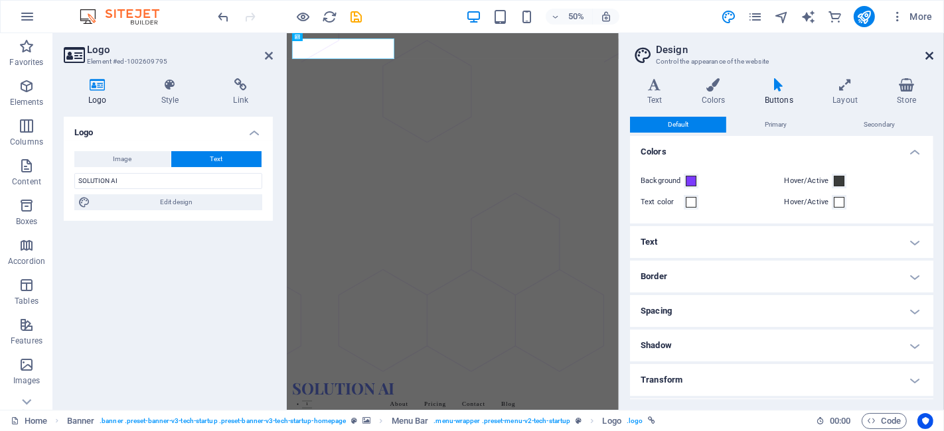
click at [931, 56] on icon at bounding box center [929, 55] width 8 height 11
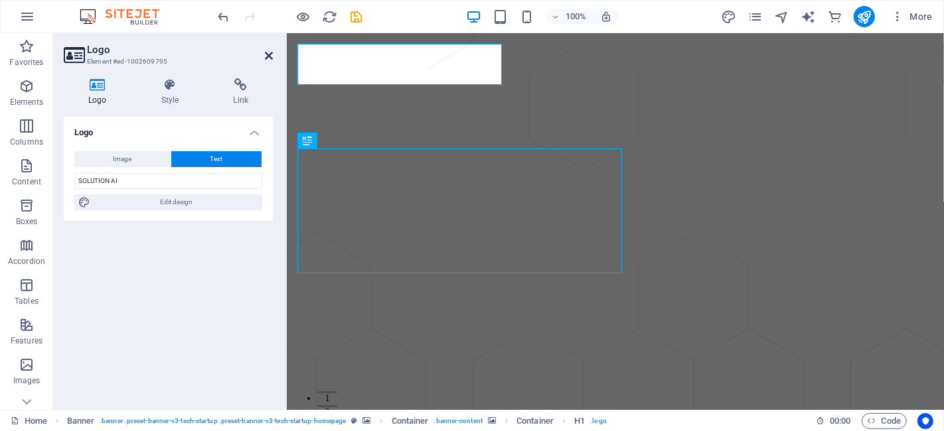
click at [267, 50] on icon at bounding box center [269, 55] width 8 height 11
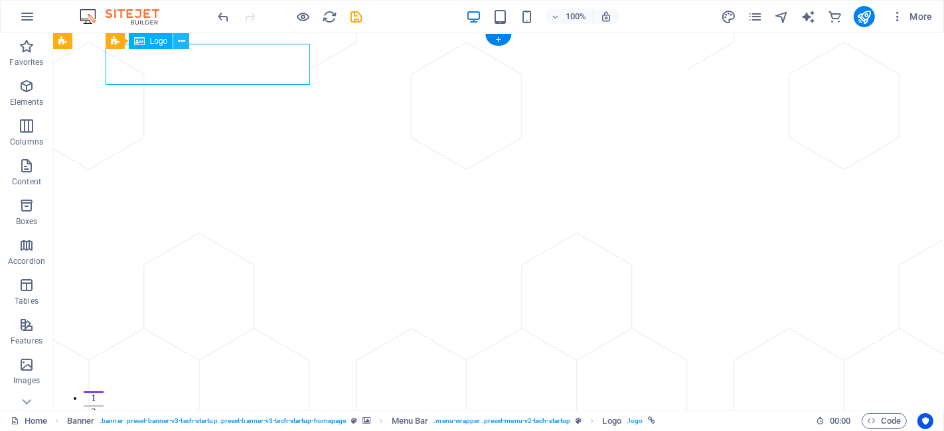
click at [177, 44] on button at bounding box center [181, 41] width 16 height 16
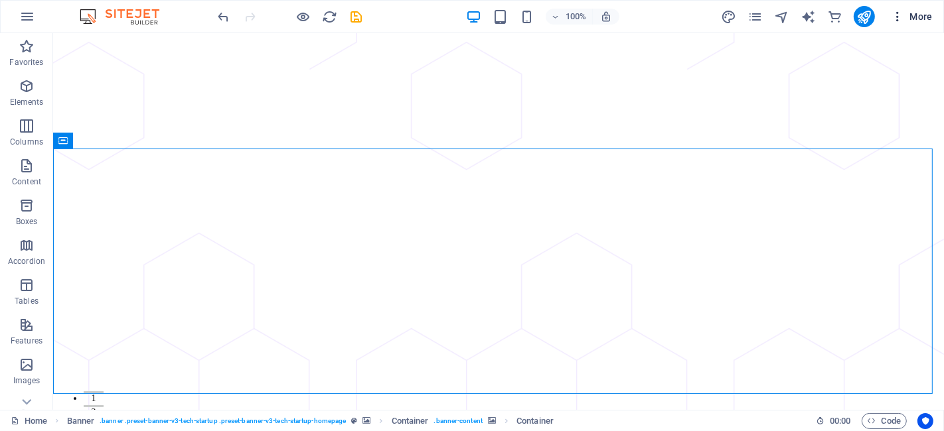
click at [899, 13] on icon "button" at bounding box center [897, 16] width 13 height 13
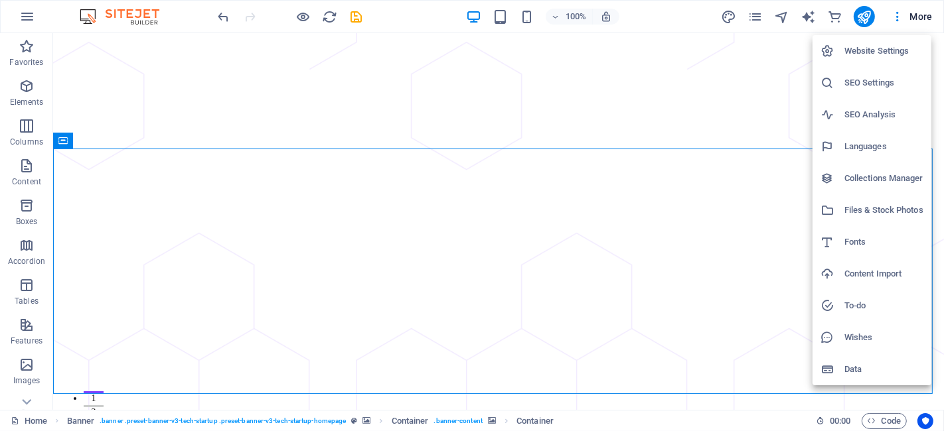
click at [872, 147] on h6 "Languages" at bounding box center [883, 147] width 79 height 16
select select "173"
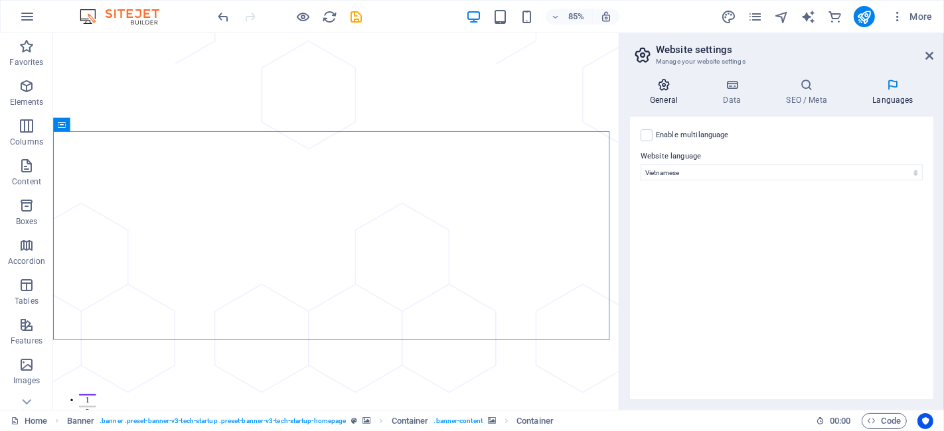
click at [668, 96] on h4 "General" at bounding box center [666, 92] width 73 height 28
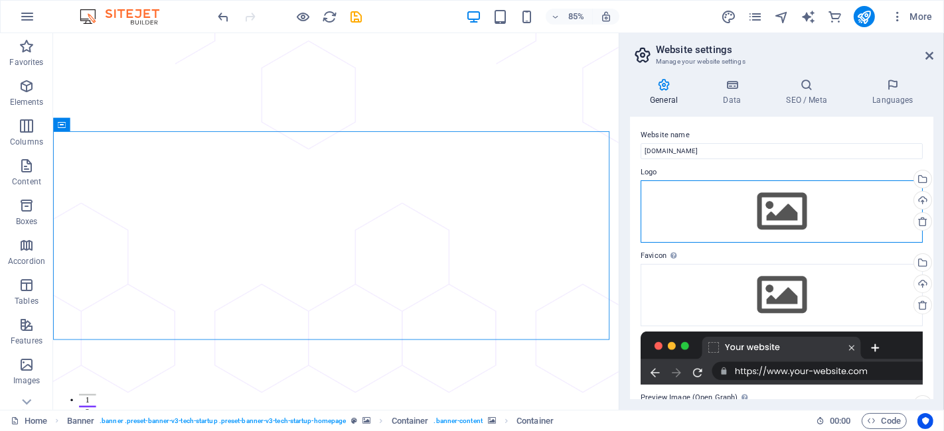
click at [773, 217] on div "Drag files here, click to choose files or select files from Files or our free s…" at bounding box center [781, 212] width 282 height 62
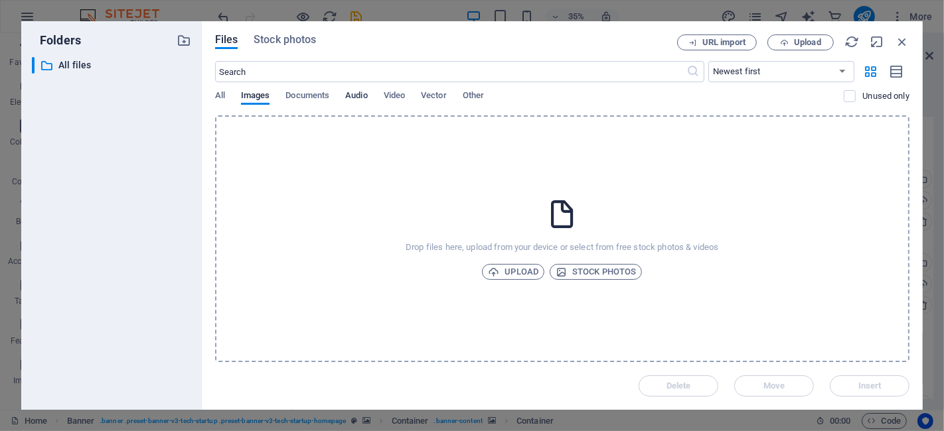
click at [359, 97] on span "Audio" at bounding box center [356, 97] width 22 height 19
click at [416, 96] on div "All Images Documents Audio Video Vector Other" at bounding box center [529, 102] width 629 height 25
click at [402, 95] on span "Video" at bounding box center [394, 97] width 21 height 19
click at [288, 95] on span "Documents" at bounding box center [307, 97] width 44 height 19
click at [224, 96] on span "All" at bounding box center [220, 97] width 10 height 19
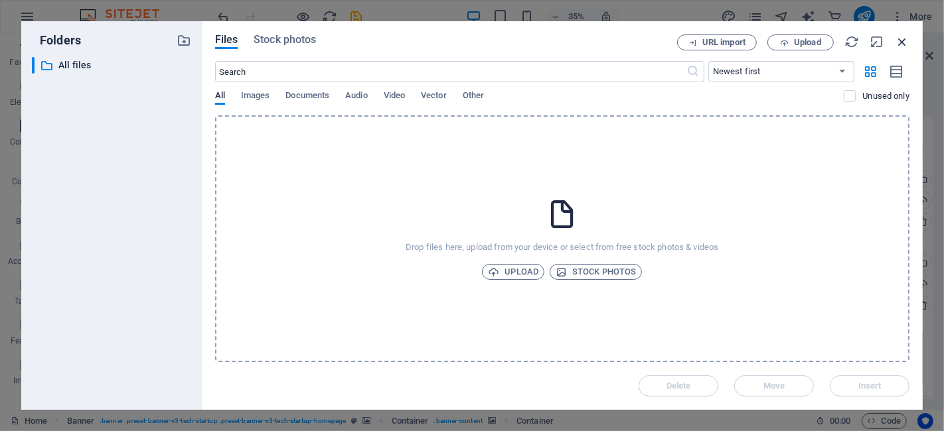
click at [904, 42] on icon "button" at bounding box center [902, 42] width 15 height 15
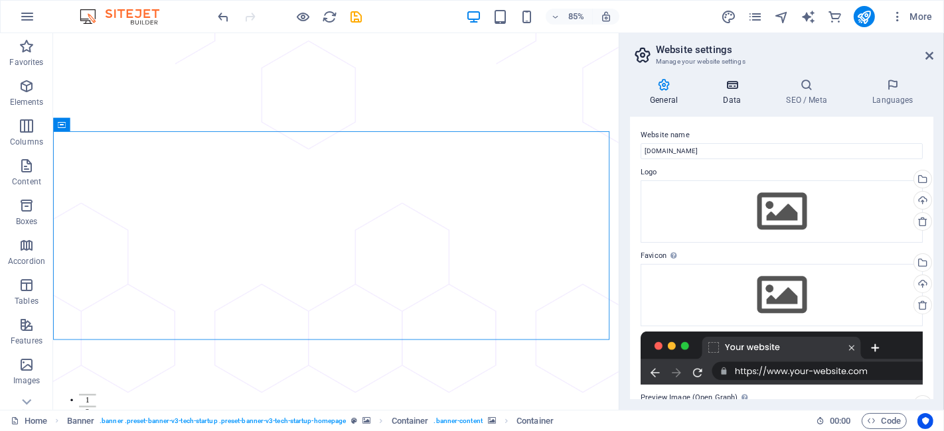
click at [739, 90] on icon at bounding box center [732, 84] width 58 height 13
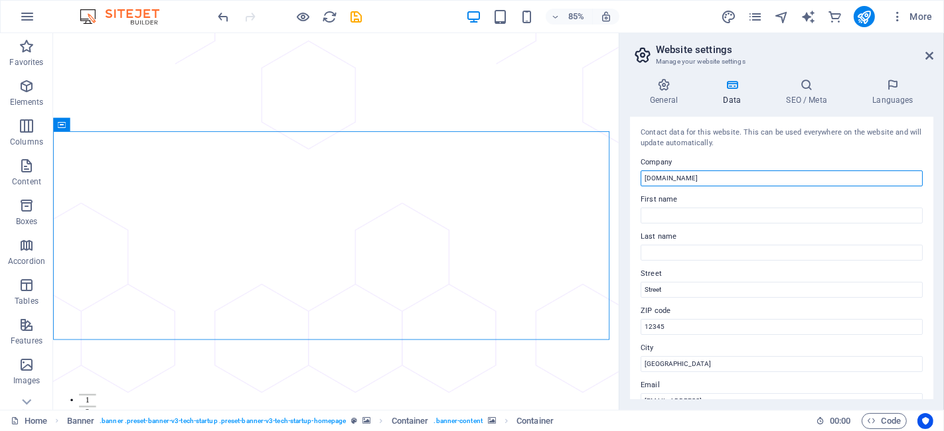
click at [717, 174] on input "[DOMAIN_NAME]" at bounding box center [781, 179] width 282 height 16
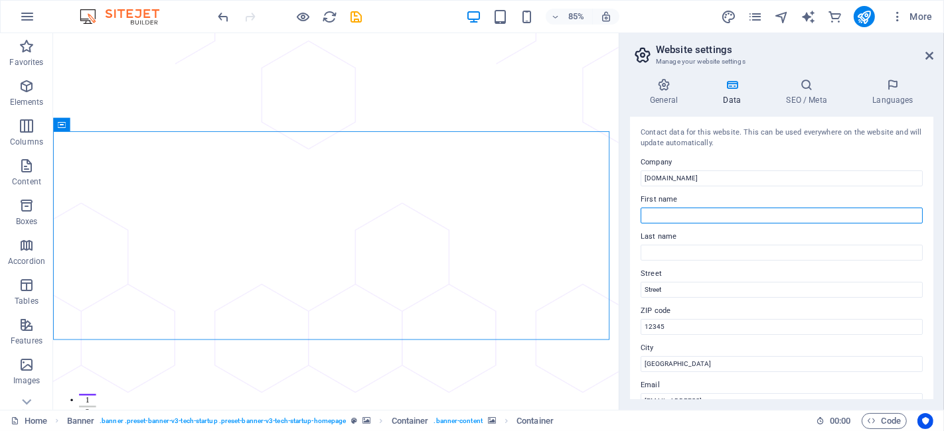
click at [712, 214] on input "First name" at bounding box center [781, 216] width 282 height 16
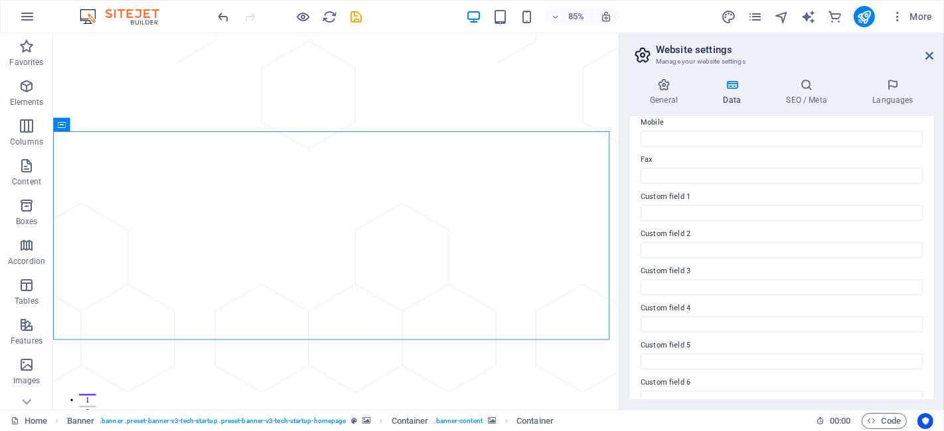
scroll to position [354, 0]
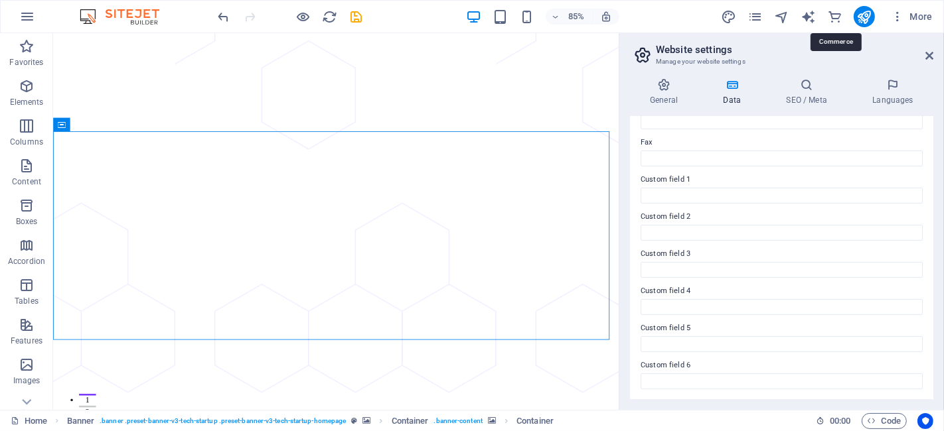
click at [937, 56] on aside "Website settings Manage your website settings General Data SEO / Meta Languages…" at bounding box center [781, 221] width 325 height 377
click at [925, 52] on h2 "Website settings" at bounding box center [794, 50] width 277 height 12
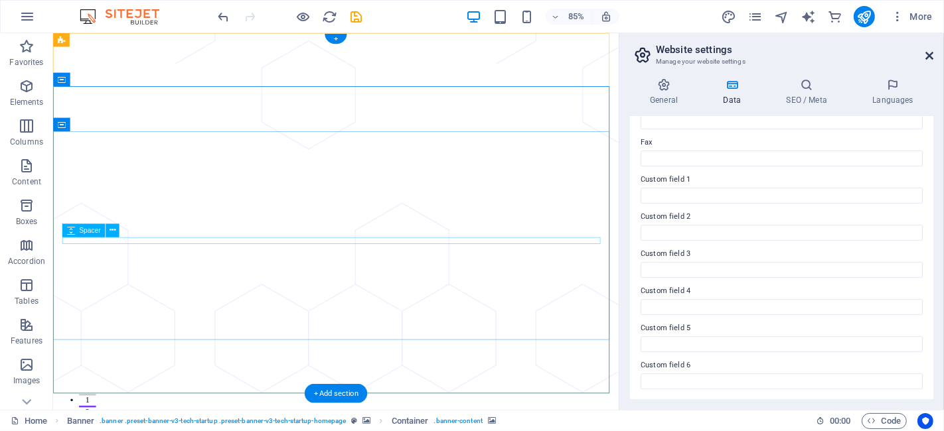
click at [926, 58] on icon at bounding box center [929, 55] width 8 height 11
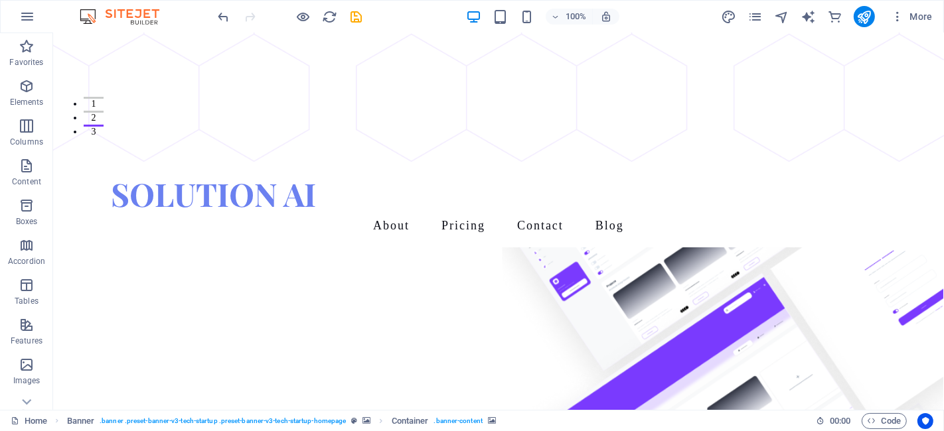
scroll to position [589, 0]
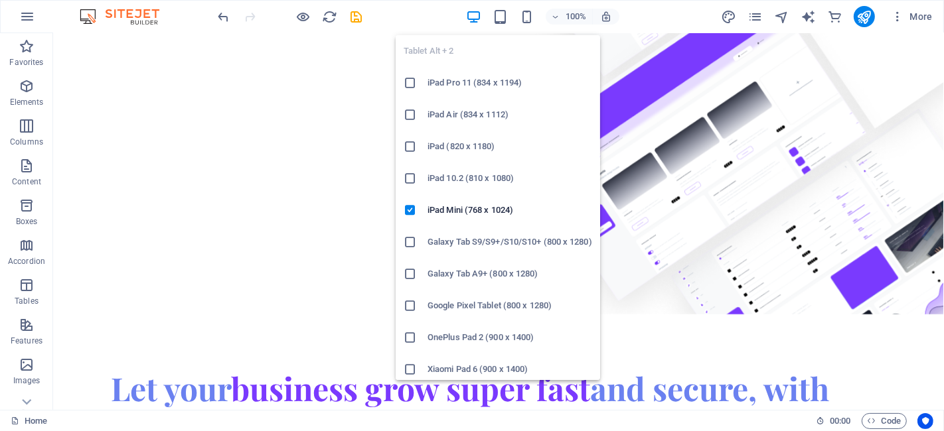
click at [500, 17] on icon "button" at bounding box center [499, 16] width 15 height 15
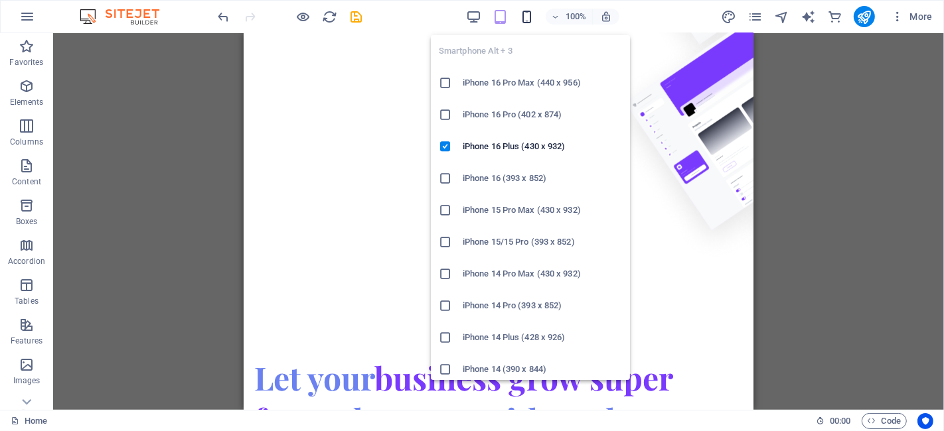
click at [524, 15] on icon "button" at bounding box center [526, 16] width 15 height 15
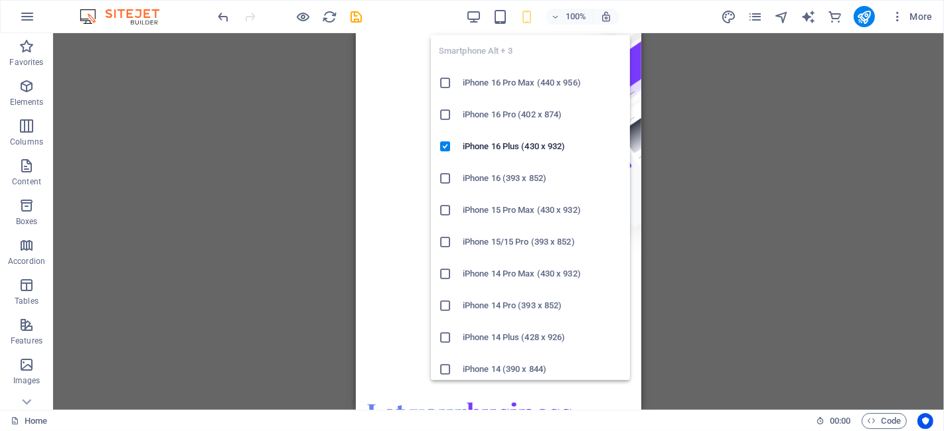
click at [308, 126] on div "H1 Banner Container Container Banner Container Container Container Spacer Banne…" at bounding box center [498, 221] width 891 height 377
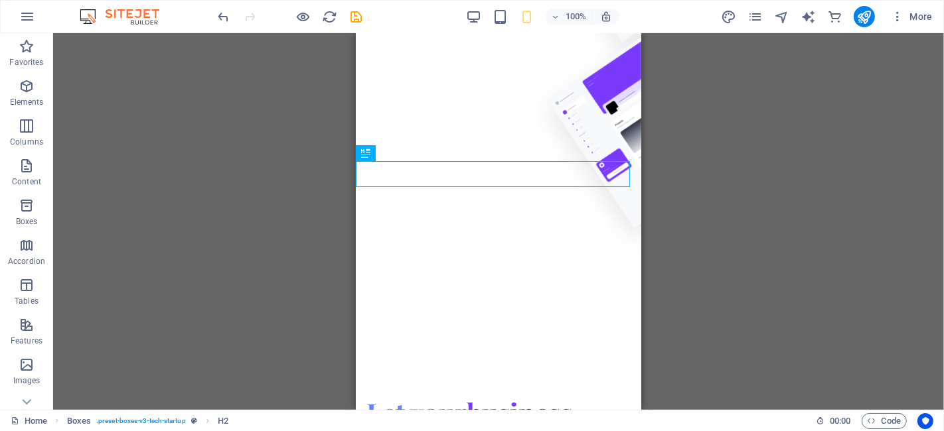
scroll to position [295, 0]
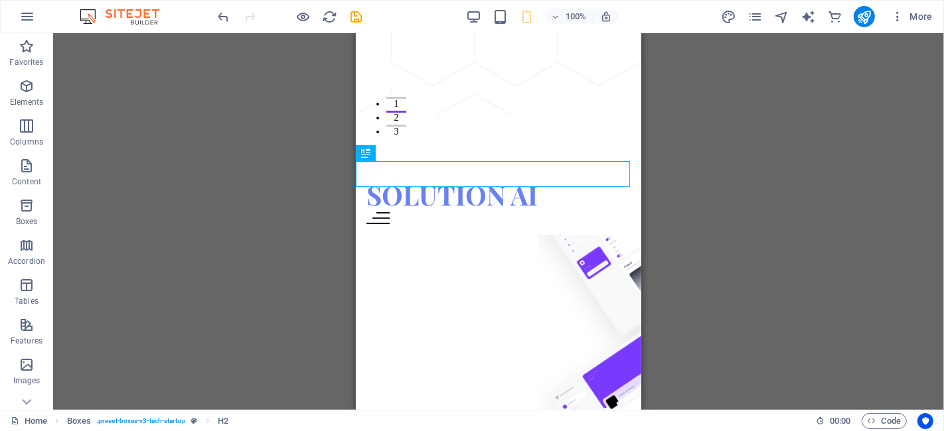
click at [612, 212] on div "Menu" at bounding box center [498, 218] width 264 height 12
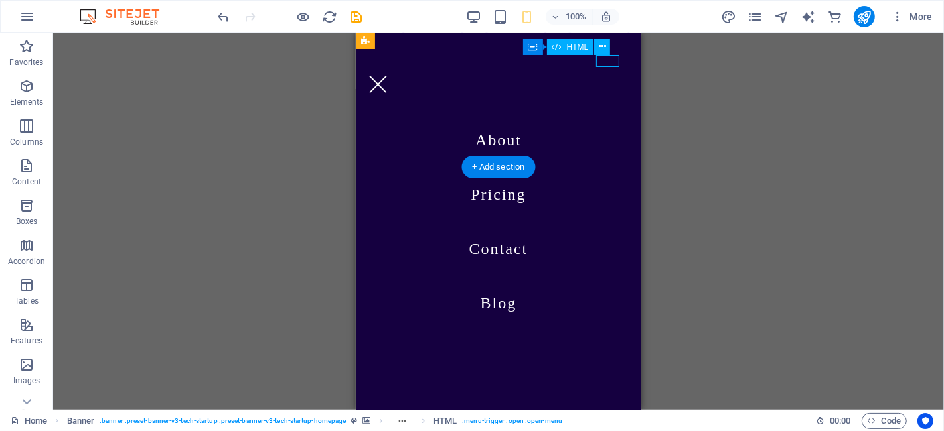
click at [389, 78] on div "Menu" at bounding box center [377, 84] width 23 height 12
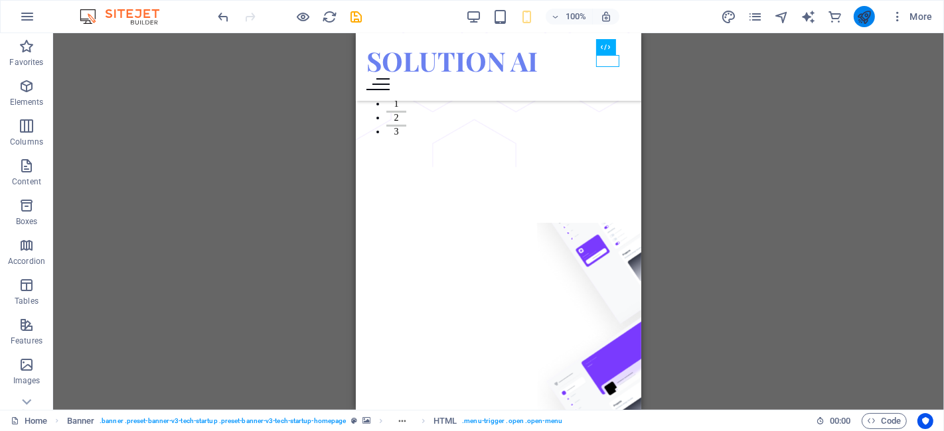
click at [864, 21] on icon "publish" at bounding box center [863, 16] width 15 height 15
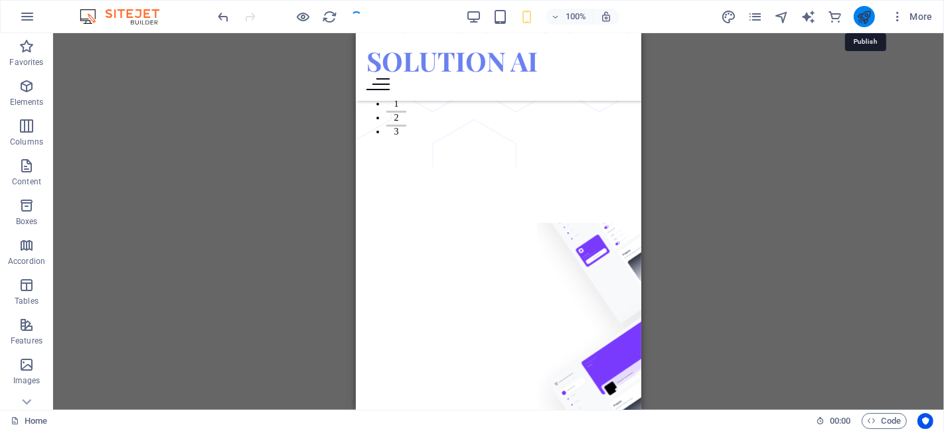
click at [864, 21] on icon "publish" at bounding box center [863, 16] width 15 height 15
